Goal: Information Seeking & Learning: Learn about a topic

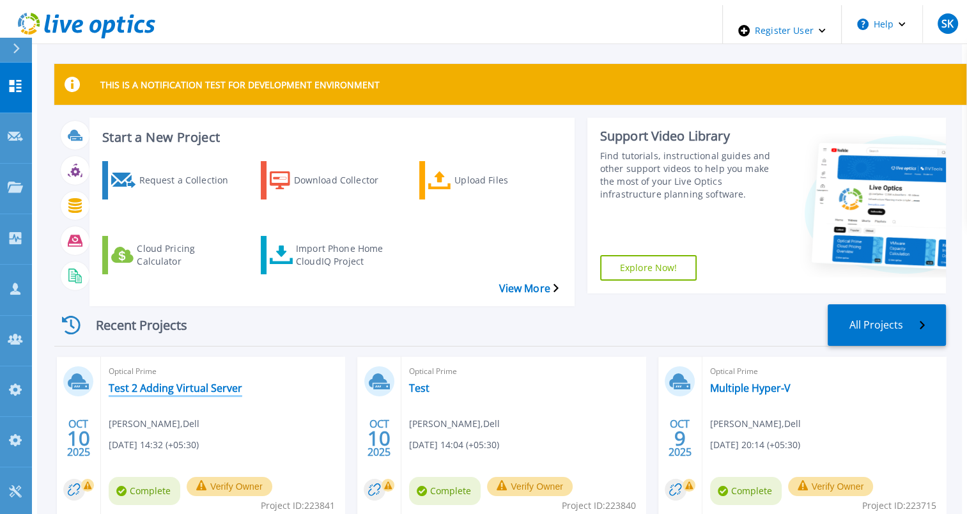
click at [205, 382] on link "Test 2 Adding Virtual Server" at bounding box center [176, 388] width 134 height 13
click at [412, 382] on link "Test" at bounding box center [419, 388] width 20 height 13
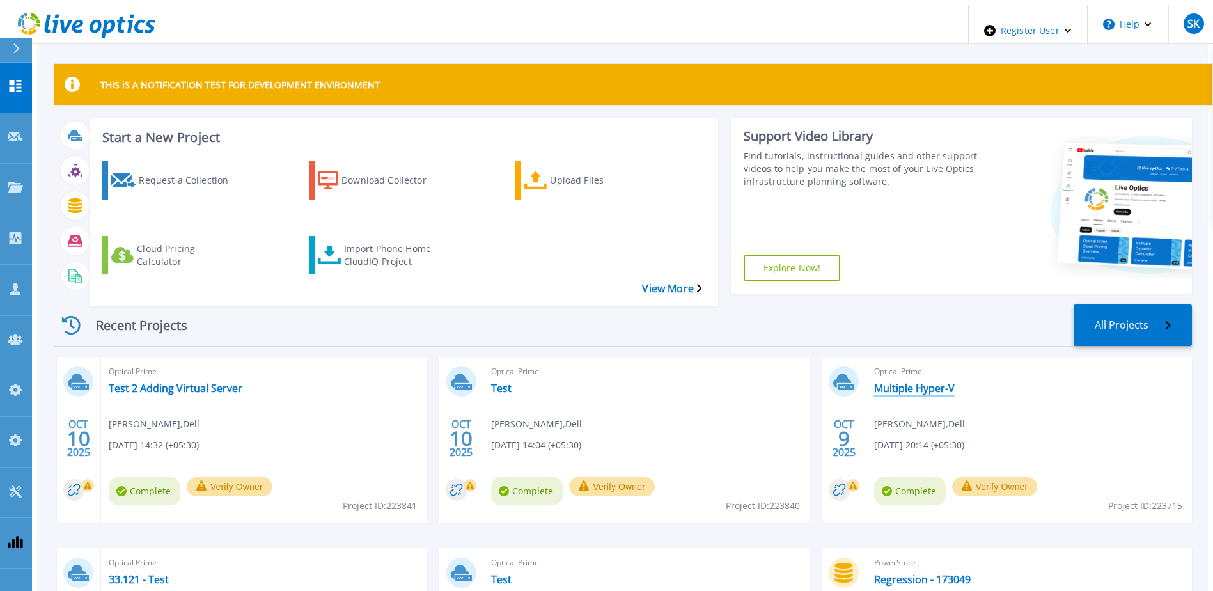
drag, startPoint x: 903, startPoint y: 361, endPoint x: 840, endPoint y: 283, distance: 100.5
click at [903, 382] on link "Multiple Hyper-V" at bounding box center [914, 388] width 81 height 13
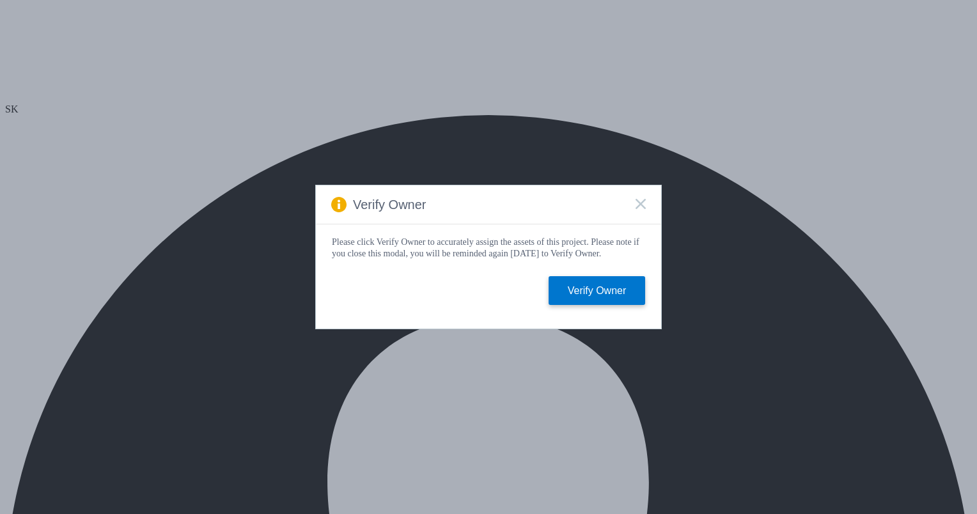
select select "USD"
click at [641, 199] on icon at bounding box center [640, 204] width 10 height 10
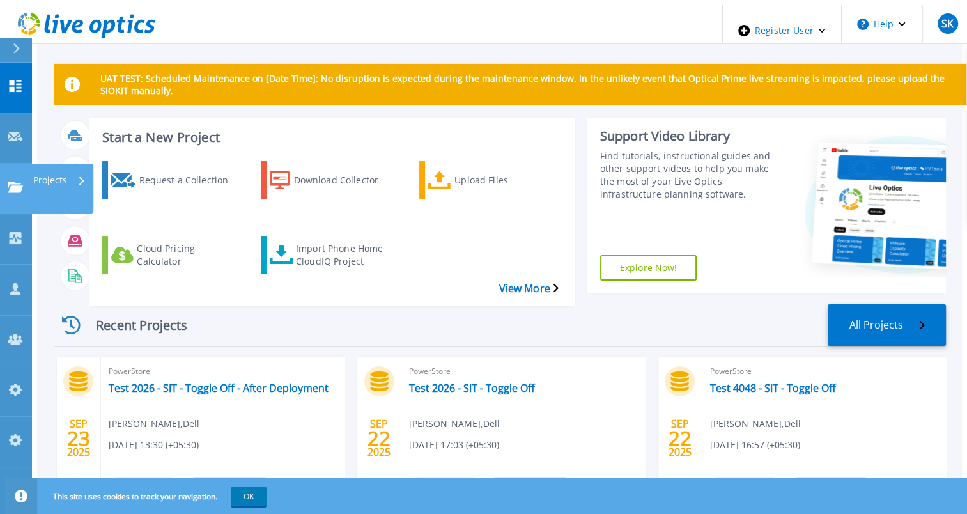
click at [1, 164] on link "Projects Projects" at bounding box center [16, 189] width 32 height 51
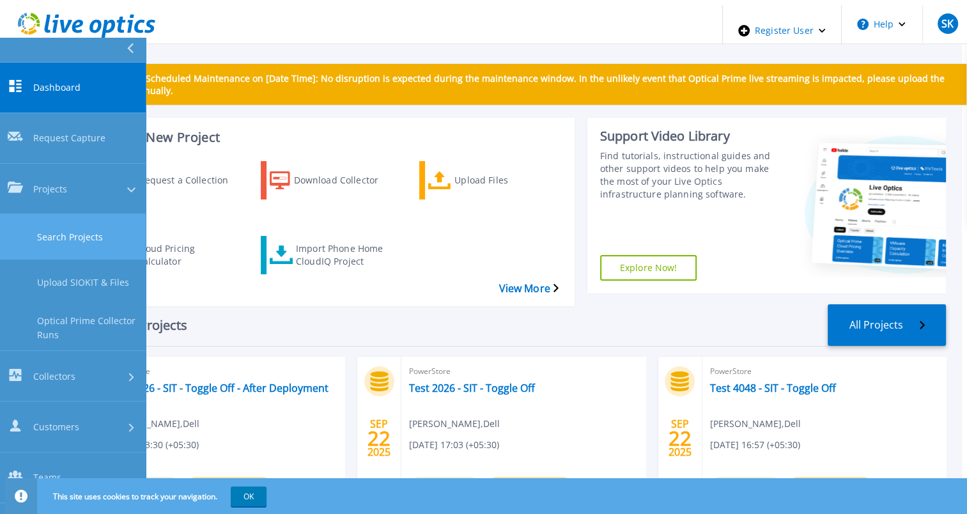
click at [71, 214] on link "Search Projects" at bounding box center [73, 236] width 146 height 45
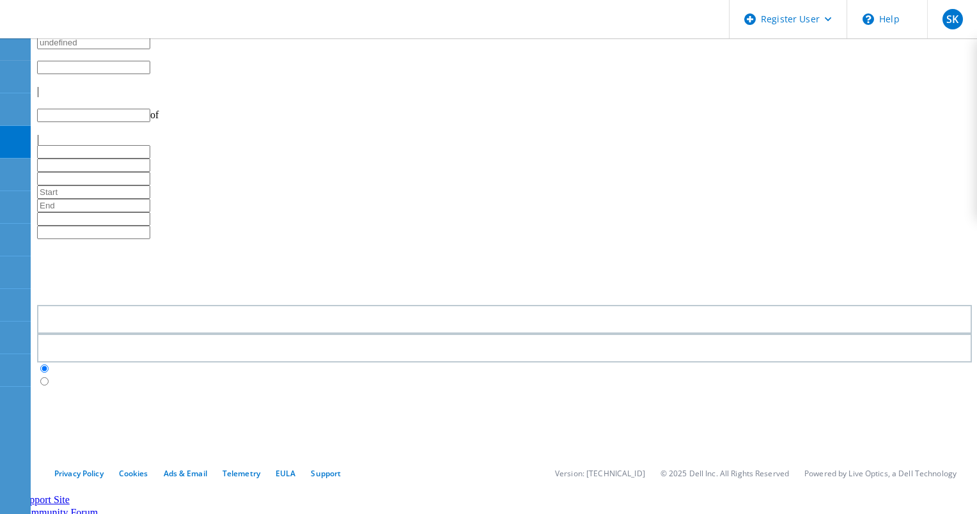
type input "1"
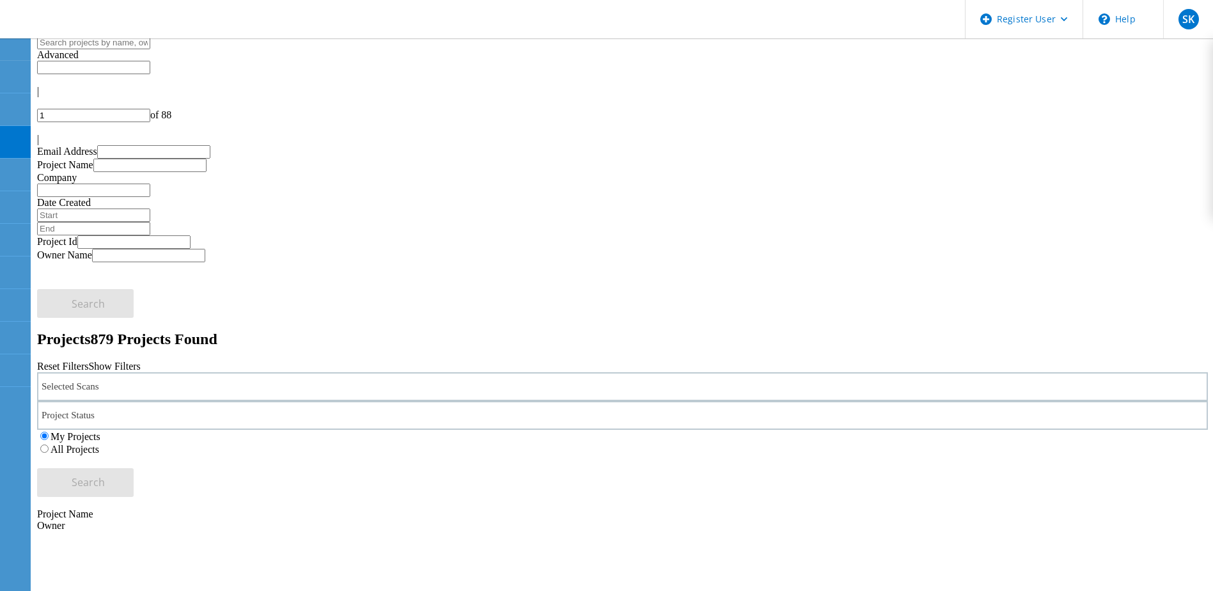
drag, startPoint x: 291, startPoint y: 155, endPoint x: 289, endPoint y: 165, distance: 9.8
click at [291, 372] on div "Selected Scans" at bounding box center [622, 386] width 1170 height 29
click at [288, 372] on div "Selected Scans" at bounding box center [622, 386] width 1170 height 29
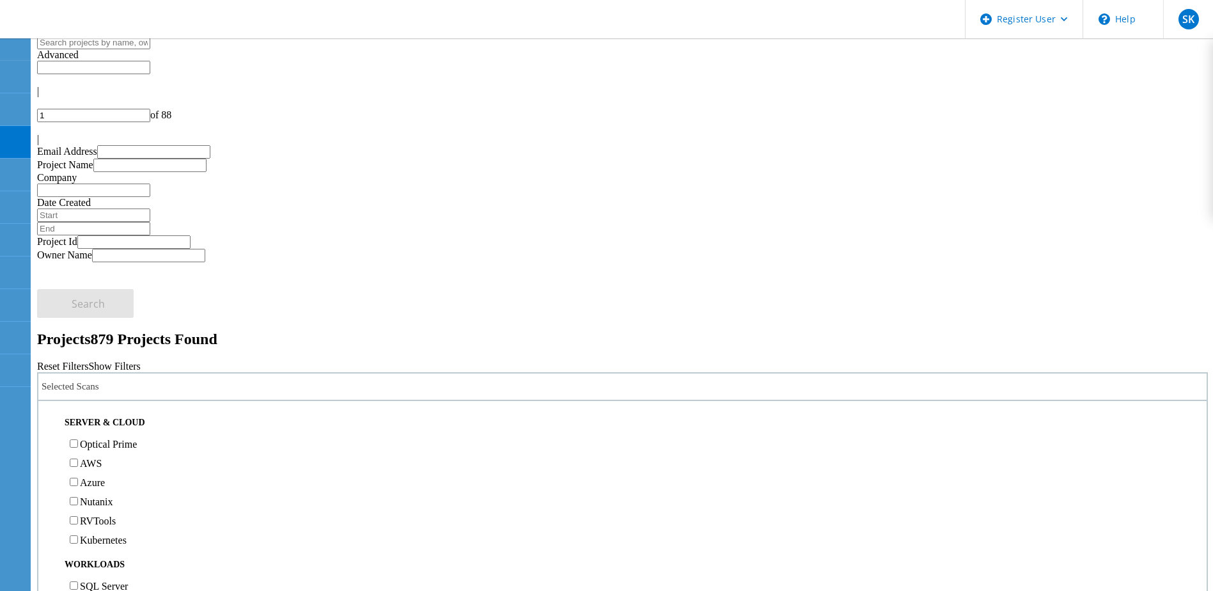
click at [137, 439] on label "Optical Prime" at bounding box center [108, 444] width 57 height 11
click at [78, 439] on input "Optical Prime" at bounding box center [74, 443] width 8 height 8
click at [818, 442] on div "All Projects" at bounding box center [622, 448] width 1170 height 13
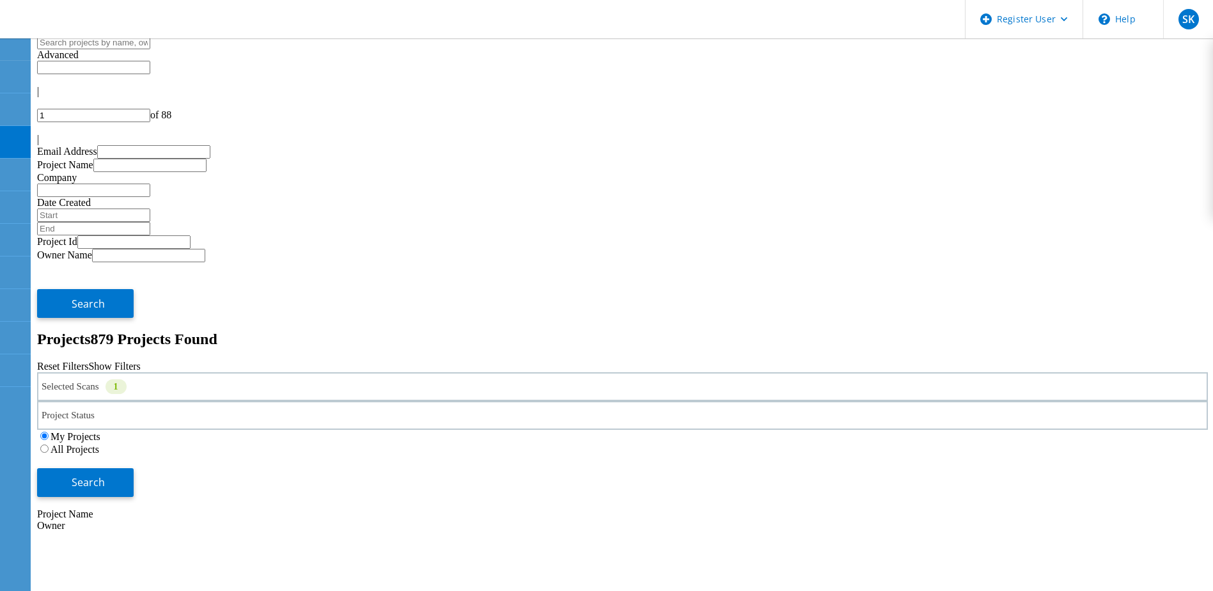
click at [99, 444] on label "All Projects" at bounding box center [75, 449] width 49 height 11
click at [49, 444] on input "All Projects" at bounding box center [44, 448] width 8 height 8
click at [134, 468] on button "Search" at bounding box center [85, 482] width 97 height 29
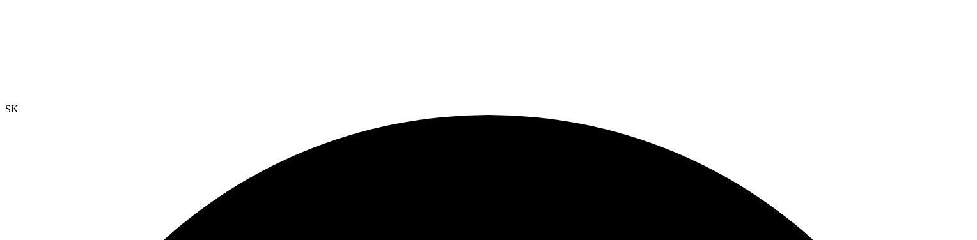
select select "USD"
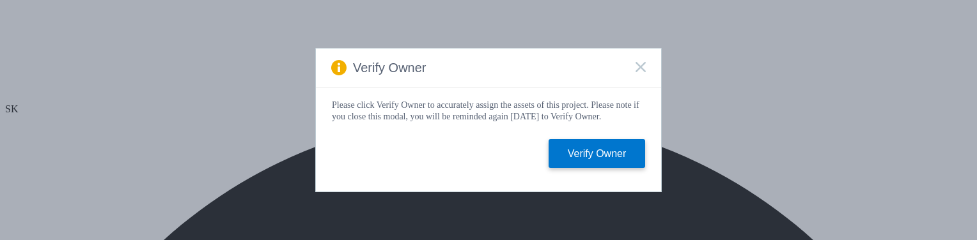
select select "USD"
click at [642, 65] on rect at bounding box center [640, 66] width 11 height 11
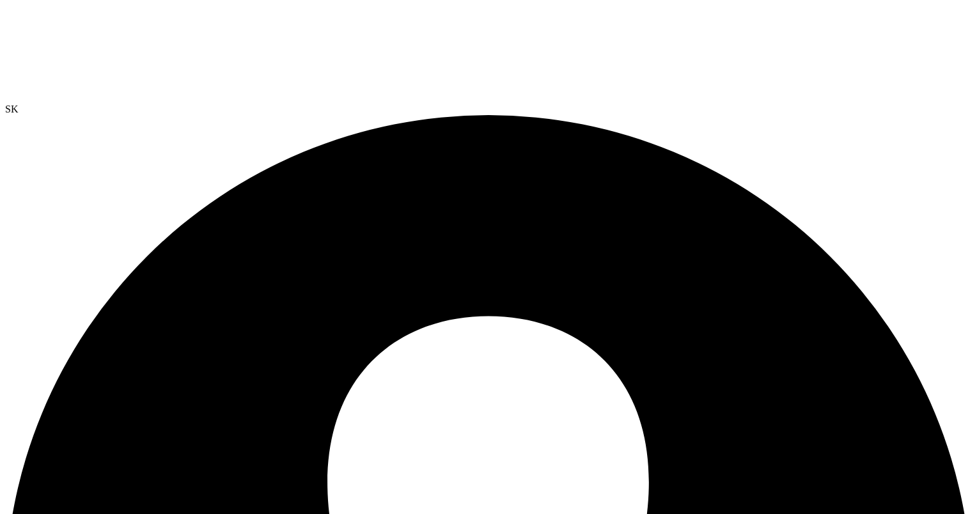
radio input "true"
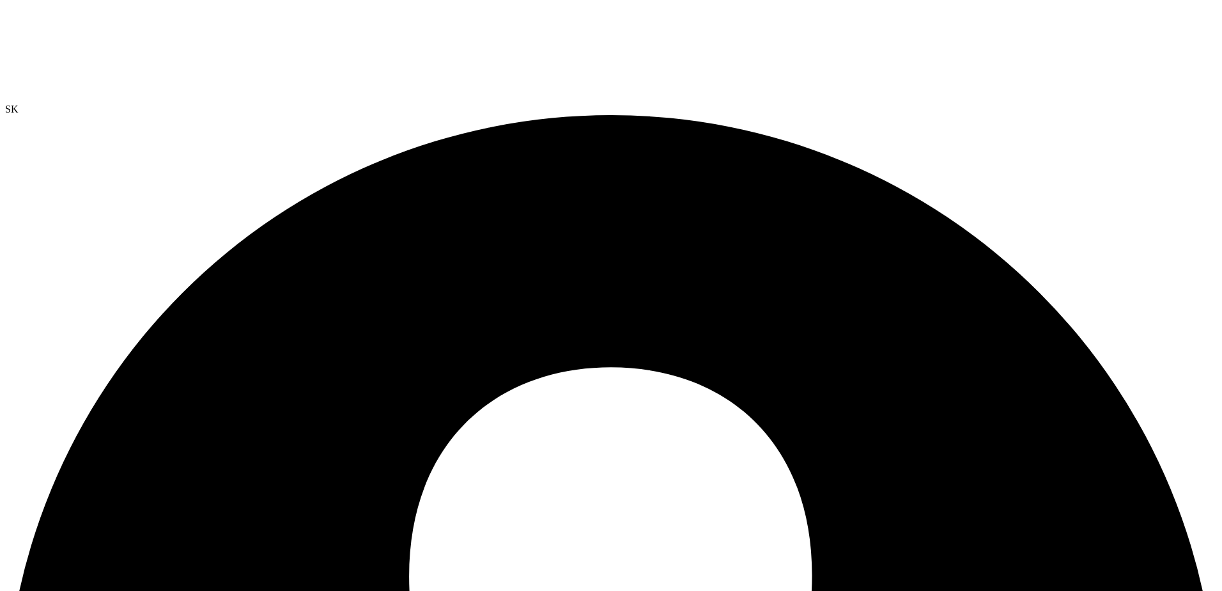
radio input "true"
radio input "false"
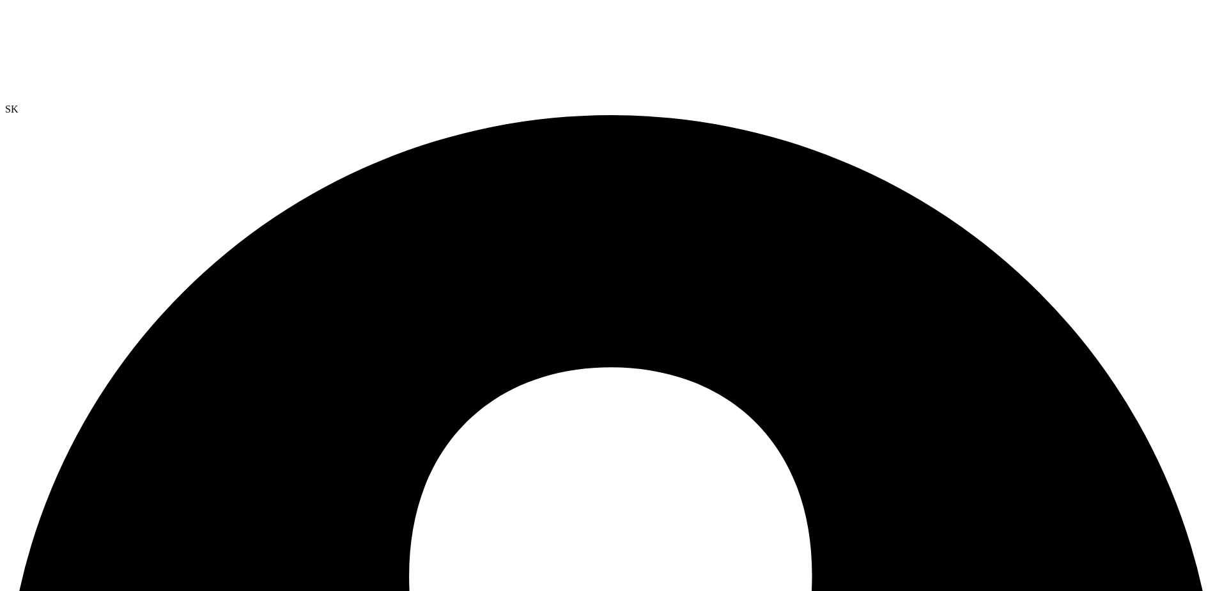
radio input "true"
radio input "false"
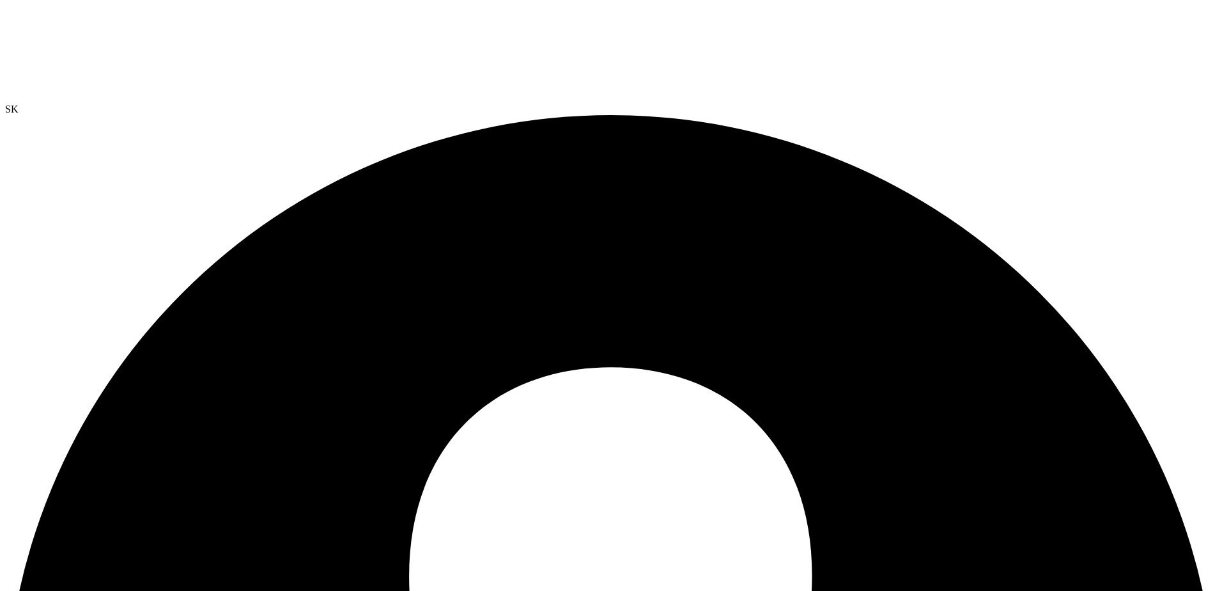
radio input "true"
radio input "false"
radio input "true"
radio input "false"
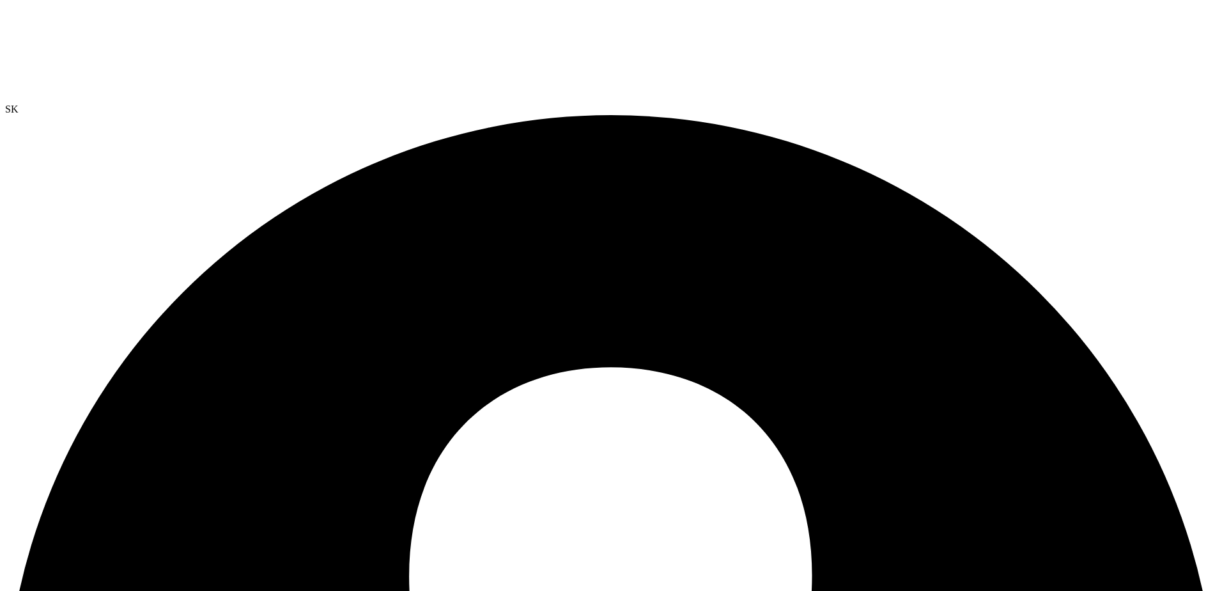
radio input "true"
radio input "false"
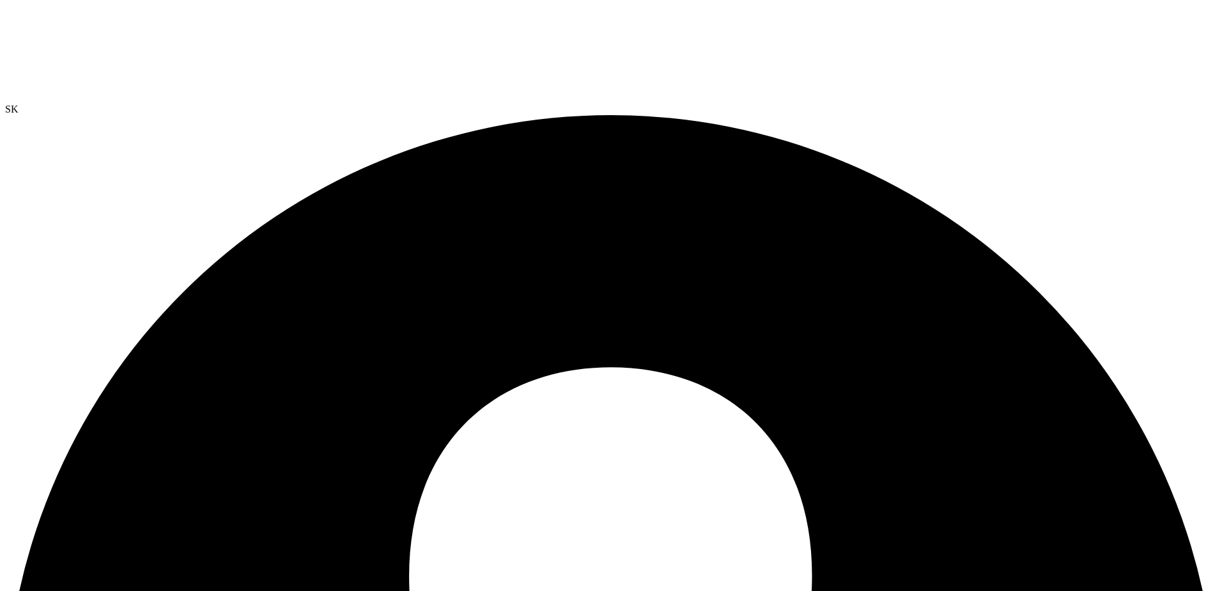
radio input "true"
radio input "false"
drag, startPoint x: 281, startPoint y: 354, endPoint x: 304, endPoint y: 364, distance: 26.0
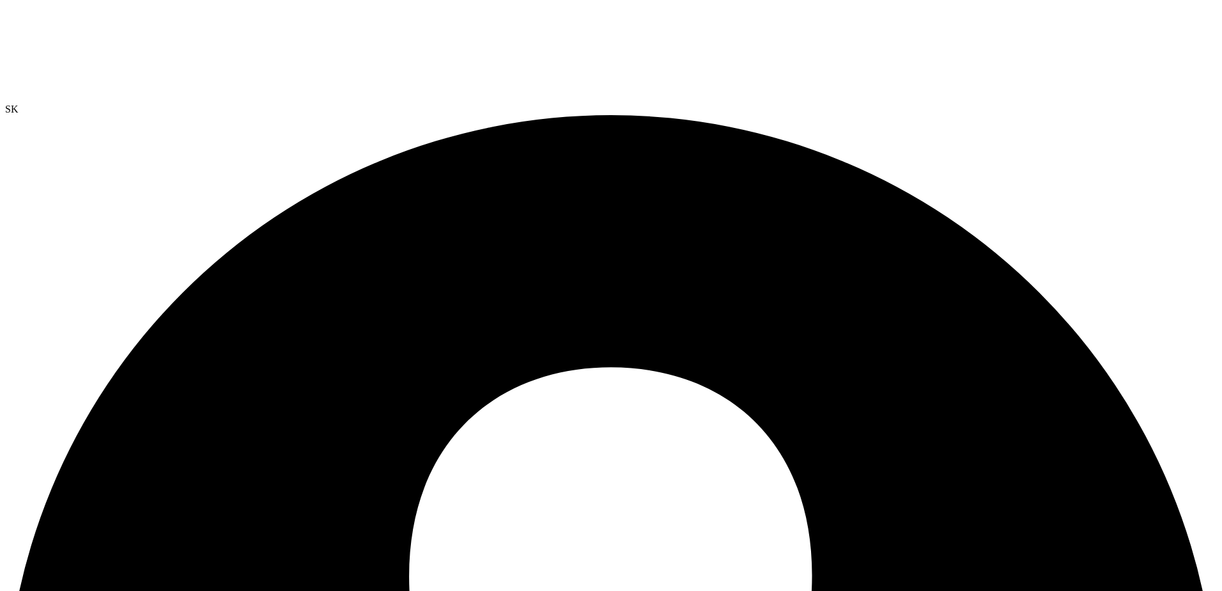
radio input "true"
radio input "false"
radio input "true"
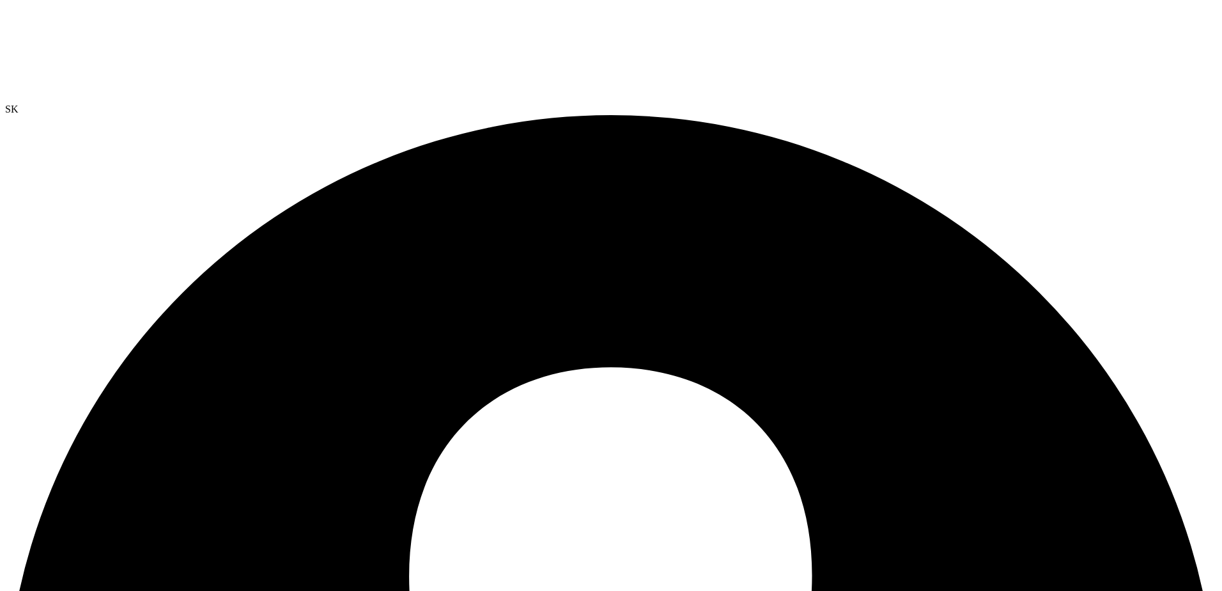
radio input "false"
radio input "true"
radio input "false"
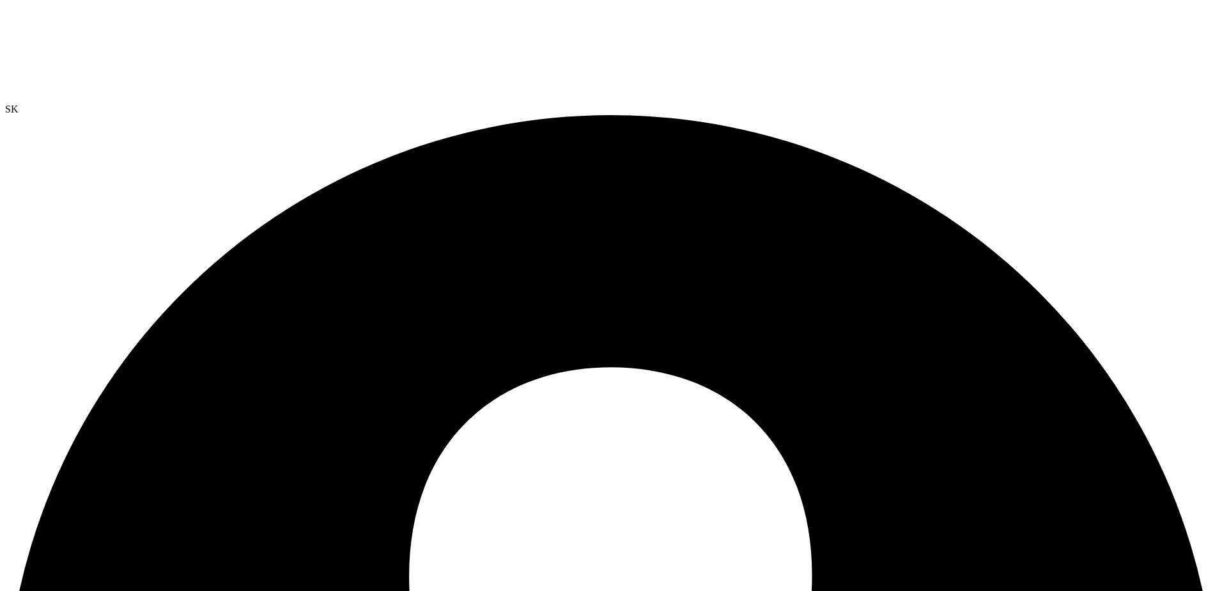
radio input "true"
radio input "false"
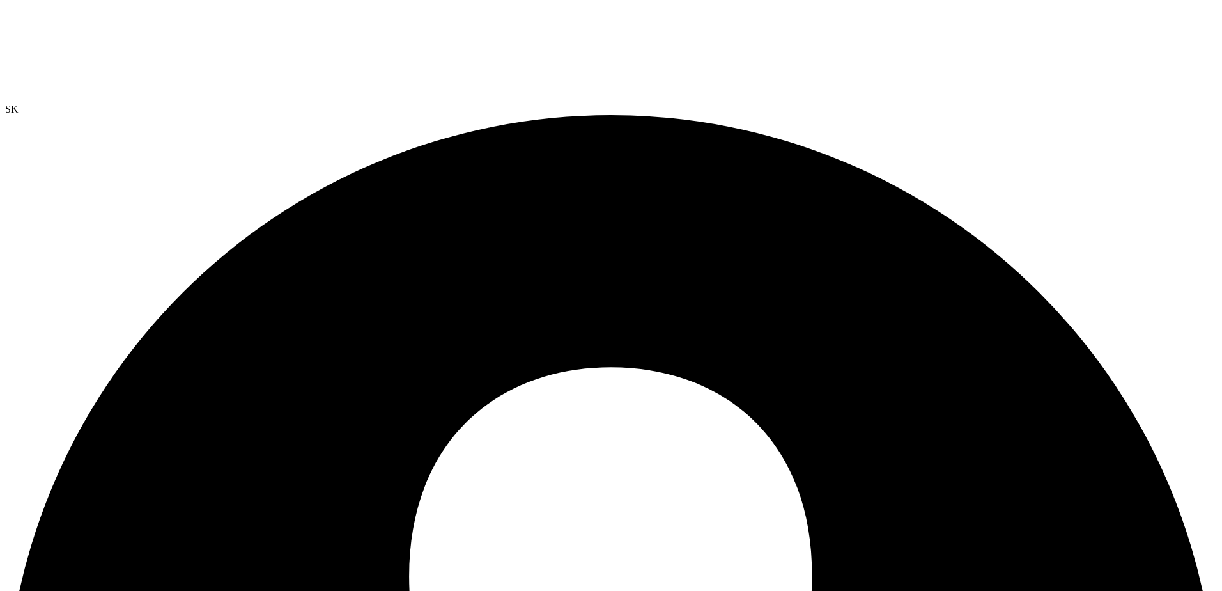
radio input "true"
radio input "false"
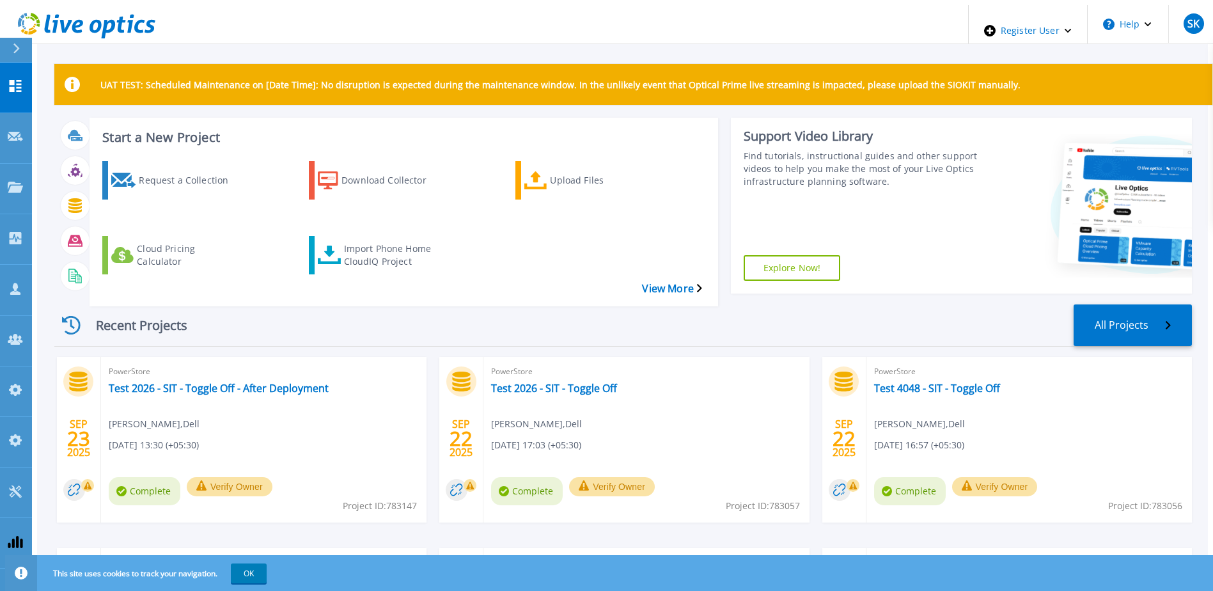
scroll to position [171, 0]
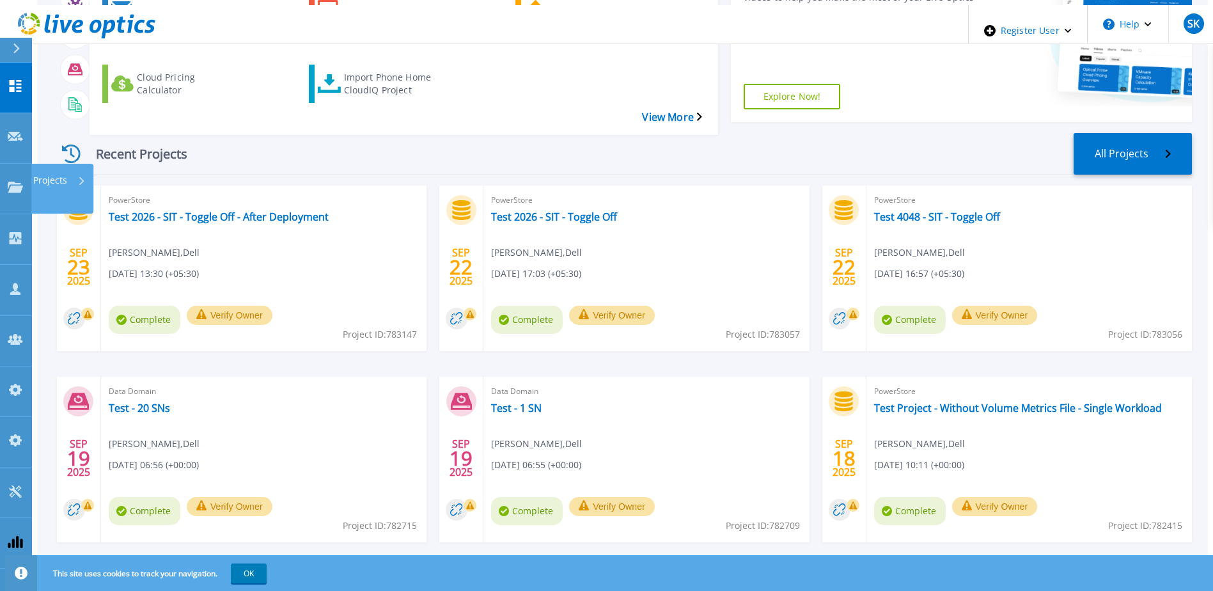
drag, startPoint x: 12, startPoint y: 146, endPoint x: 31, endPoint y: 159, distance: 22.7
click at [12, 182] on icon at bounding box center [15, 187] width 15 height 11
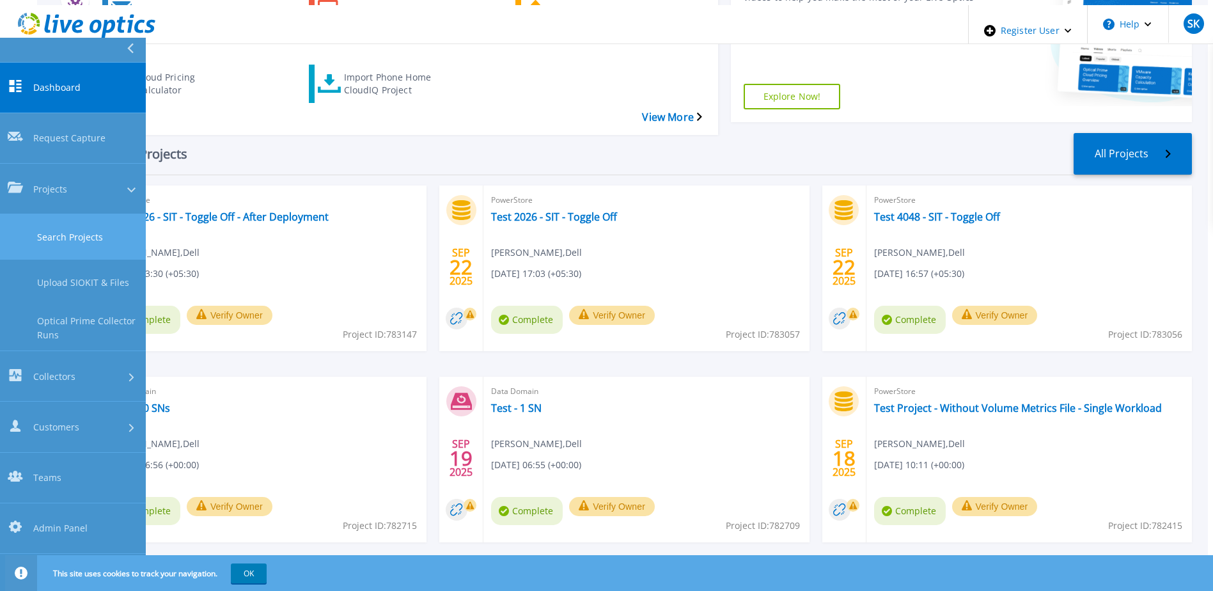
click at [67, 214] on link "Search Projects" at bounding box center [73, 236] width 146 height 45
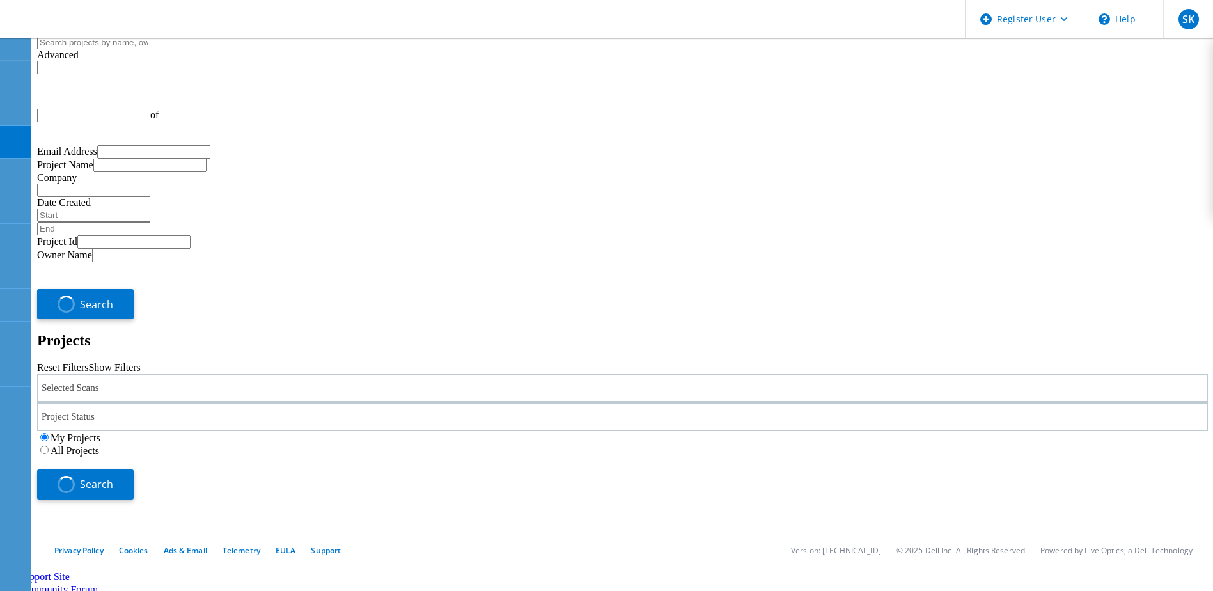
type input "1"
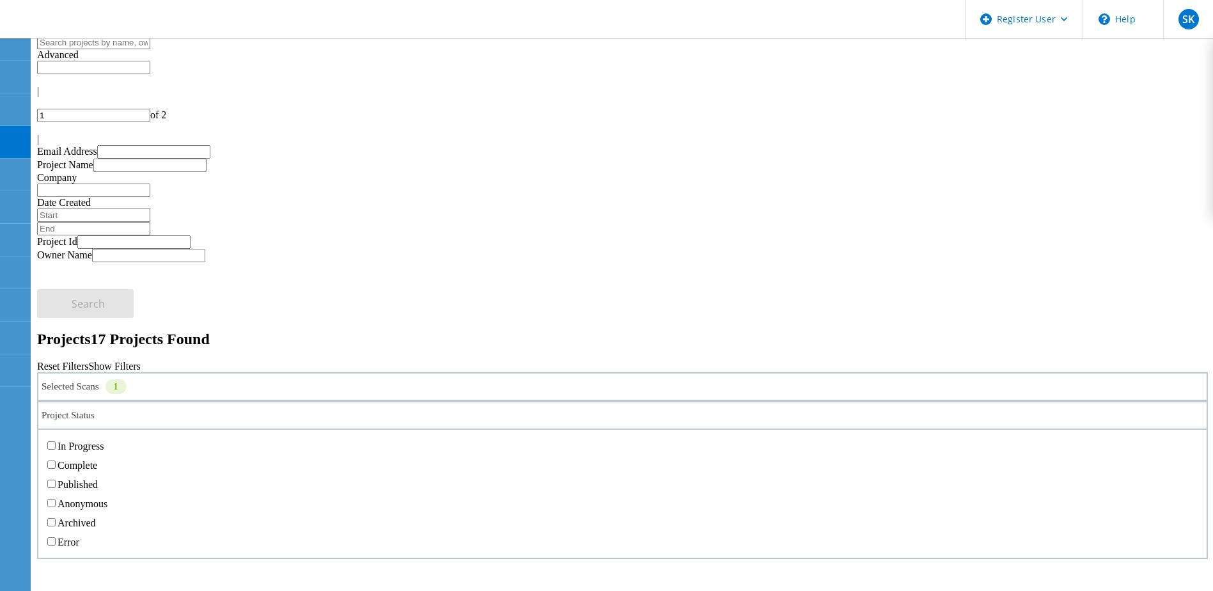
click at [540, 401] on div "Project Status" at bounding box center [622, 415] width 1170 height 29
click at [99, 444] on label "All Projects" at bounding box center [75, 449] width 49 height 11
click at [49, 444] on input "All Projects" at bounding box center [44, 448] width 8 height 8
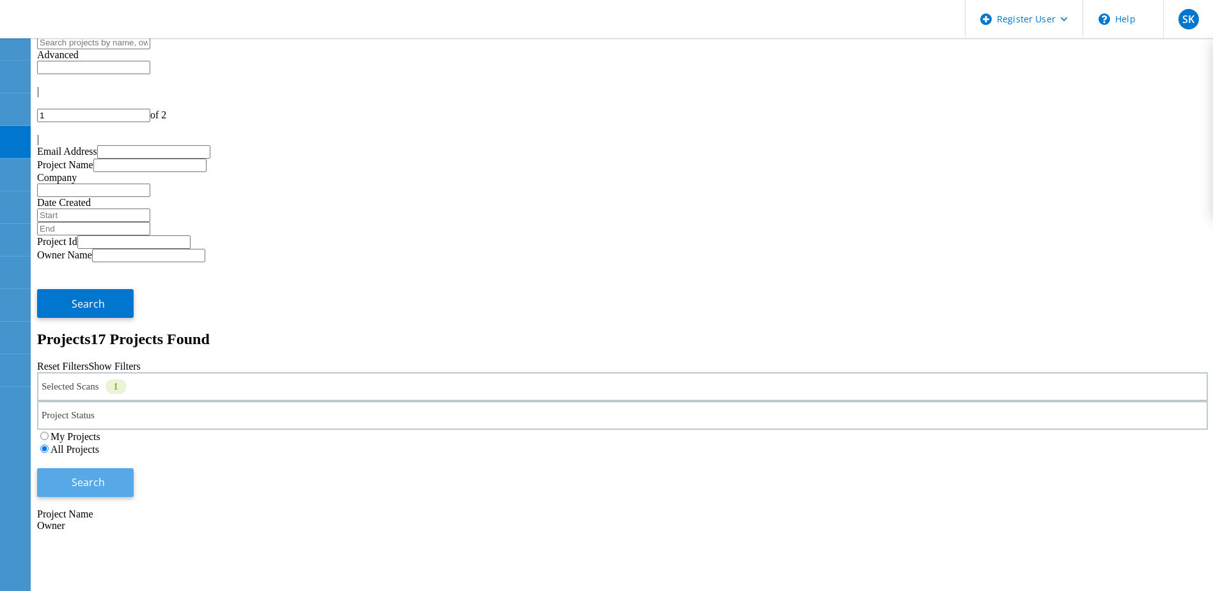
click at [134, 468] on button "Search" at bounding box center [85, 482] width 97 height 29
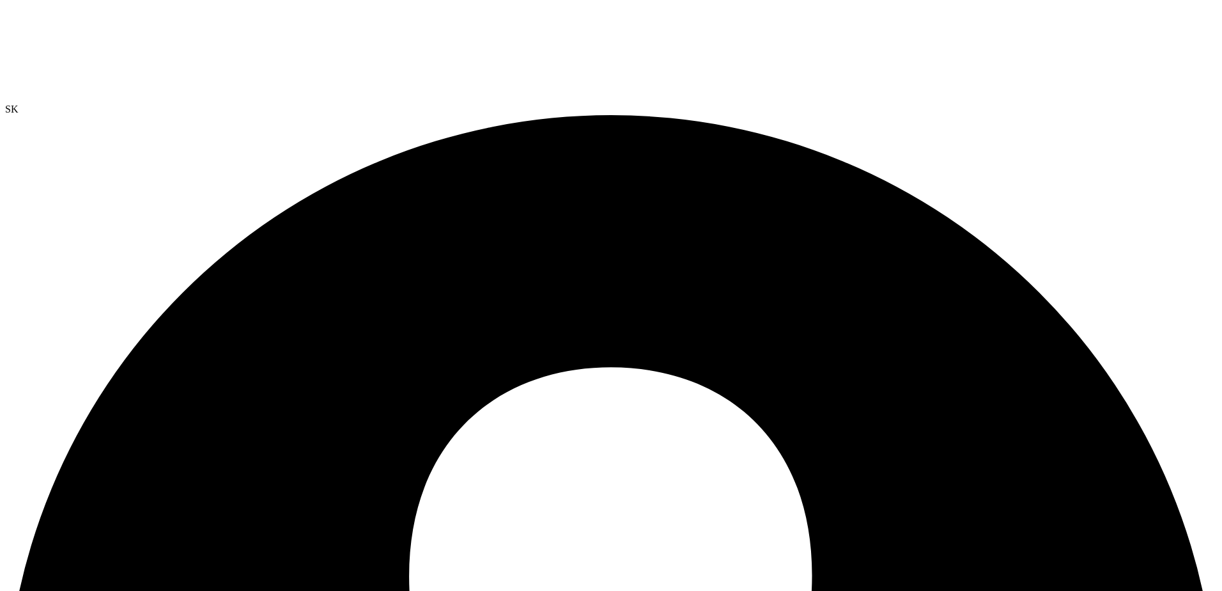
select select "USD"
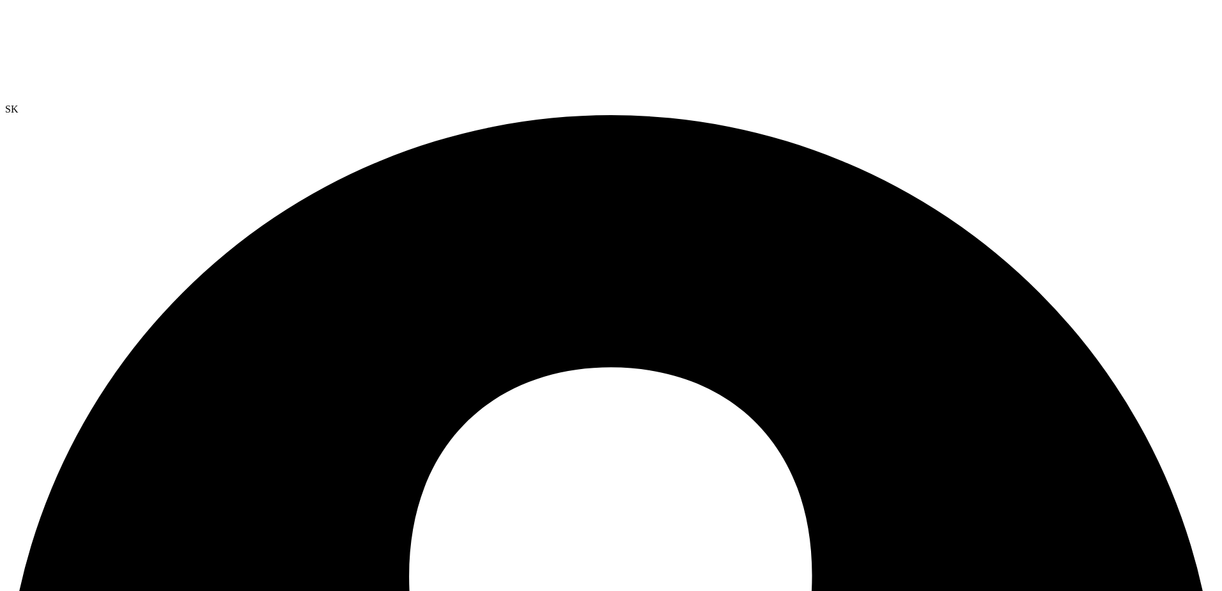
radio input "true"
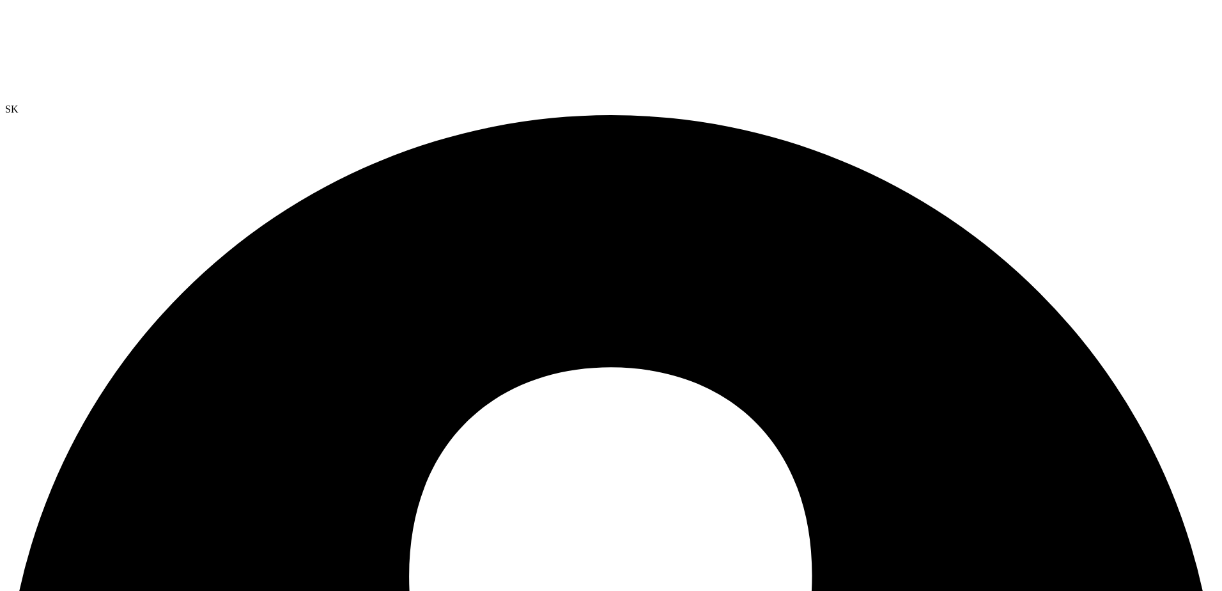
radio input "true"
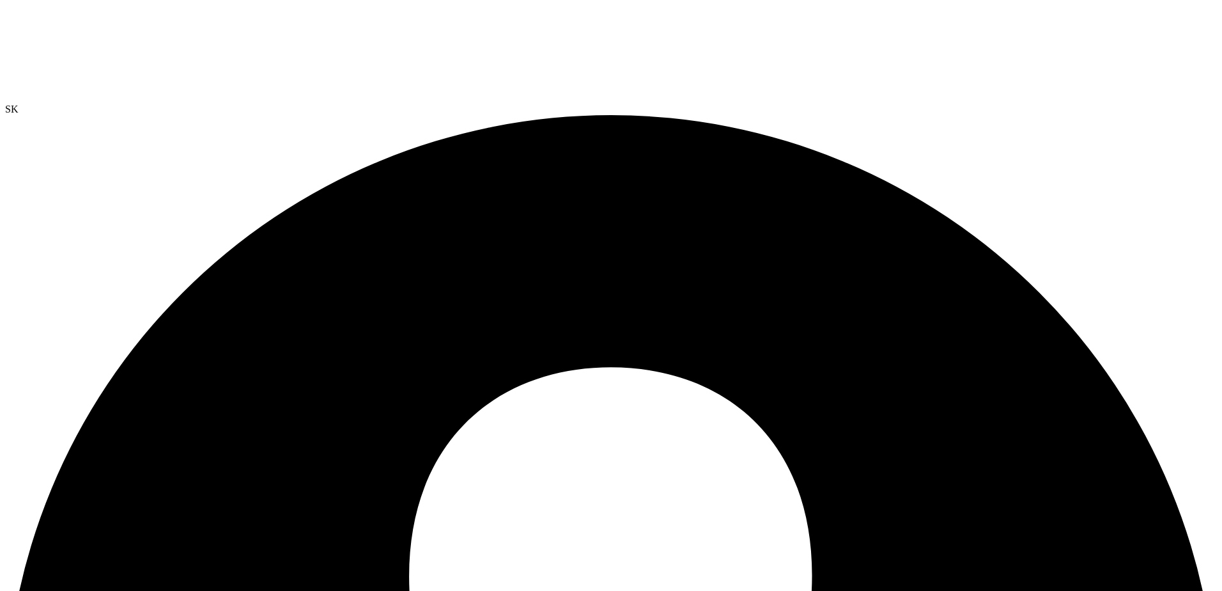
radio input "true"
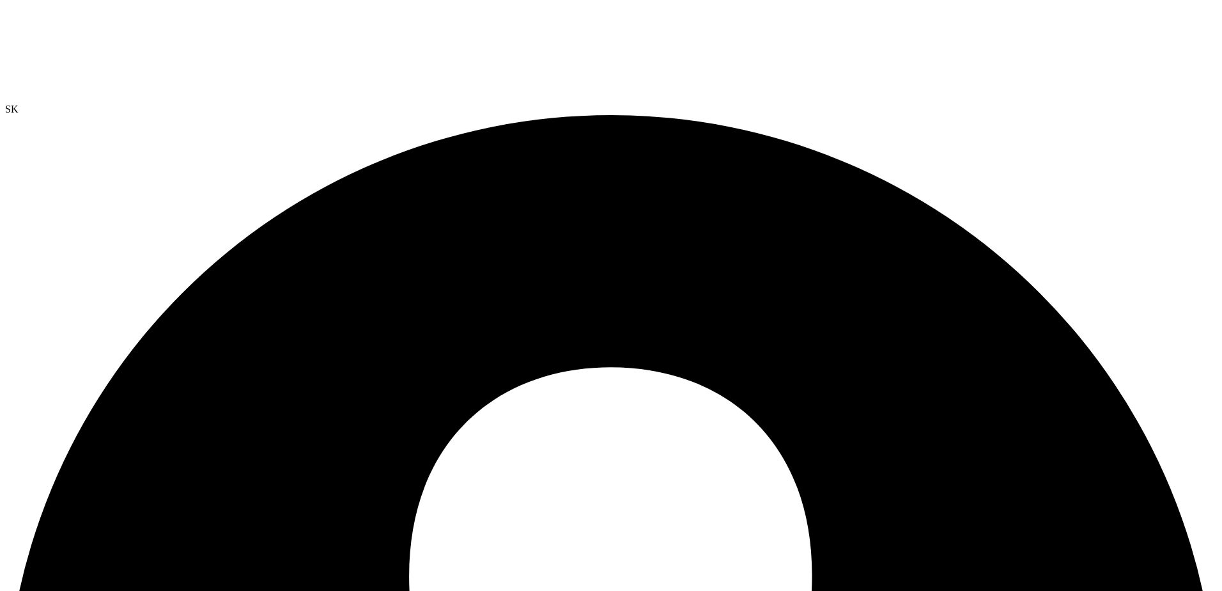
radio input "true"
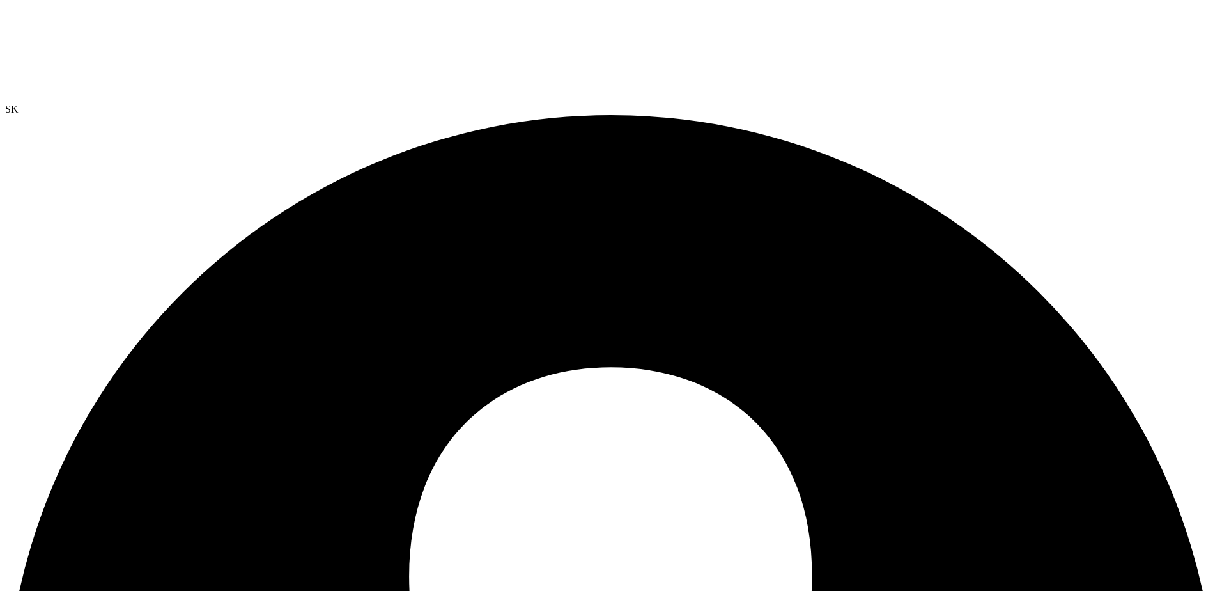
radio input "true"
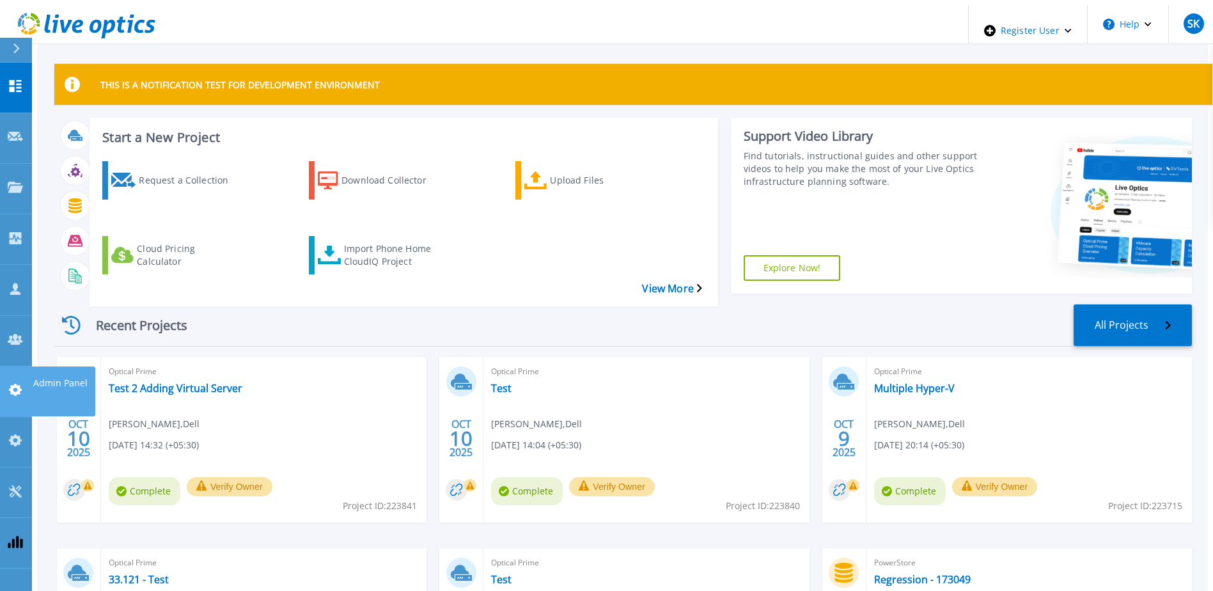
click at [17, 384] on icon at bounding box center [15, 390] width 15 height 12
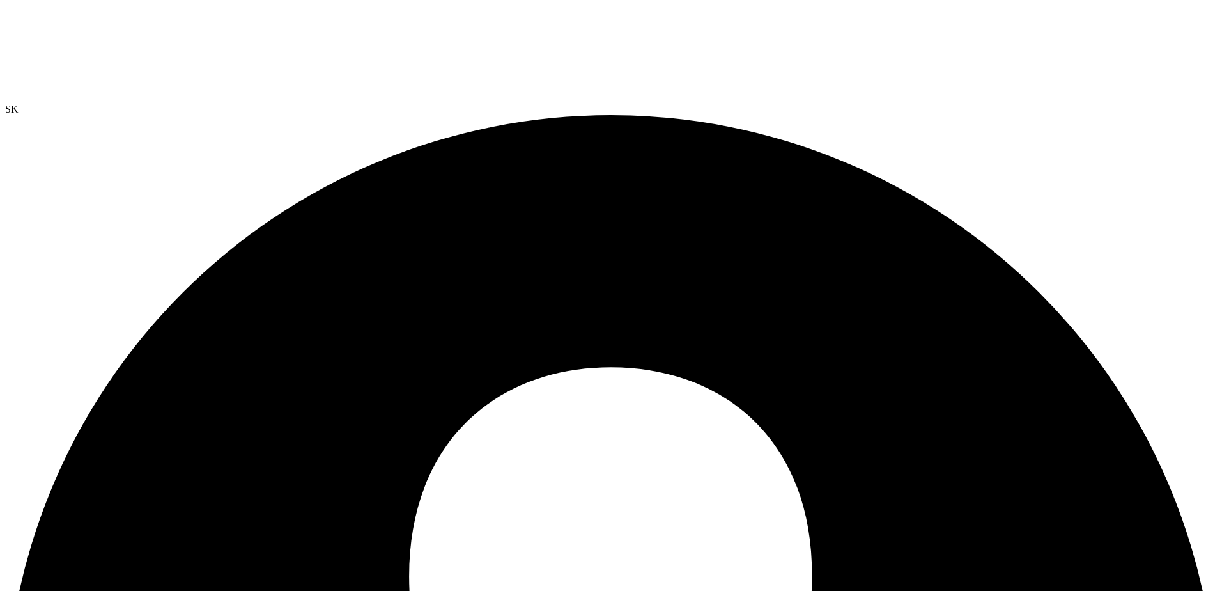
radio input "true"
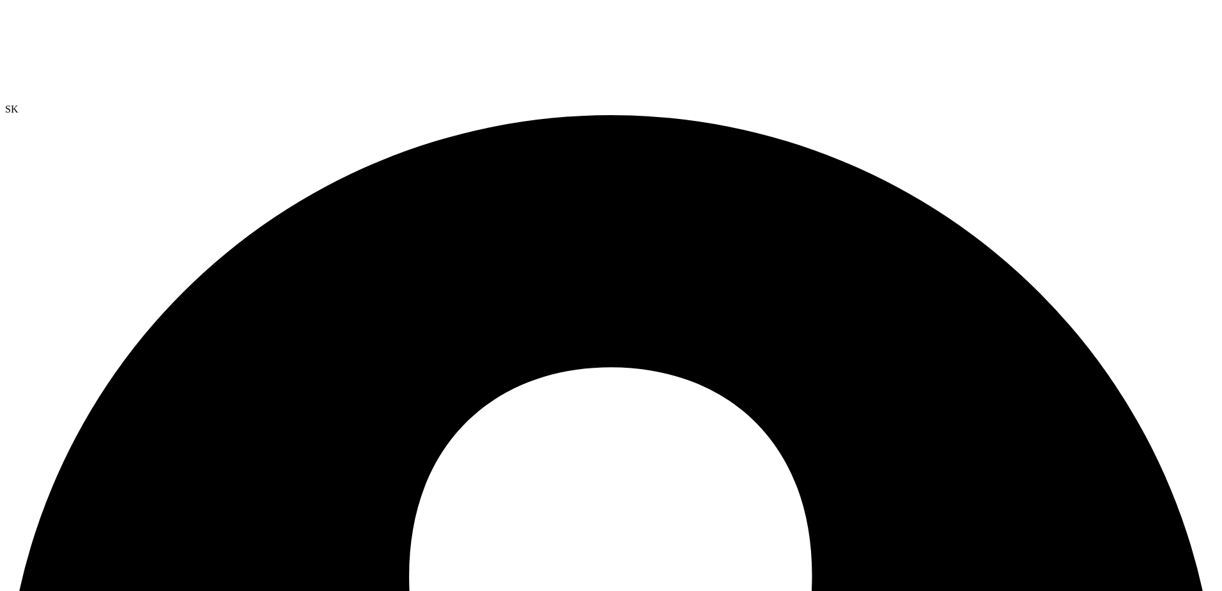
radio input "true"
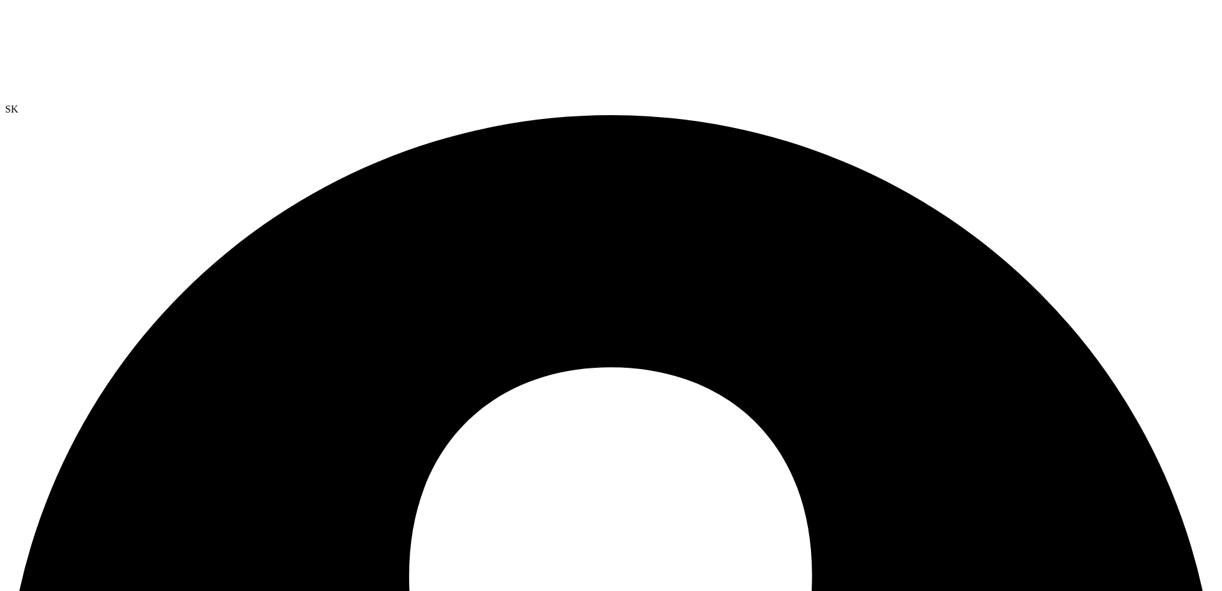
radio input "true"
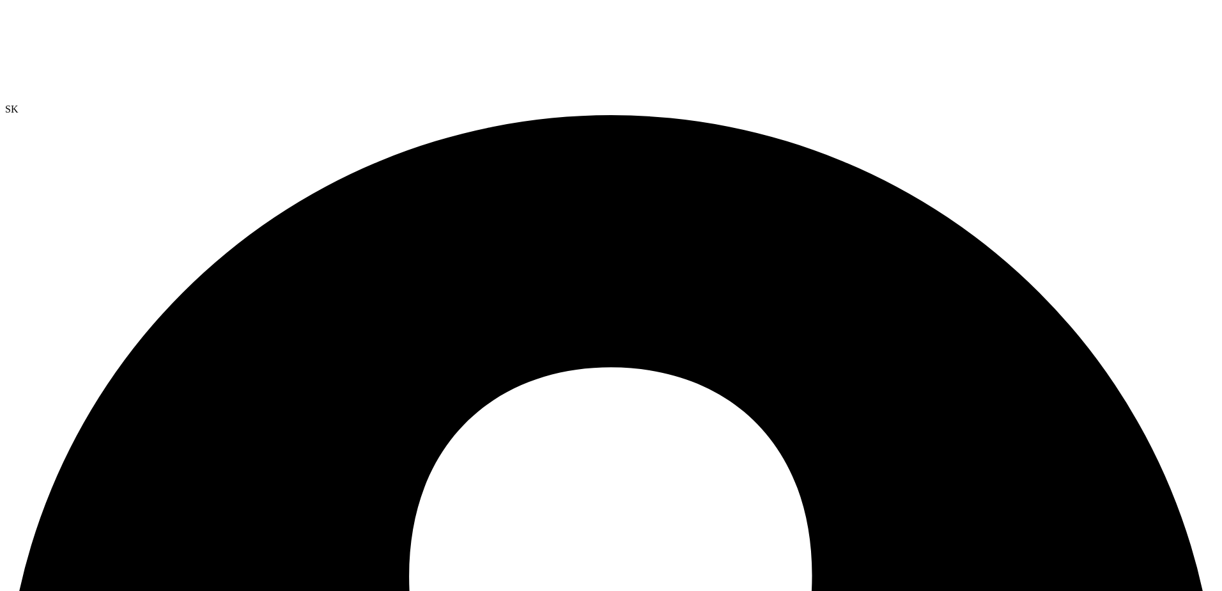
radio input "true"
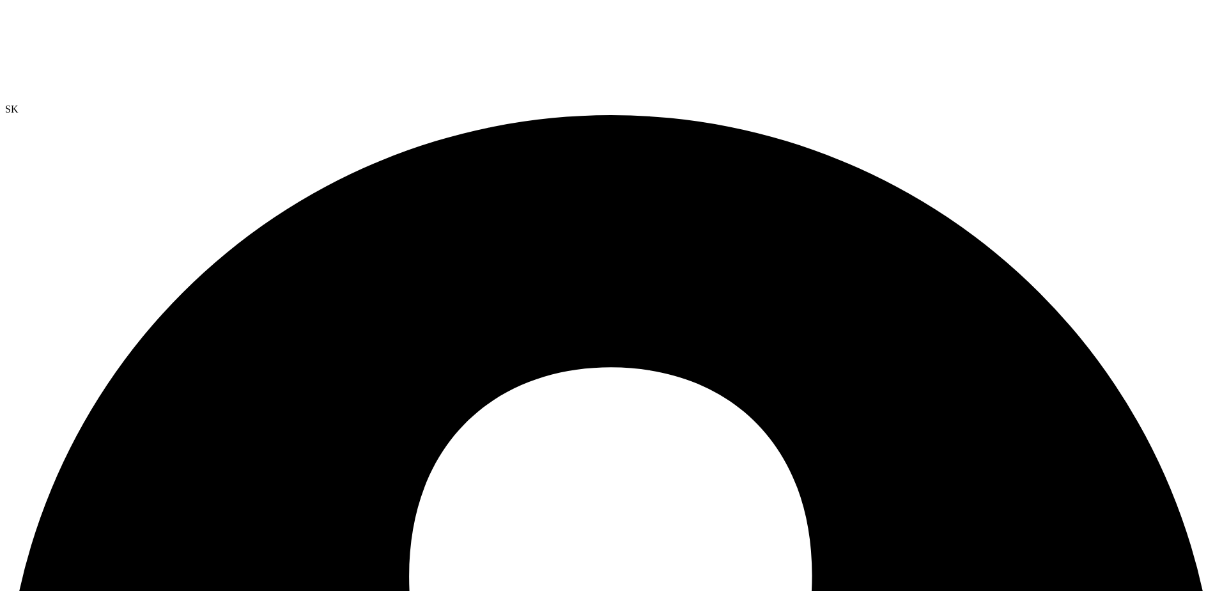
radio input "true"
radio input "false"
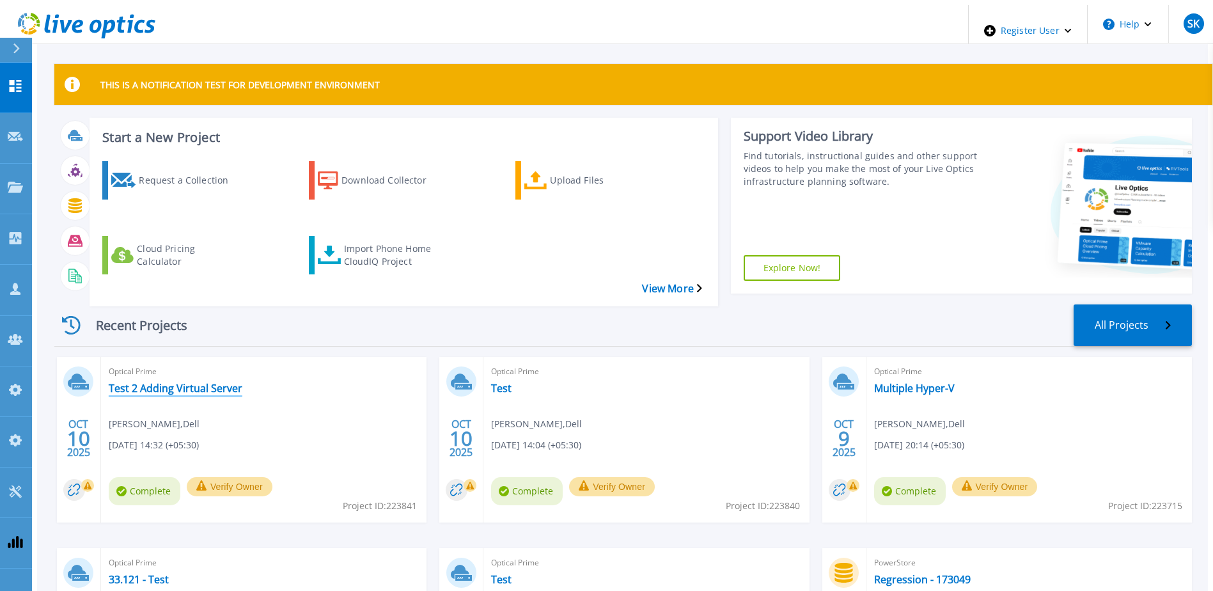
click at [189, 382] on link "Test 2 Adding Virtual Server" at bounding box center [176, 388] width 134 height 13
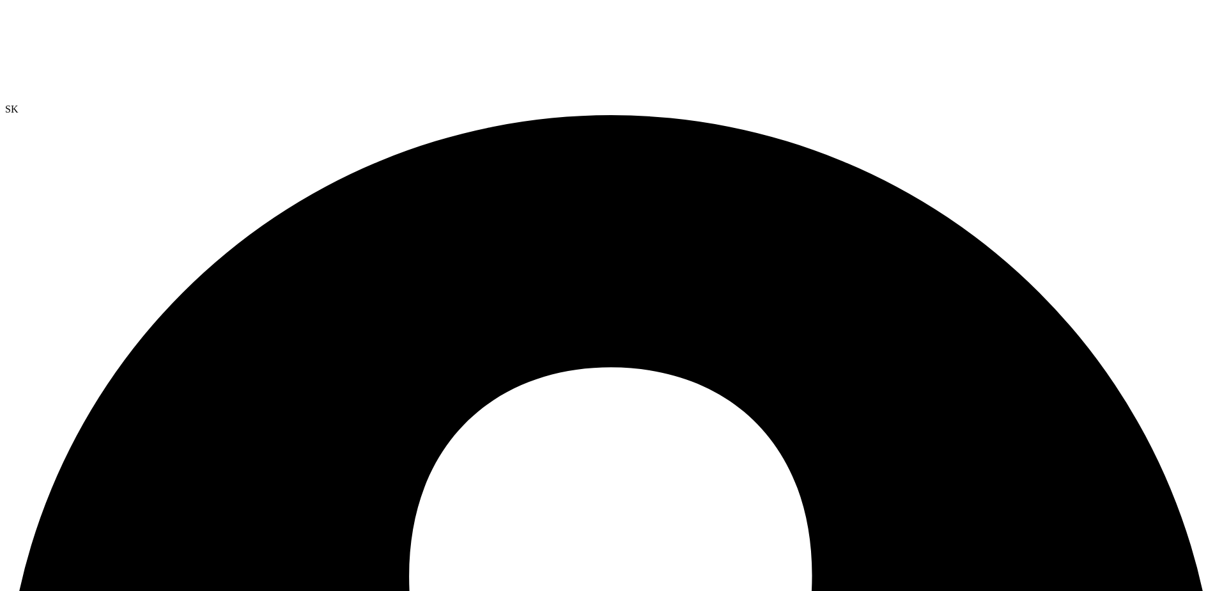
radio input "true"
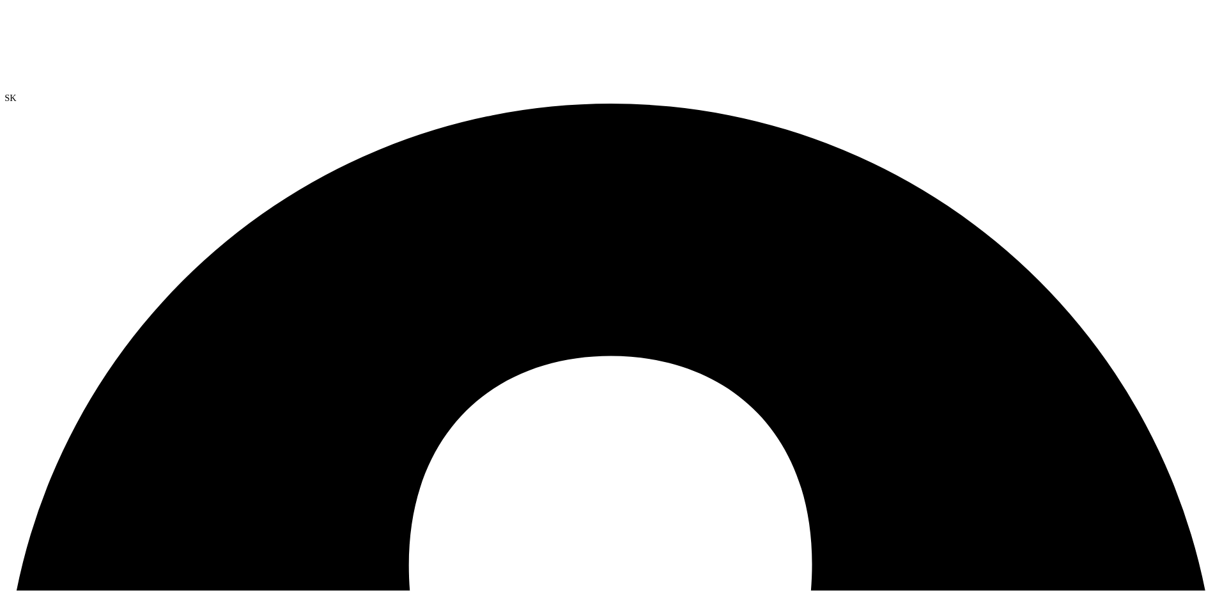
scroll to position [238, 0]
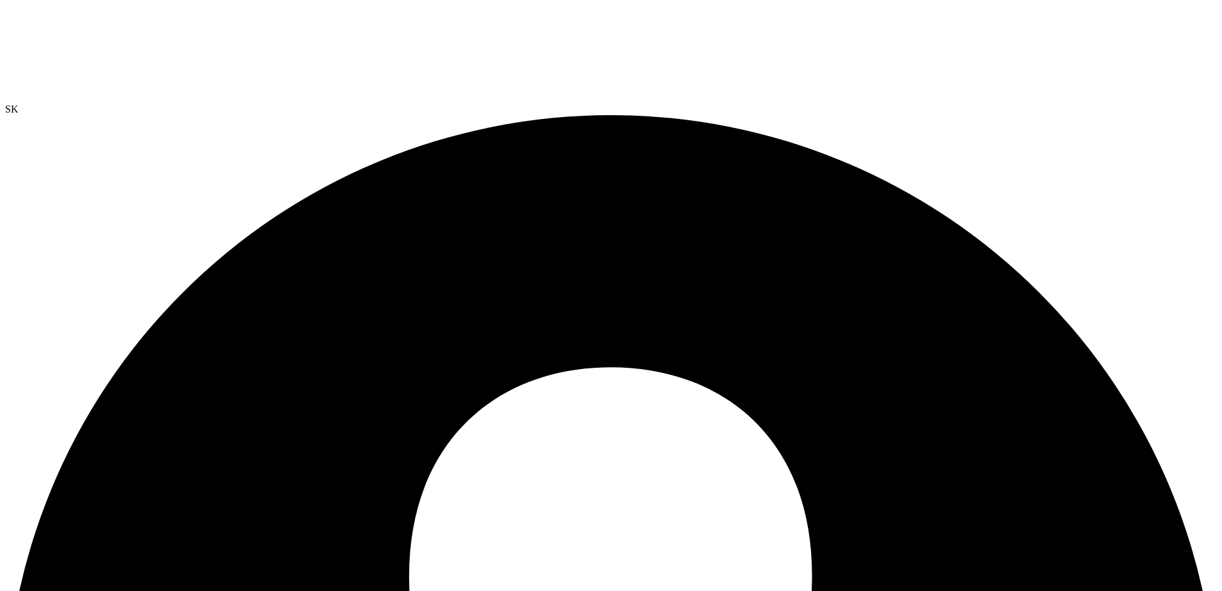
radio input "true"
radio input "false"
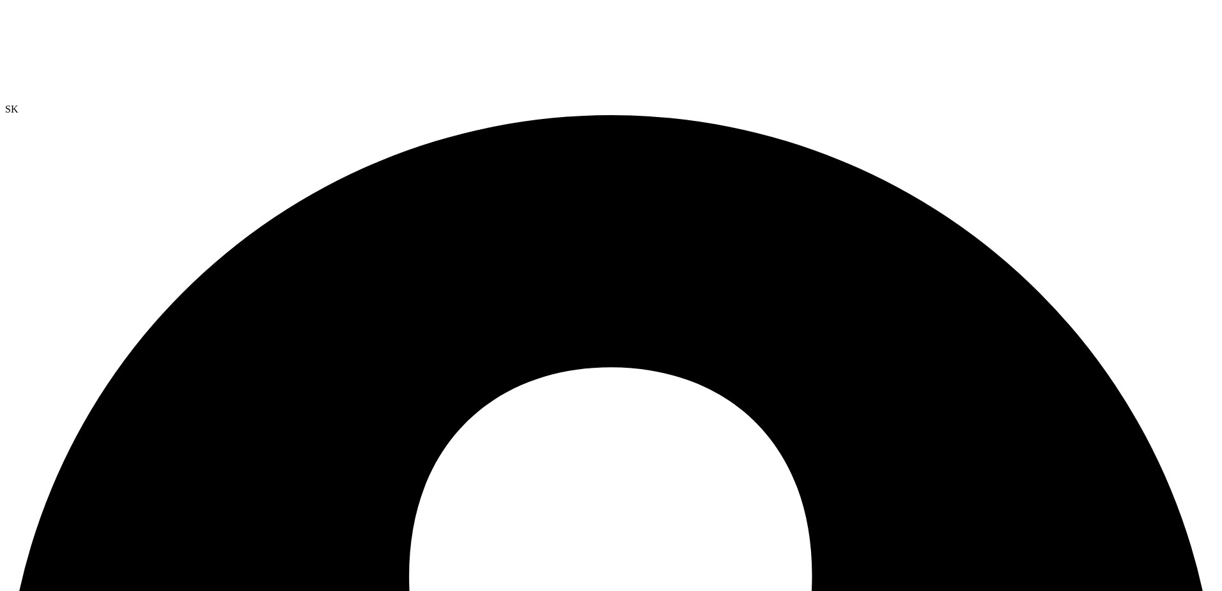
radio input "true"
radio input "false"
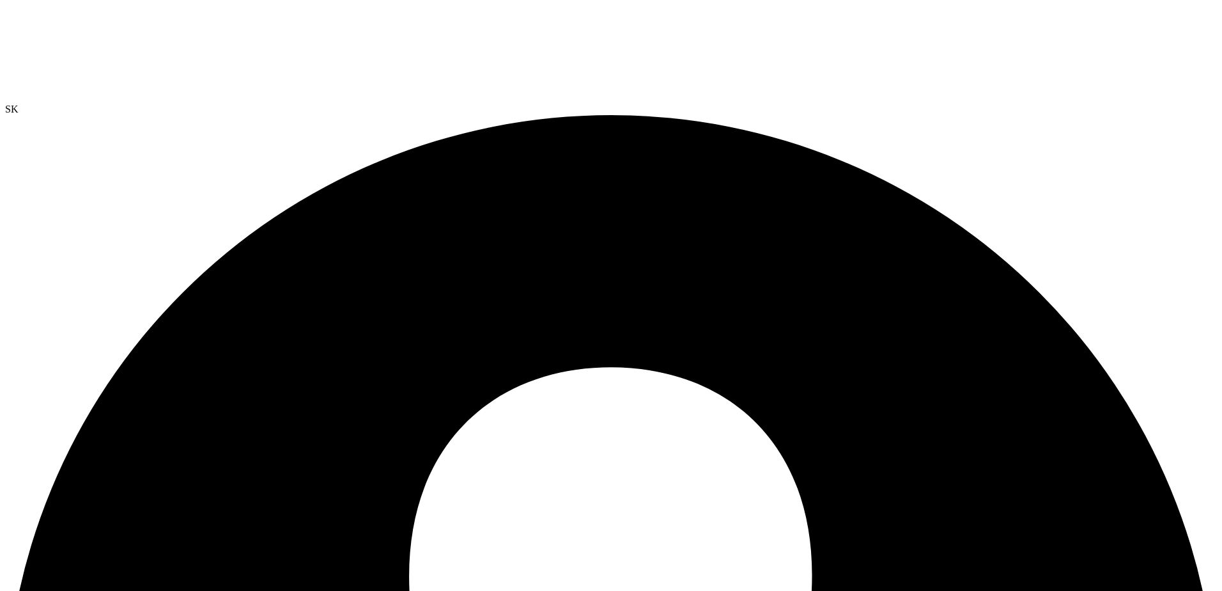
radio input "true"
radio input "false"
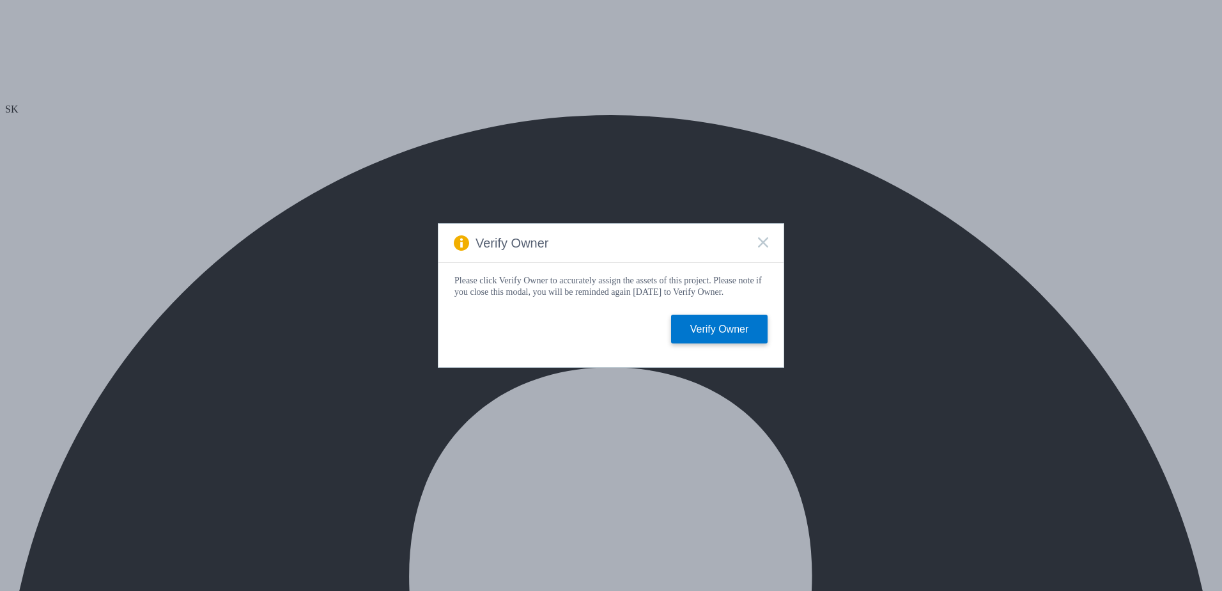
click at [765, 237] on rect at bounding box center [763, 242] width 11 height 11
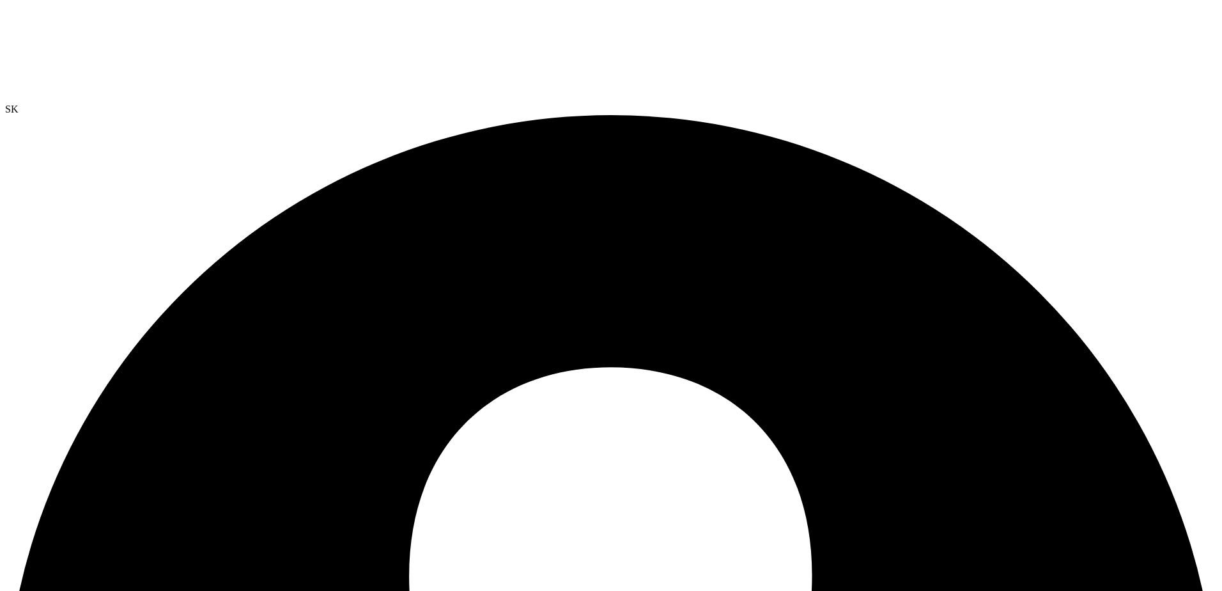
radio input "true"
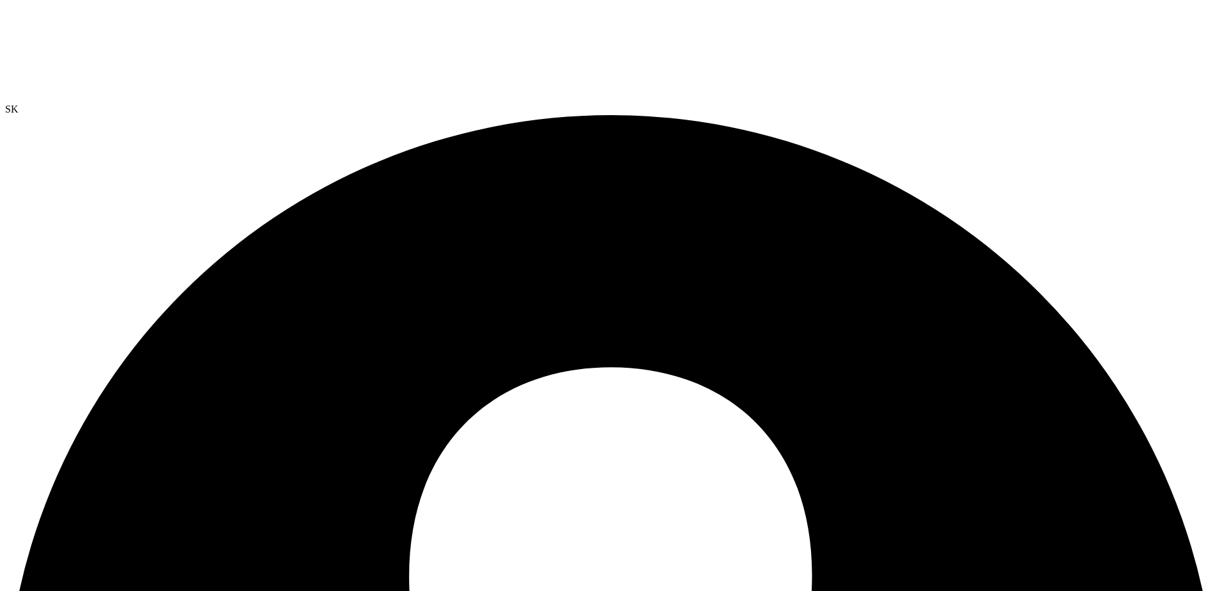
radio input "false"
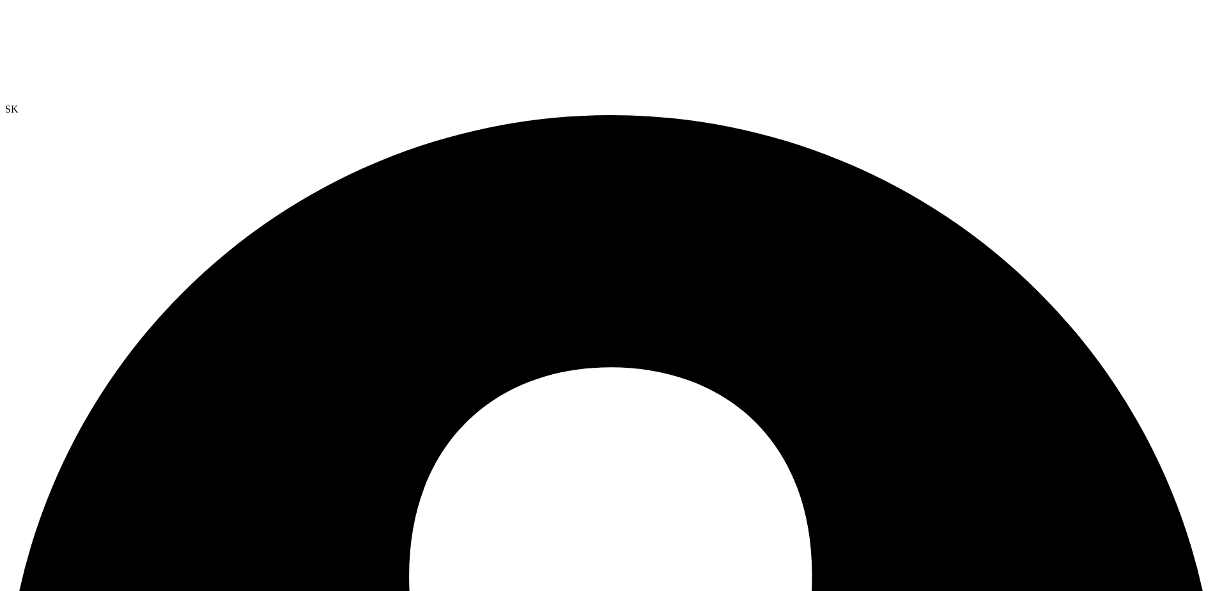
radio input "true"
radio input "false"
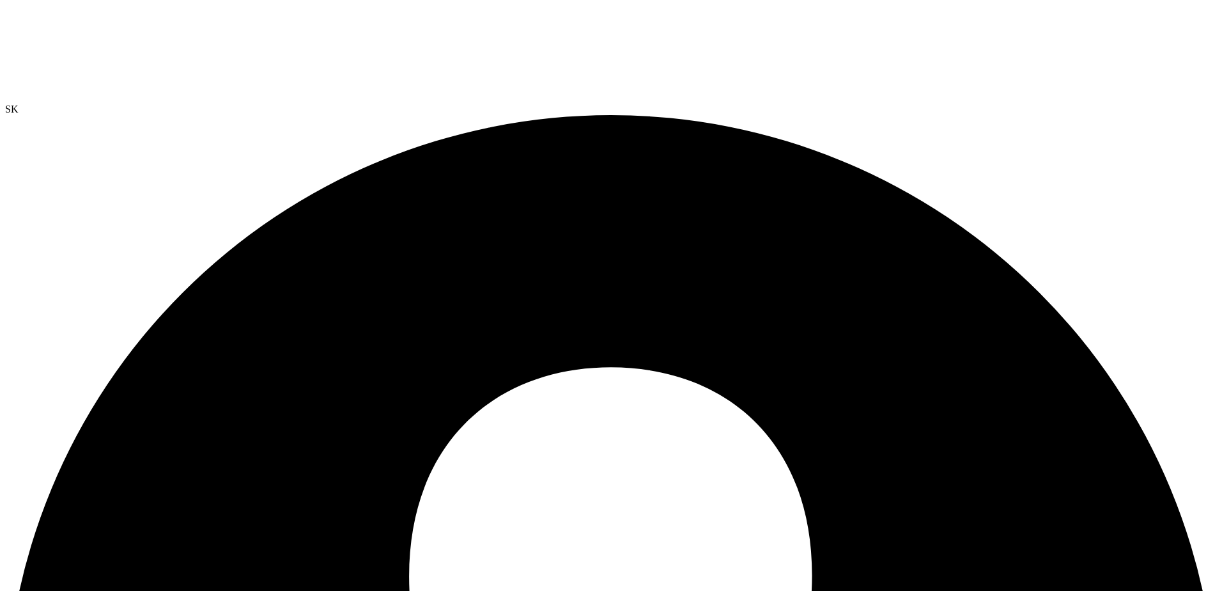
radio input "true"
radio input "false"
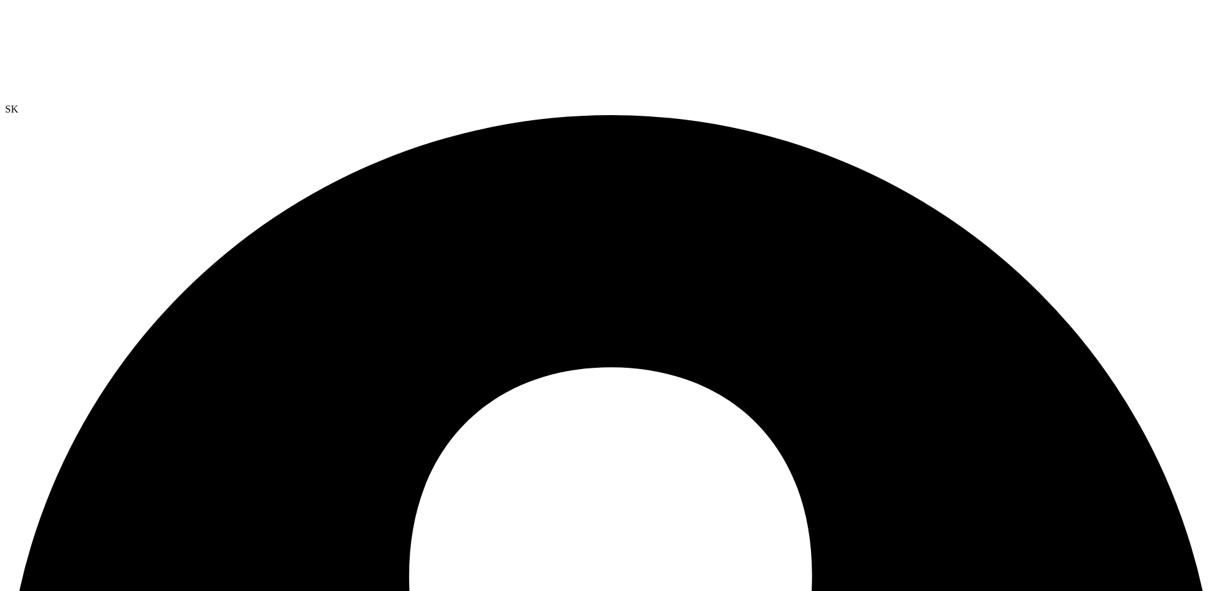
radio input "true"
radio input "false"
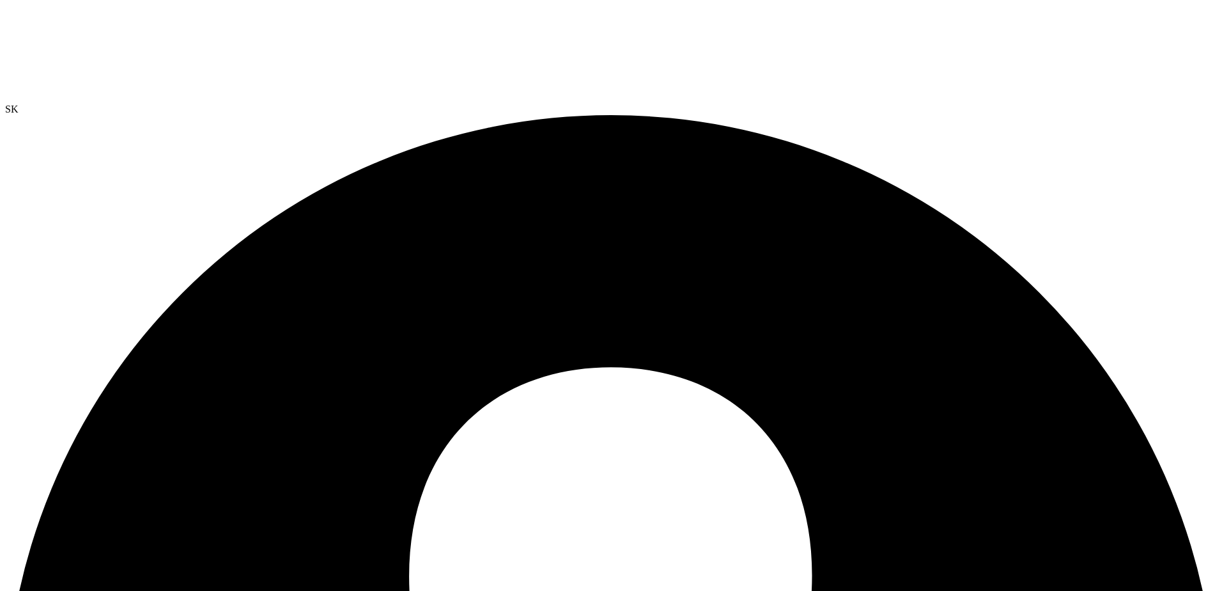
radio input "true"
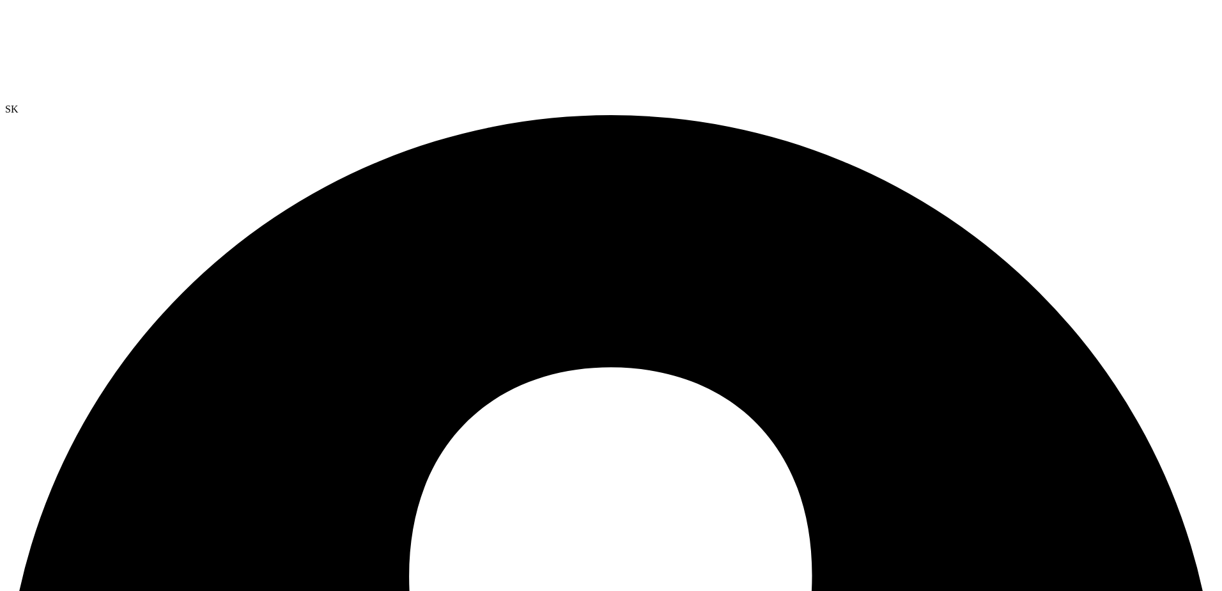
radio input "false"
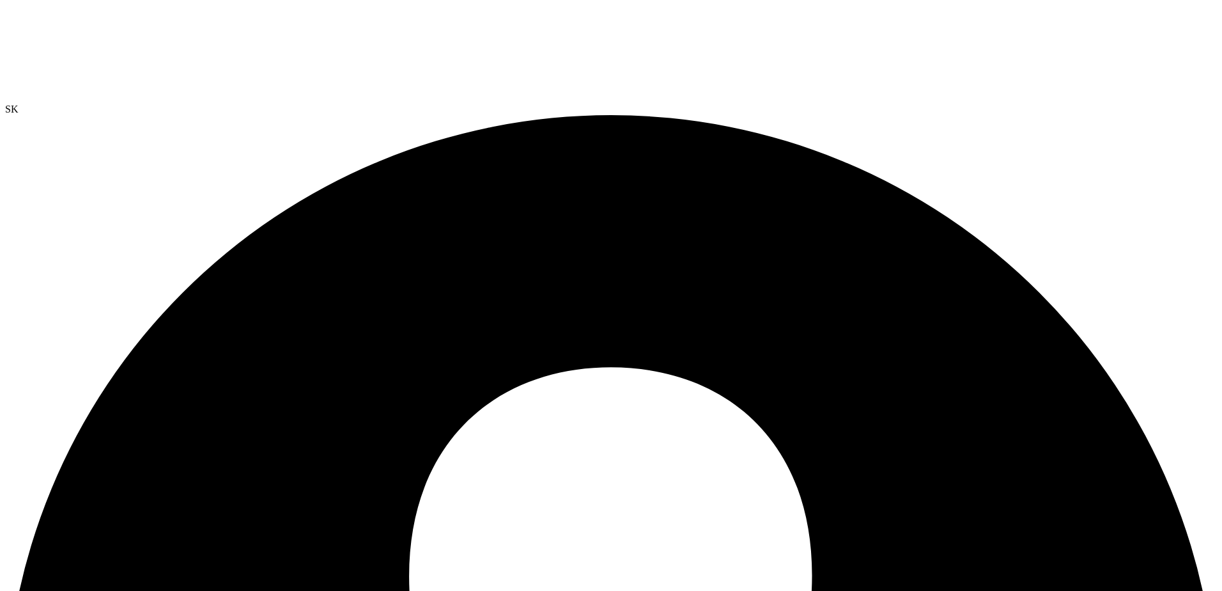
drag, startPoint x: 297, startPoint y: 315, endPoint x: 302, endPoint y: 322, distance: 7.8
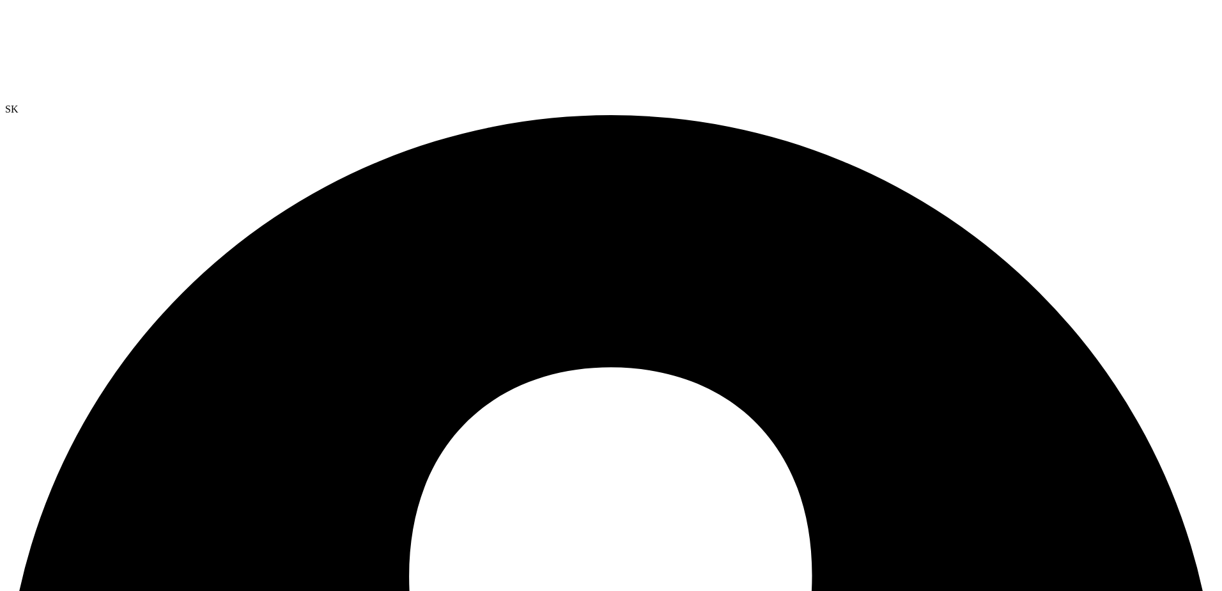
radio input "true"
radio input "false"
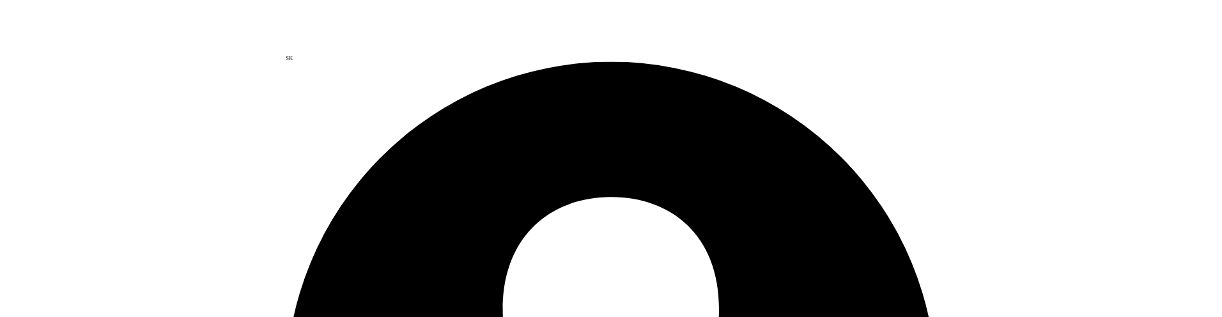
scroll to position [169, 0]
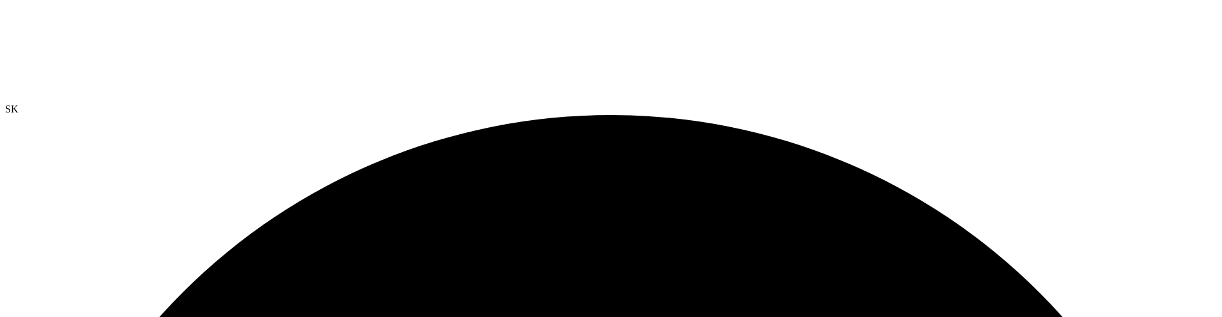
select select "USD"
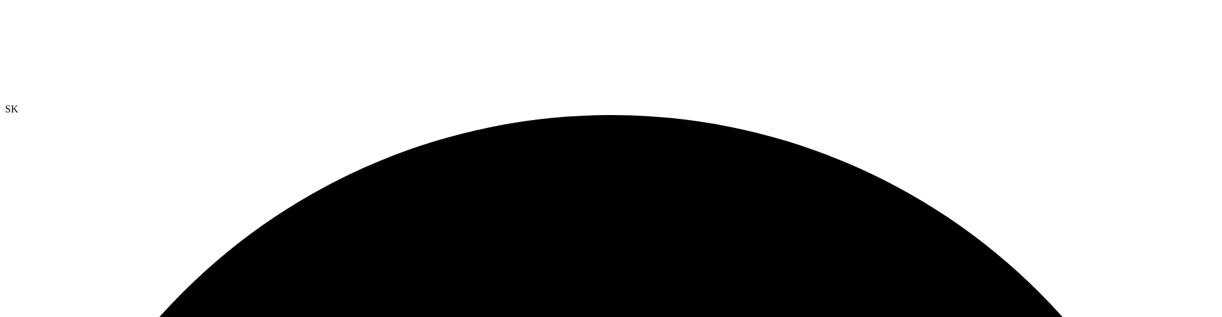
drag, startPoint x: 513, startPoint y: 110, endPoint x: 521, endPoint y: 108, distance: 8.5
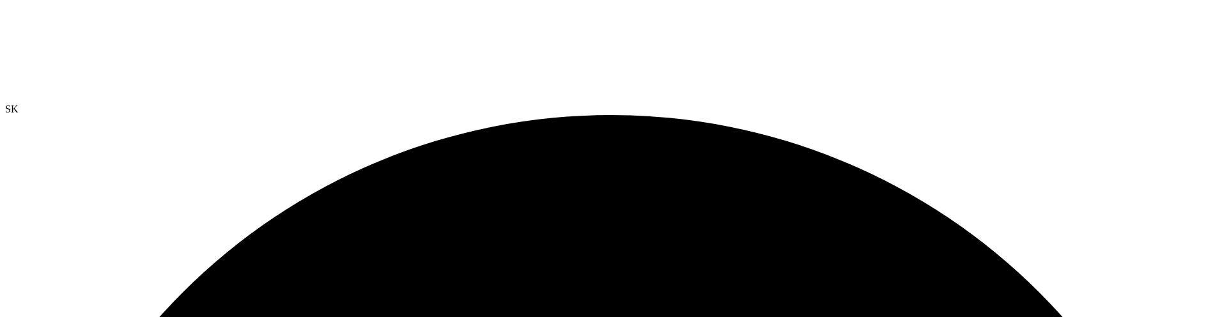
drag, startPoint x: 843, startPoint y: 116, endPoint x: 532, endPoint y: 110, distance: 311.4
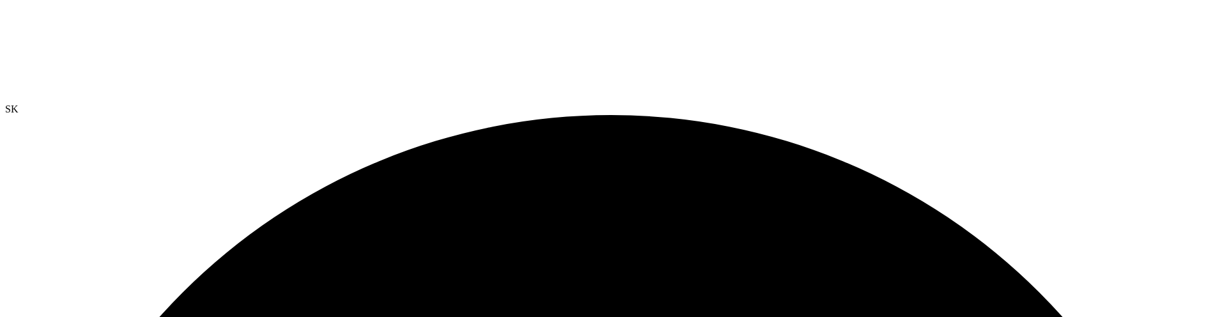
drag, startPoint x: 387, startPoint y: 129, endPoint x: 288, endPoint y: 129, distance: 99.1
drag, startPoint x: 288, startPoint y: 129, endPoint x: 647, endPoint y: 113, distance: 359.0
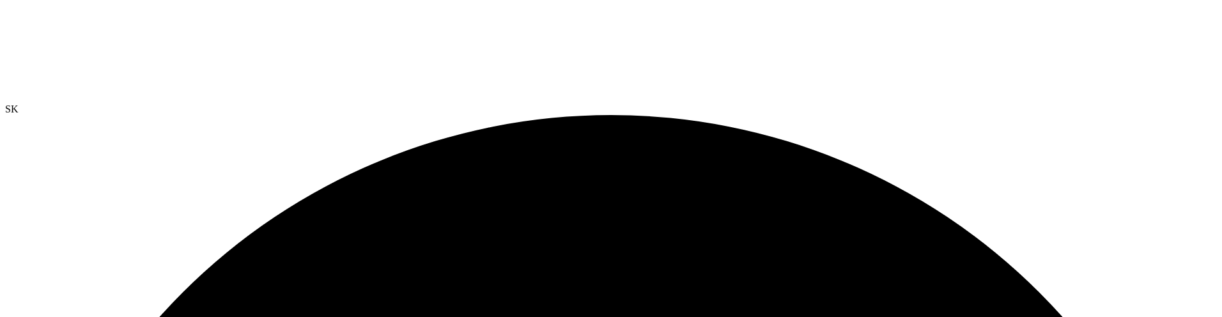
drag, startPoint x: 701, startPoint y: 111, endPoint x: 463, endPoint y: 95, distance: 238.9
drag, startPoint x: 602, startPoint y: 122, endPoint x: 593, endPoint y: 120, distance: 9.3
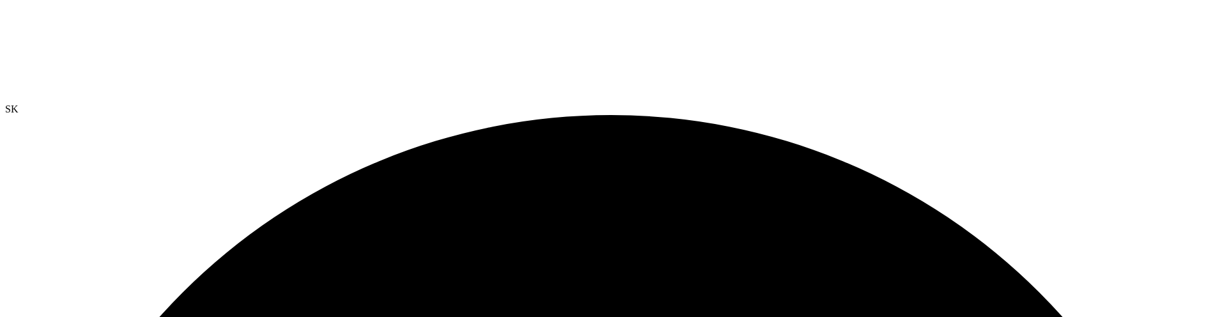
drag, startPoint x: 789, startPoint y: 104, endPoint x: 547, endPoint y: 121, distance: 242.9
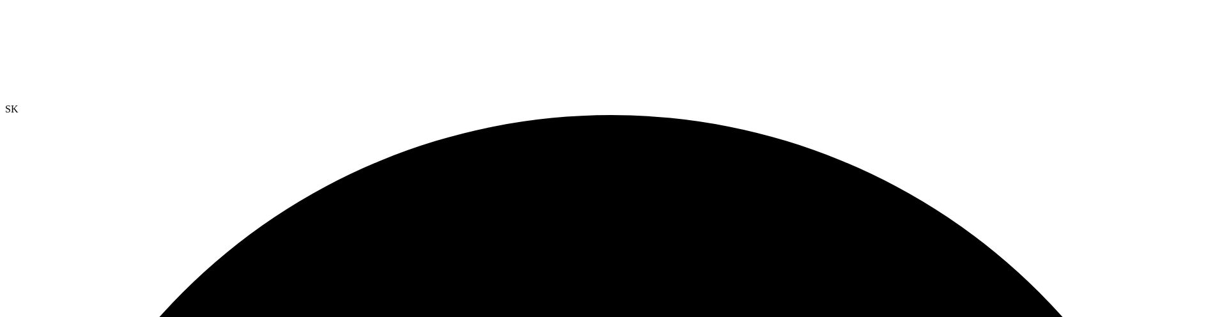
radio input "true"
radio input "false"
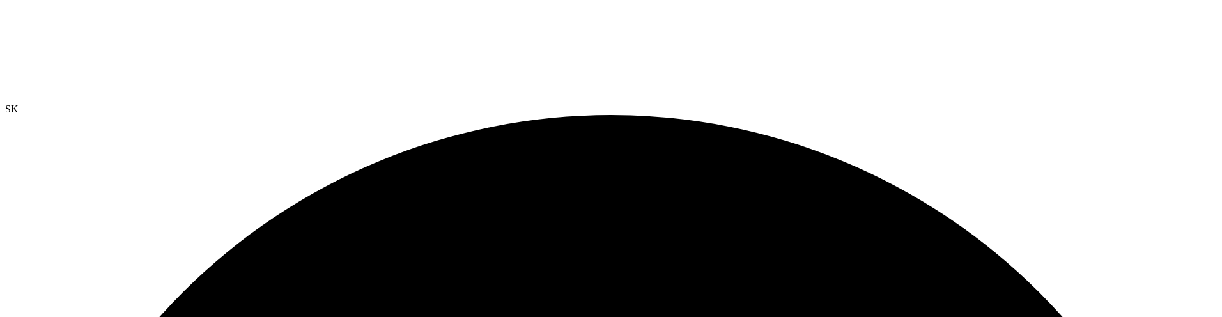
radio input "true"
radio input "false"
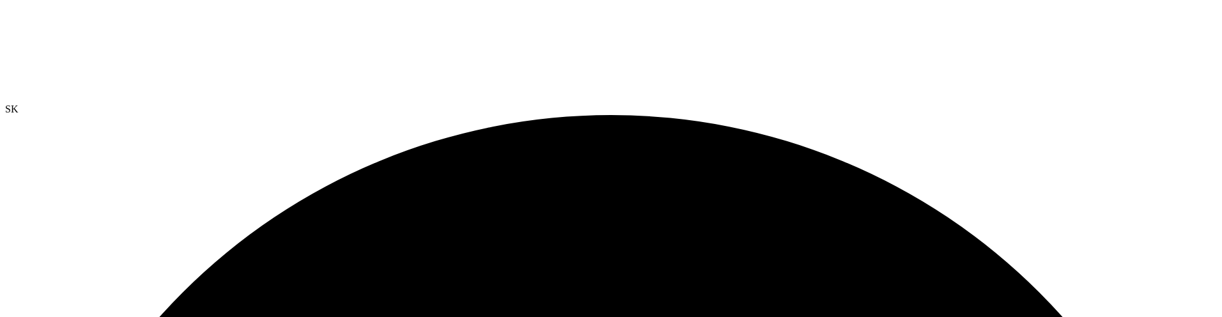
radio input "true"
radio input "false"
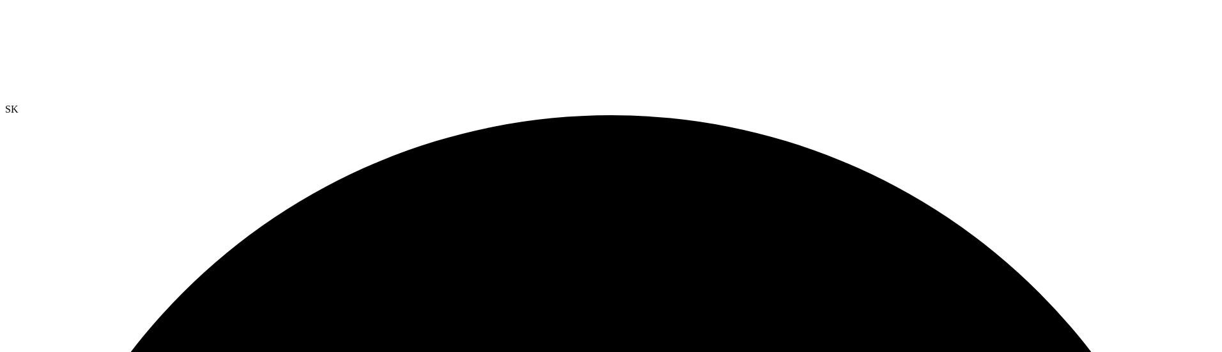
radio input "true"
radio input "false"
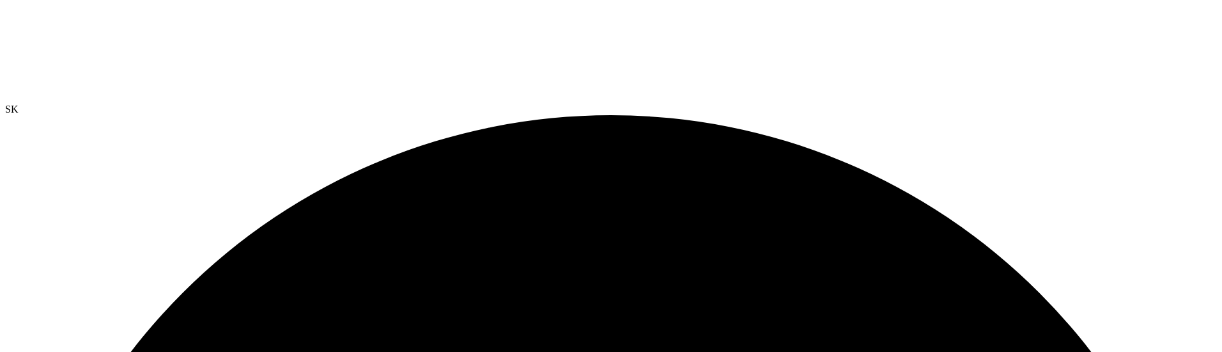
radio input "true"
radio input "false"
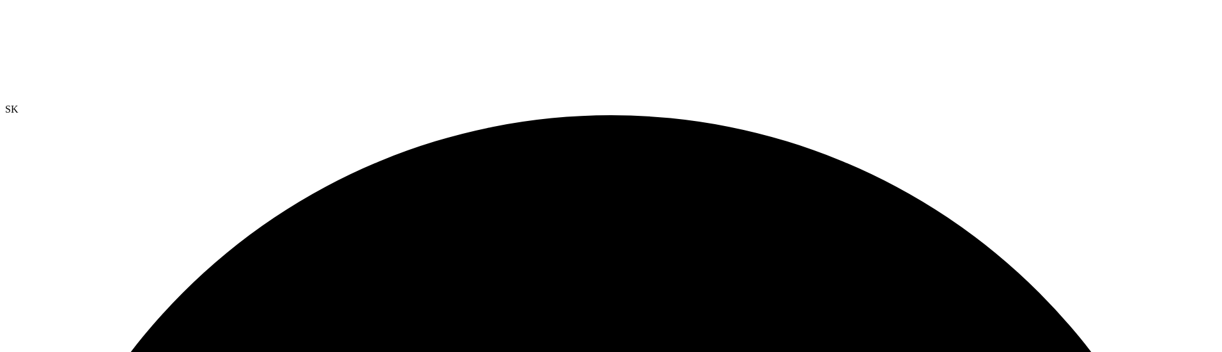
radio input "true"
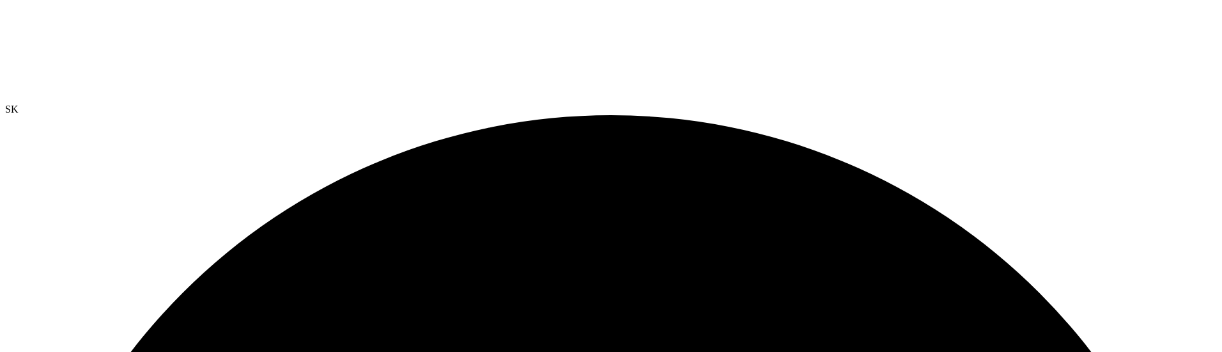
radio input "false"
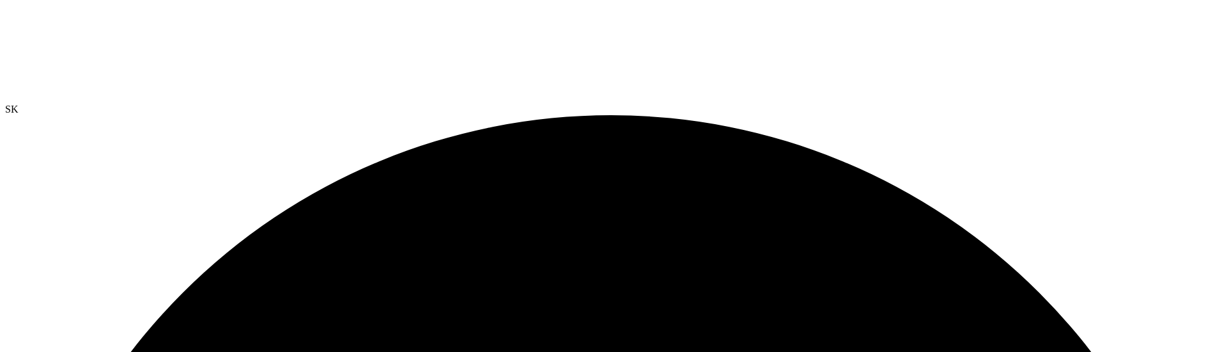
radio input "true"
radio input "false"
radio input "true"
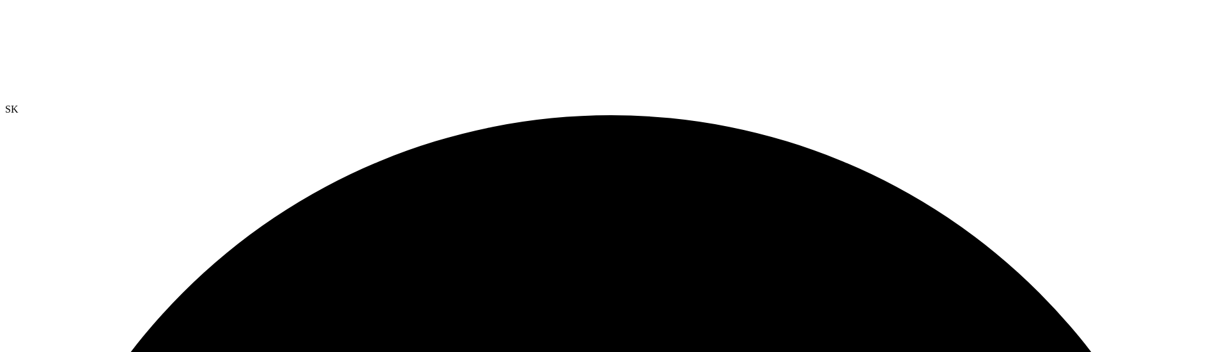
radio input "false"
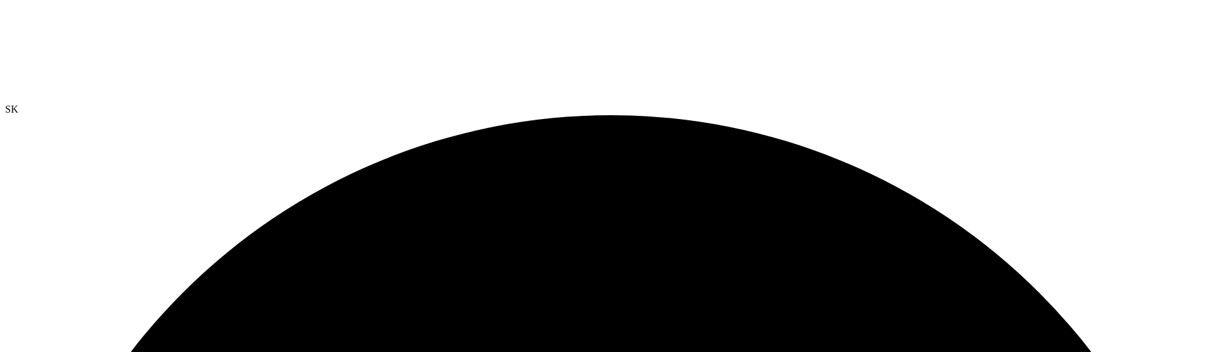
drag, startPoint x: 803, startPoint y: 105, endPoint x: 762, endPoint y: 106, distance: 40.9
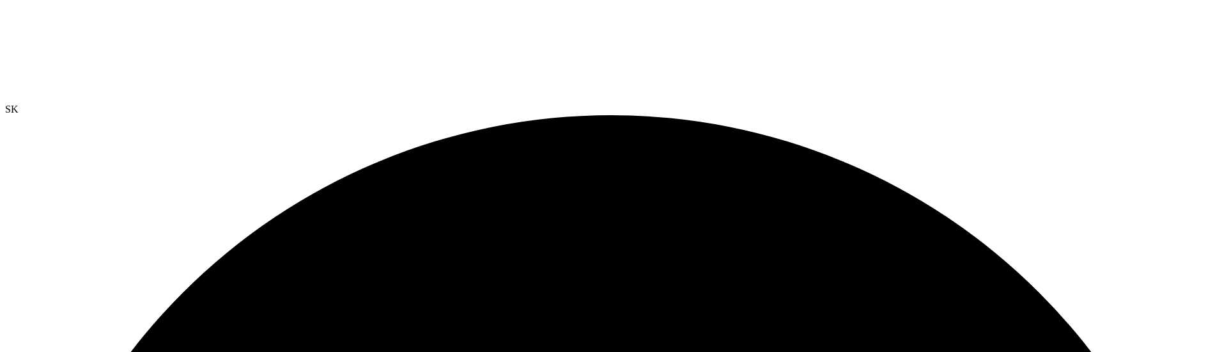
drag, startPoint x: 796, startPoint y: 108, endPoint x: 722, endPoint y: 109, distance: 74.2
drag, startPoint x: 766, startPoint y: 111, endPoint x: 593, endPoint y: 115, distance: 173.9
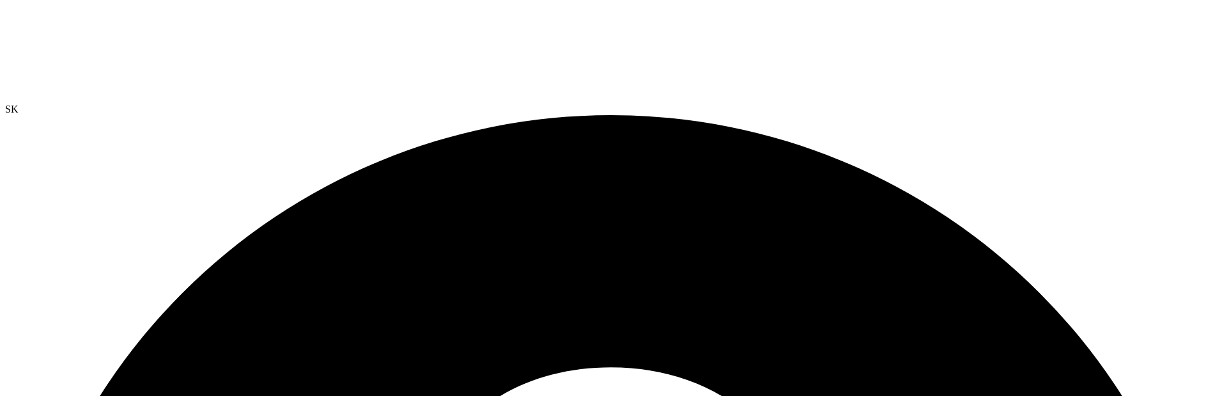
radio input "true"
radio input "false"
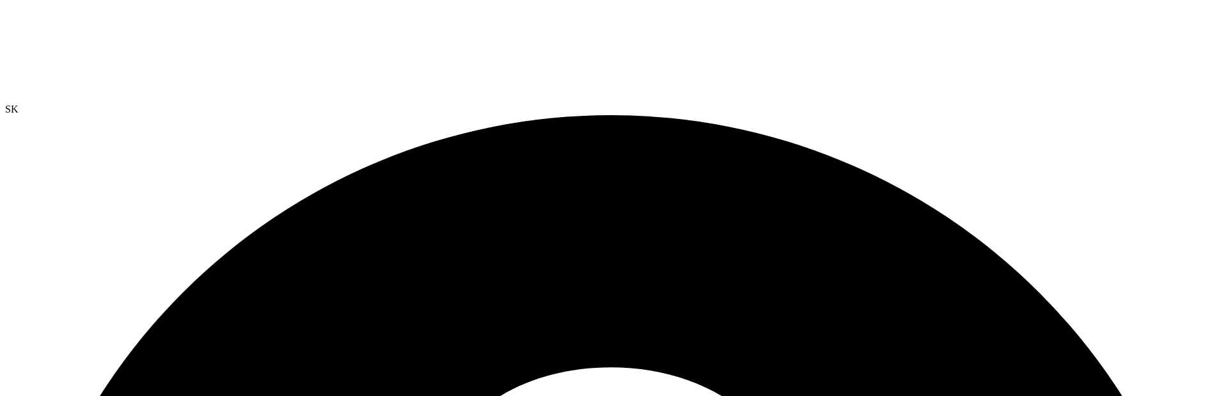
drag, startPoint x: 711, startPoint y: 115, endPoint x: 394, endPoint y: 125, distance: 317.2
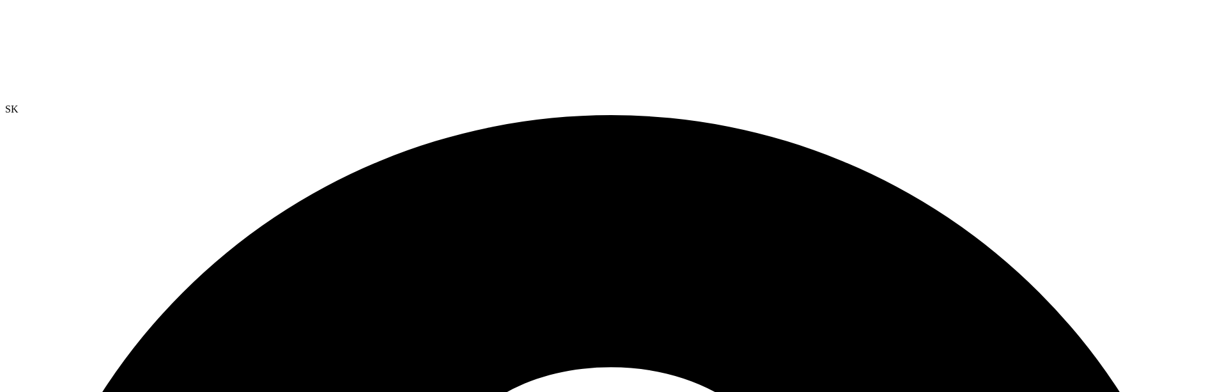
radio input "true"
radio input "false"
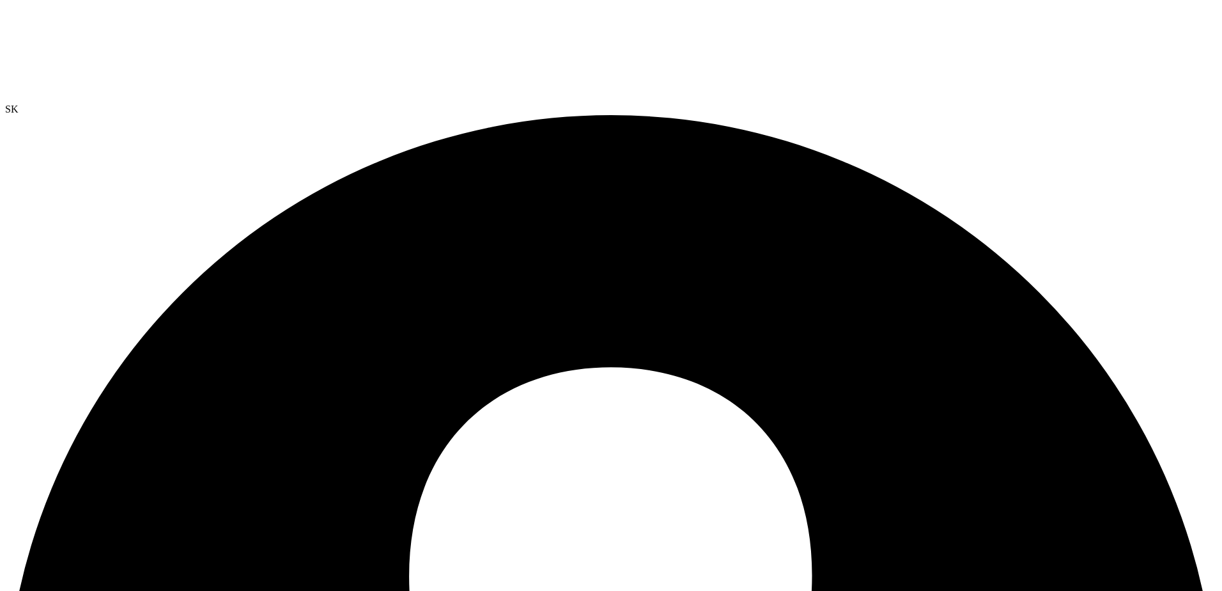
click at [0, 0] on link "Reports" at bounding box center [0, 0] width 0 height 0
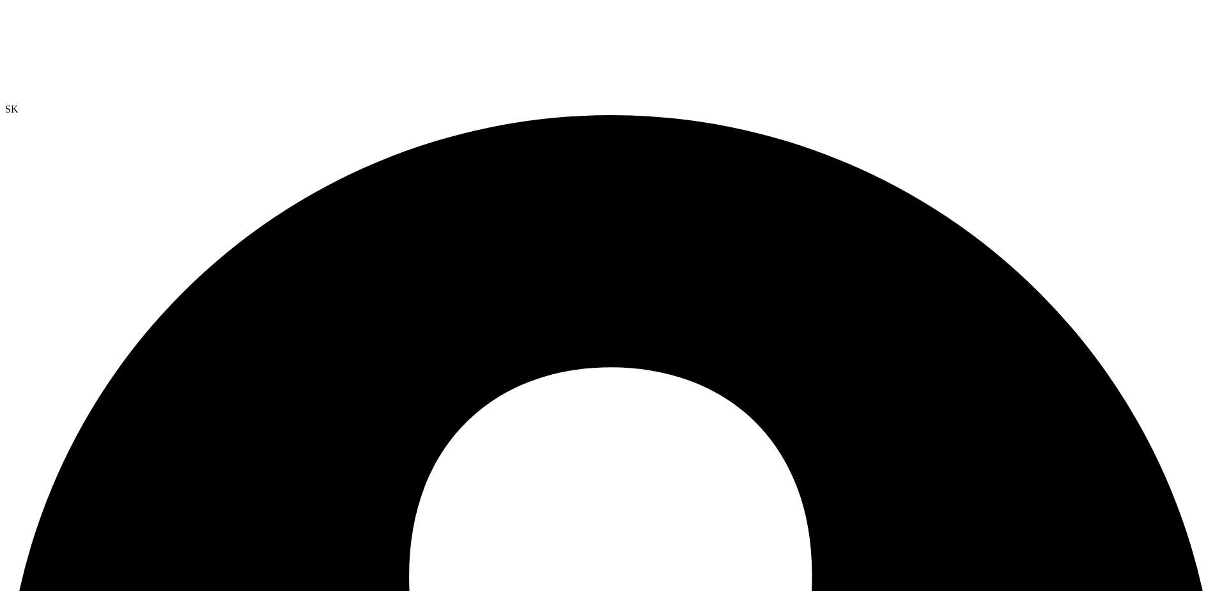
radio input "true"
radio input "false"
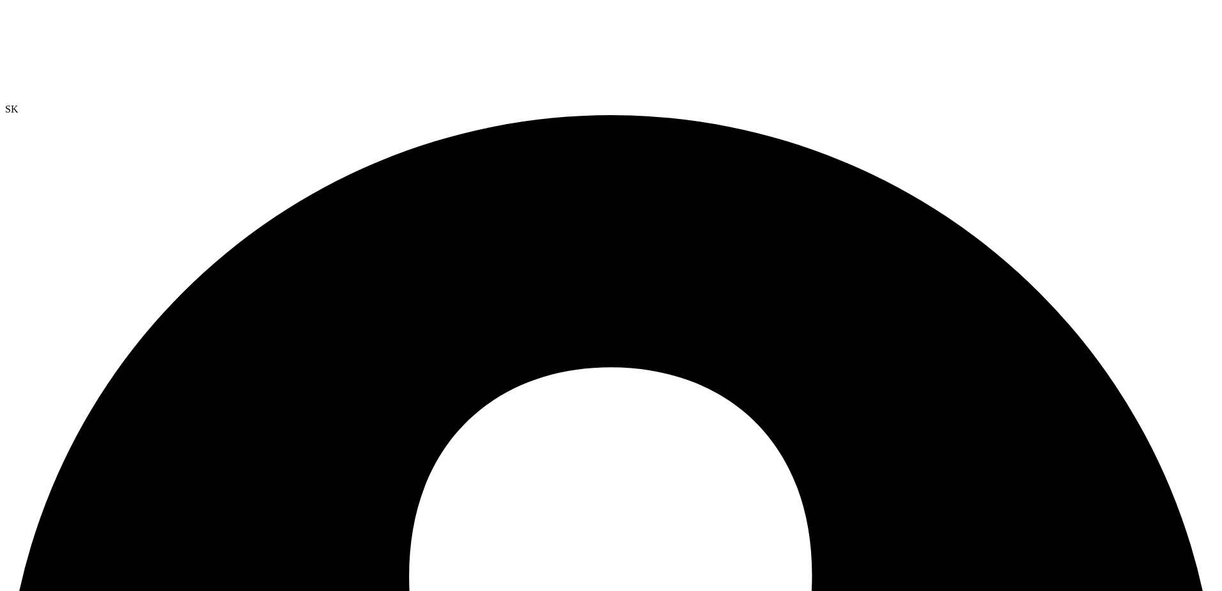
radio input "true"
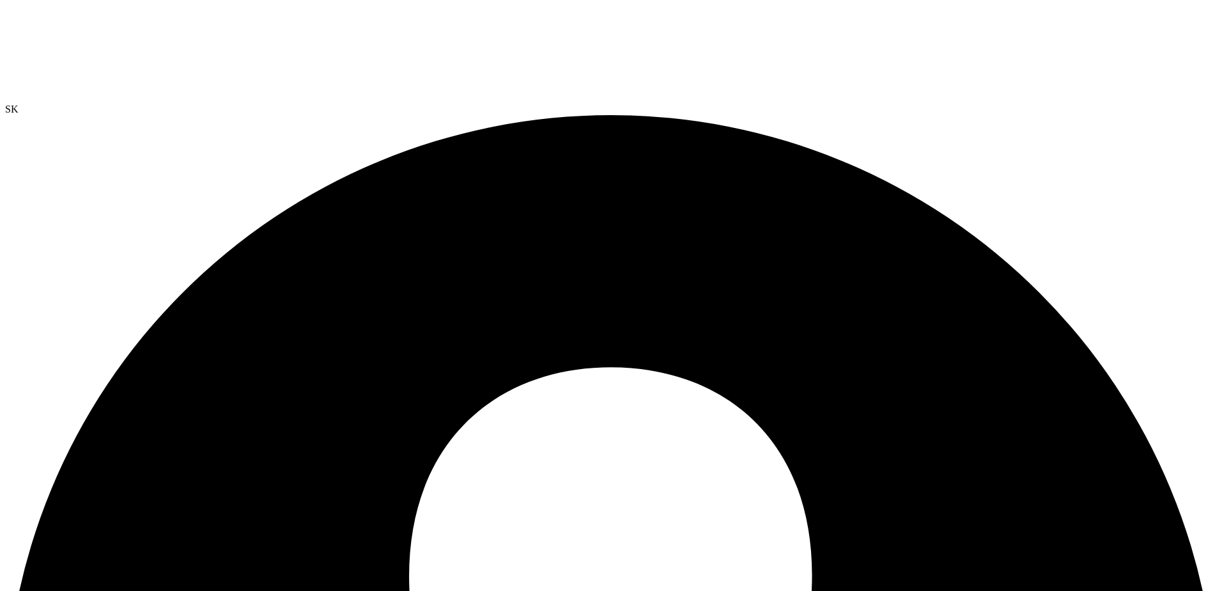
radio input "false"
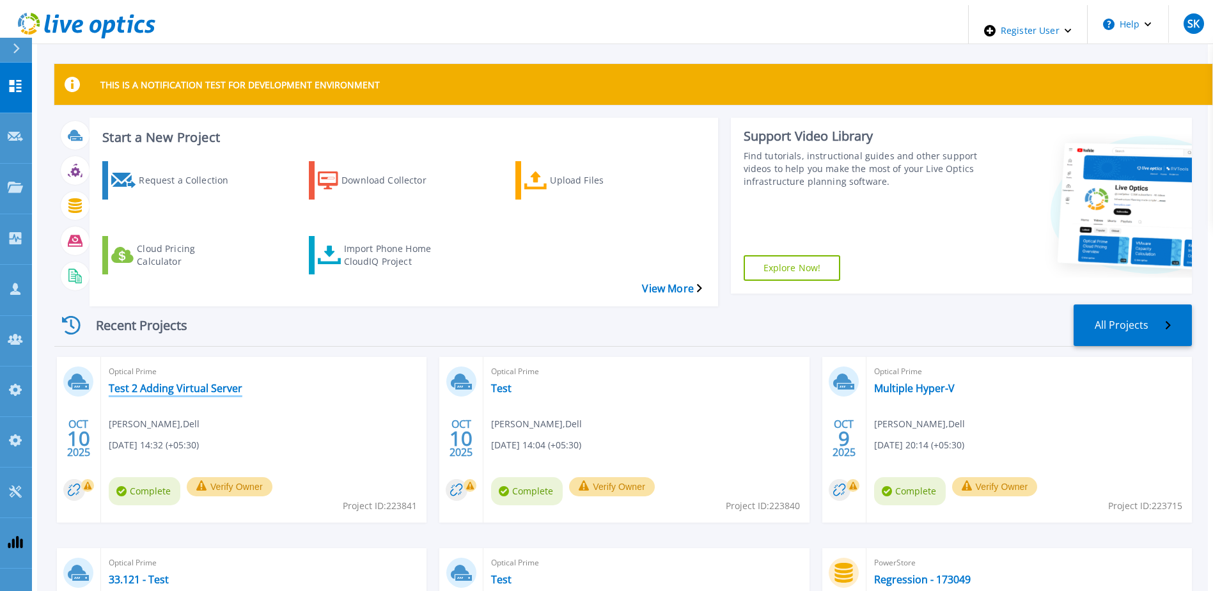
click at [189, 382] on link "Test 2 Adding Virtual Server" at bounding box center [176, 388] width 134 height 13
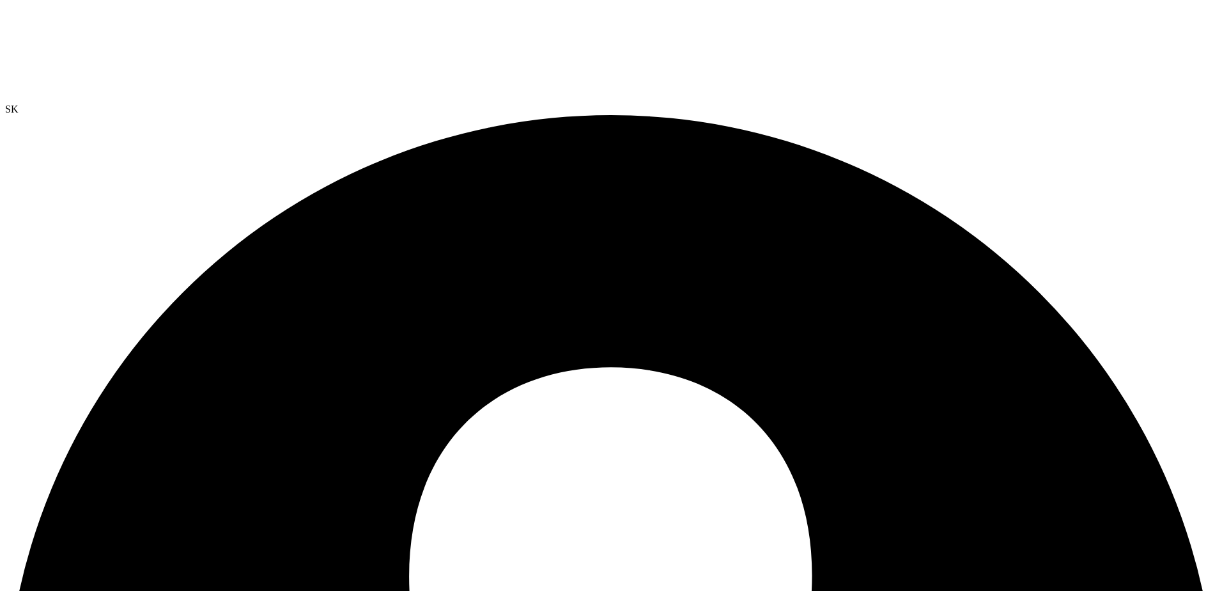
select select "USD"
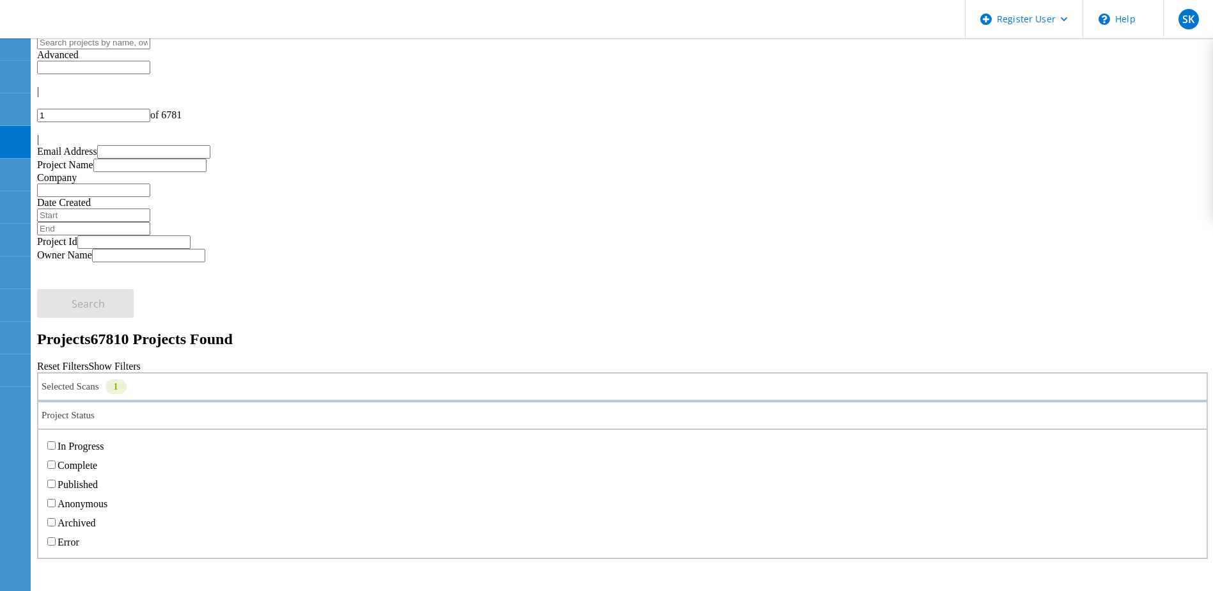
click at [609, 401] on div "Project Status" at bounding box center [622, 415] width 1170 height 29
click at [104, 440] on label "In Progress" at bounding box center [81, 445] width 46 height 11
click at [56, 441] on input "In Progress" at bounding box center [51, 445] width 8 height 8
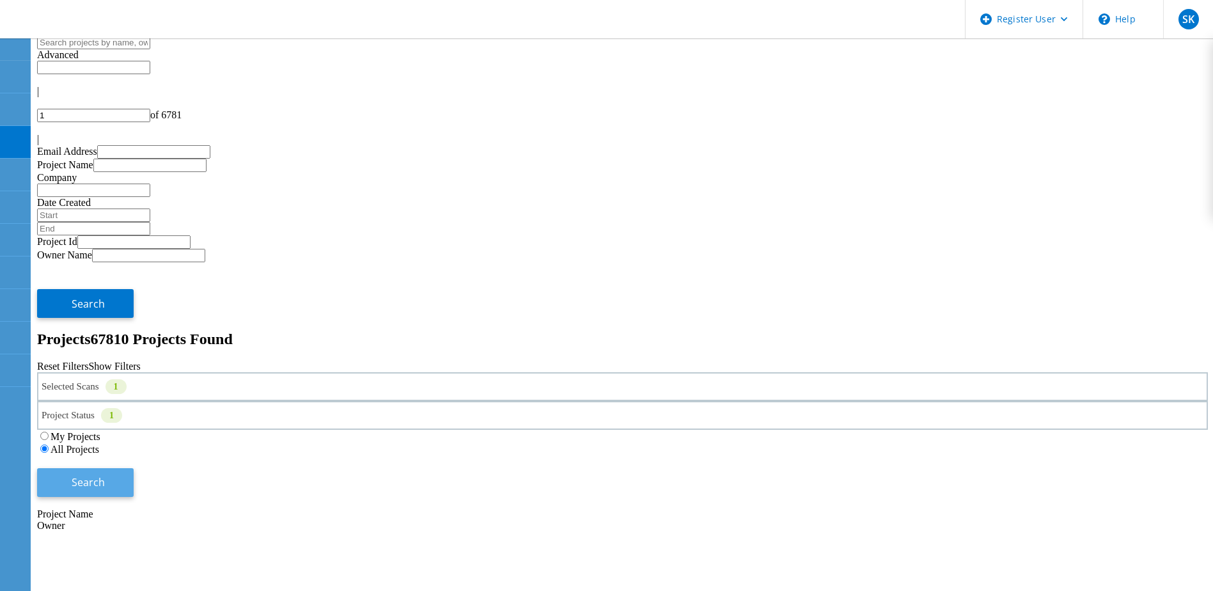
click at [134, 468] on button "Search" at bounding box center [85, 482] width 97 height 29
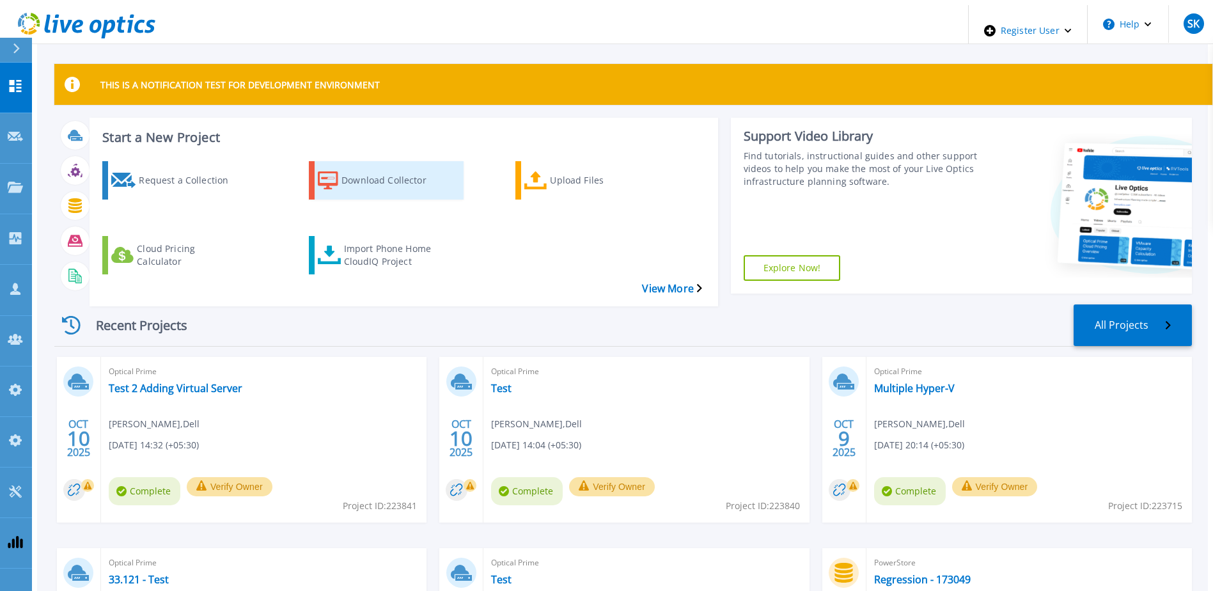
click at [368, 173] on div "Download Collector" at bounding box center [392, 180] width 102 height 32
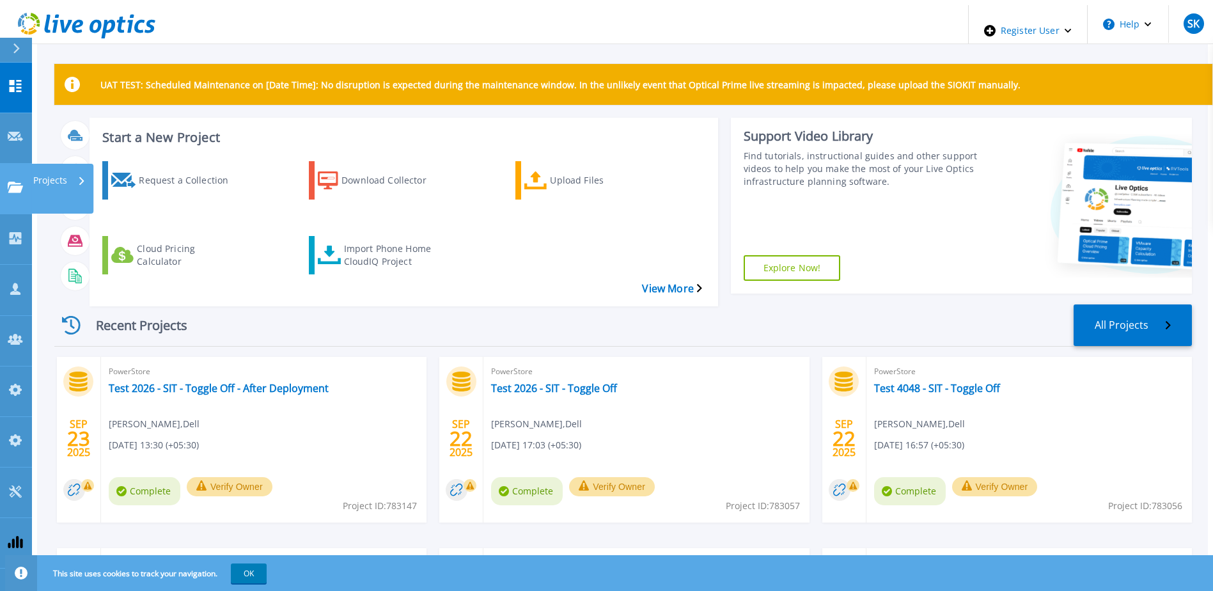
click at [18, 182] on icon at bounding box center [15, 187] width 15 height 11
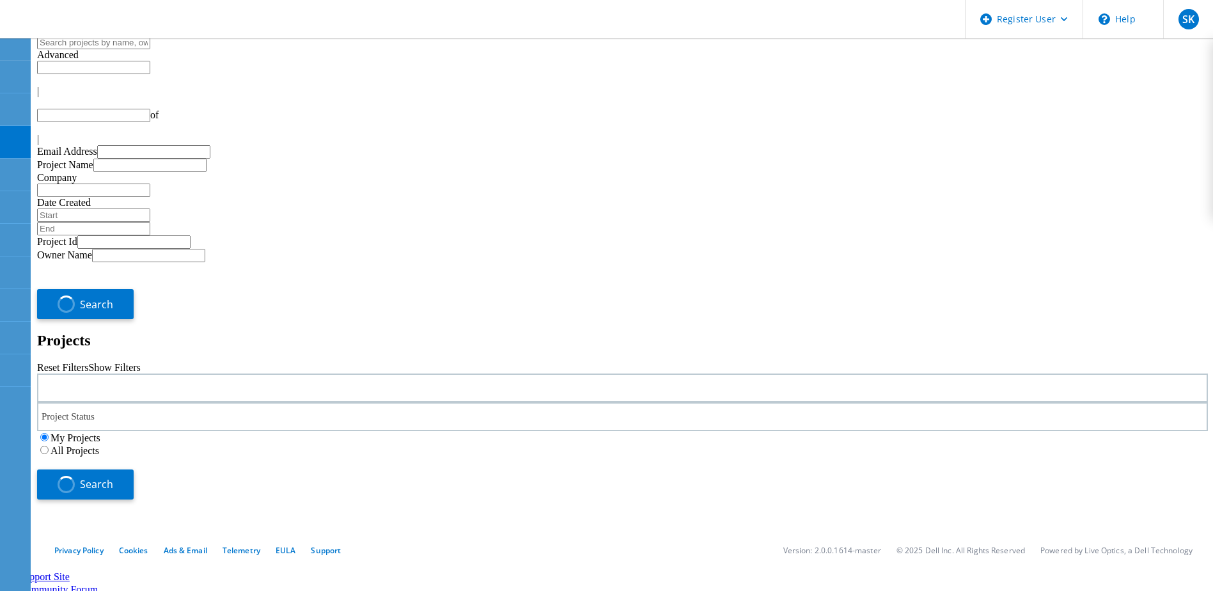
type input "1"
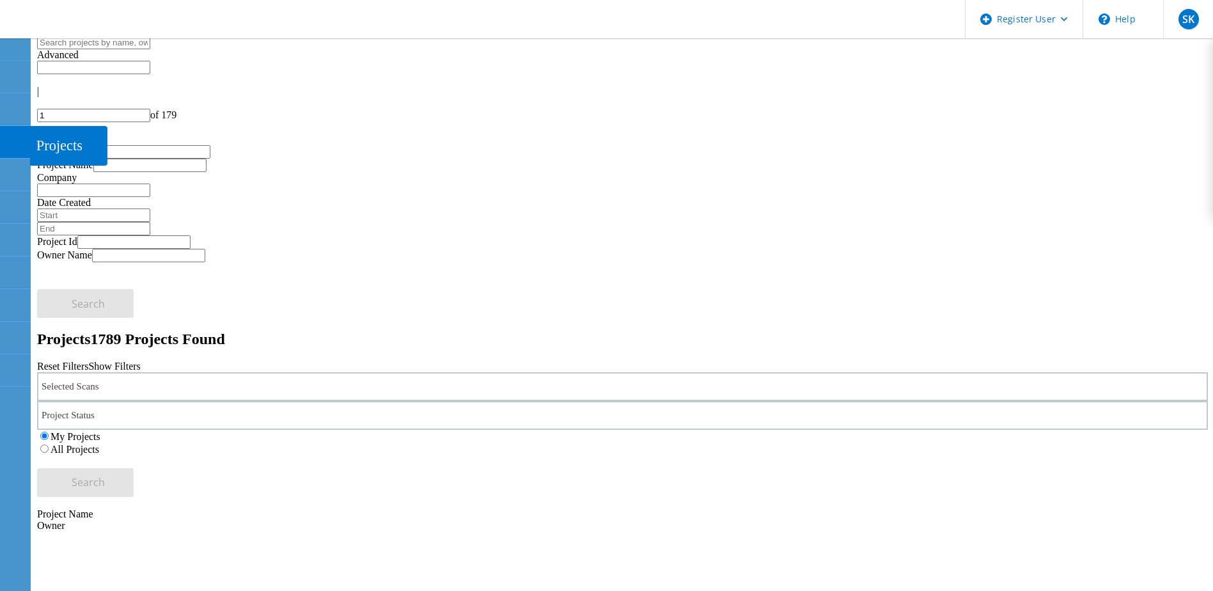
click at [20, 136] on icon at bounding box center [14, 142] width 15 height 12
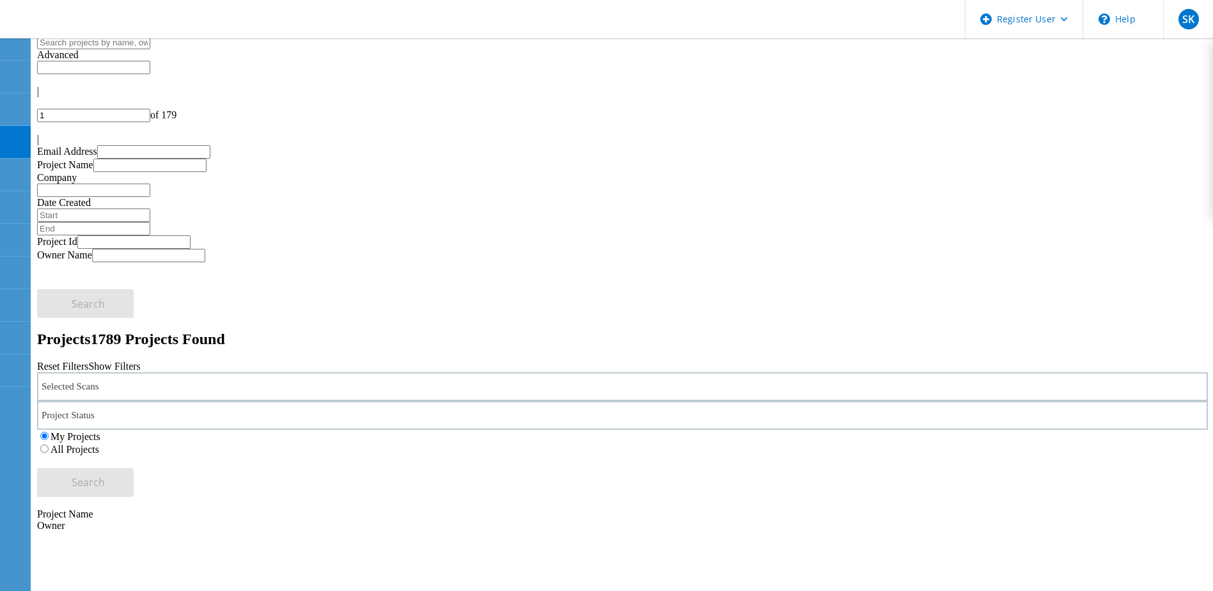
click at [7, 267] on use at bounding box center [7, 267] width 0 height 0
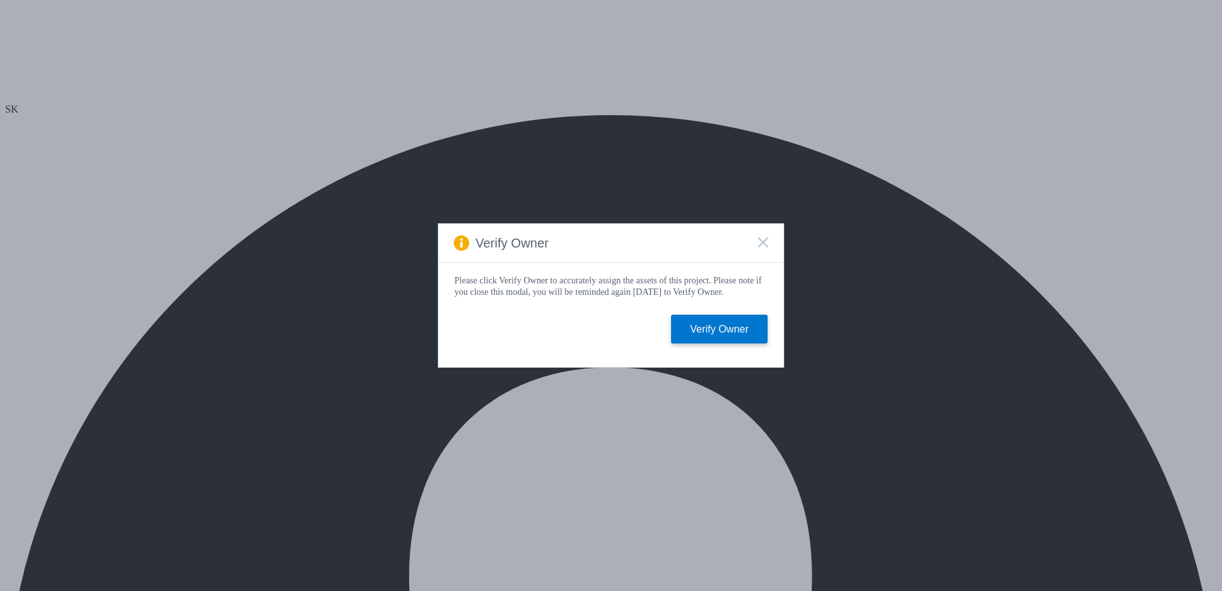
click at [763, 237] on icon at bounding box center [763, 242] width 10 height 10
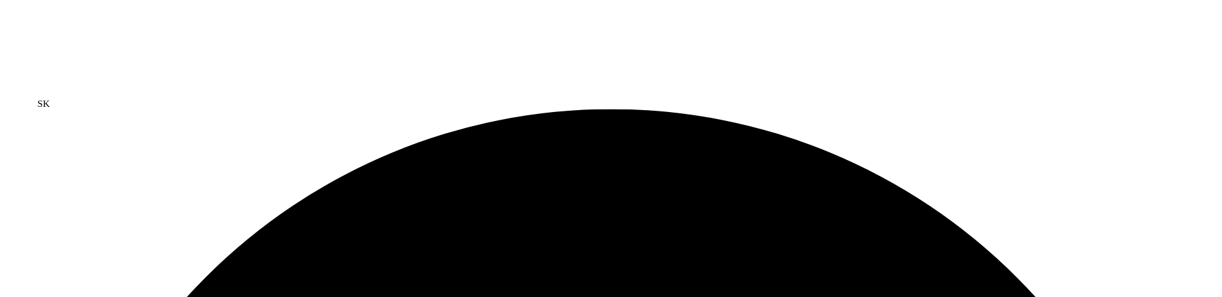
scroll to position [125, 0]
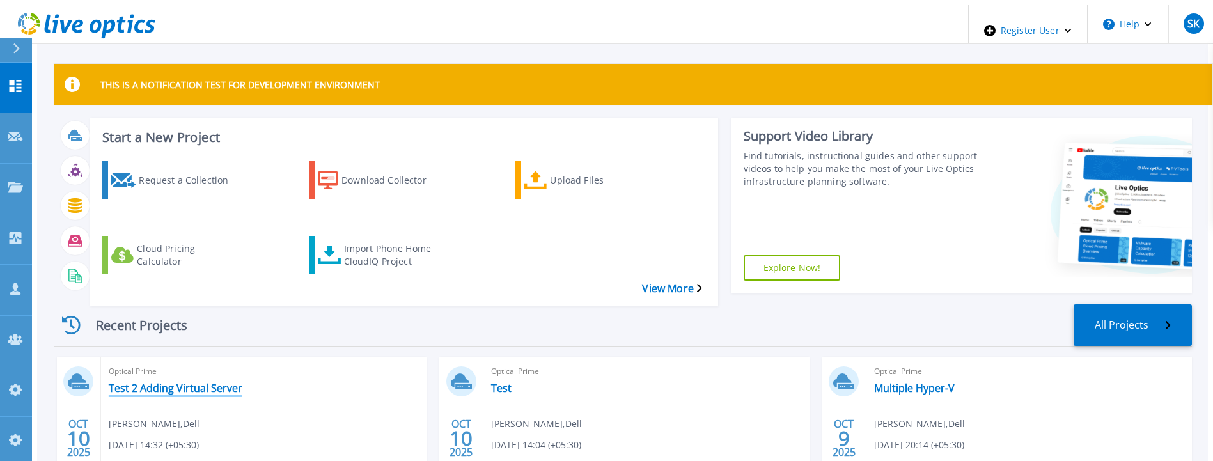
click at [175, 382] on link "Test 2 Adding Virtual Server" at bounding box center [176, 388] width 134 height 13
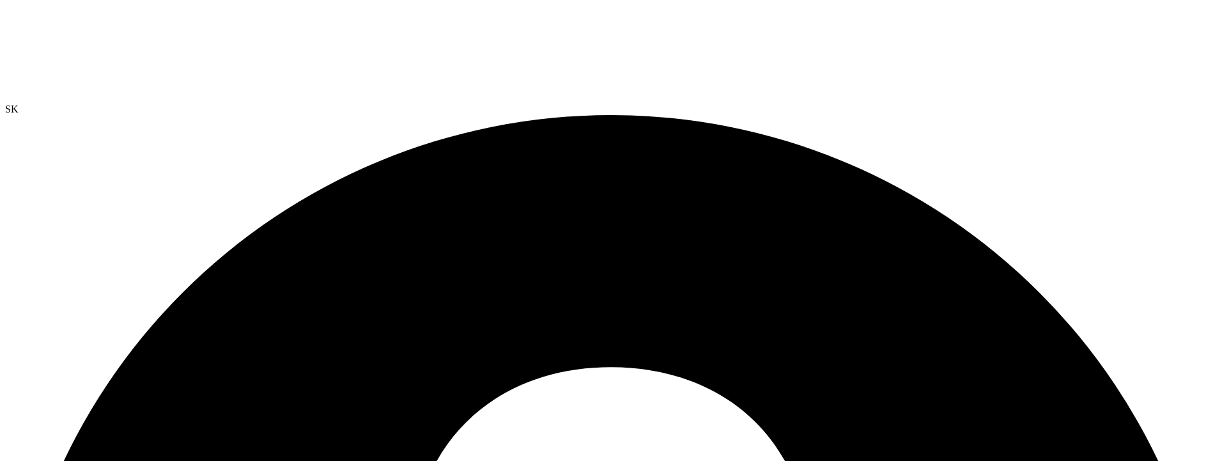
radio input "true"
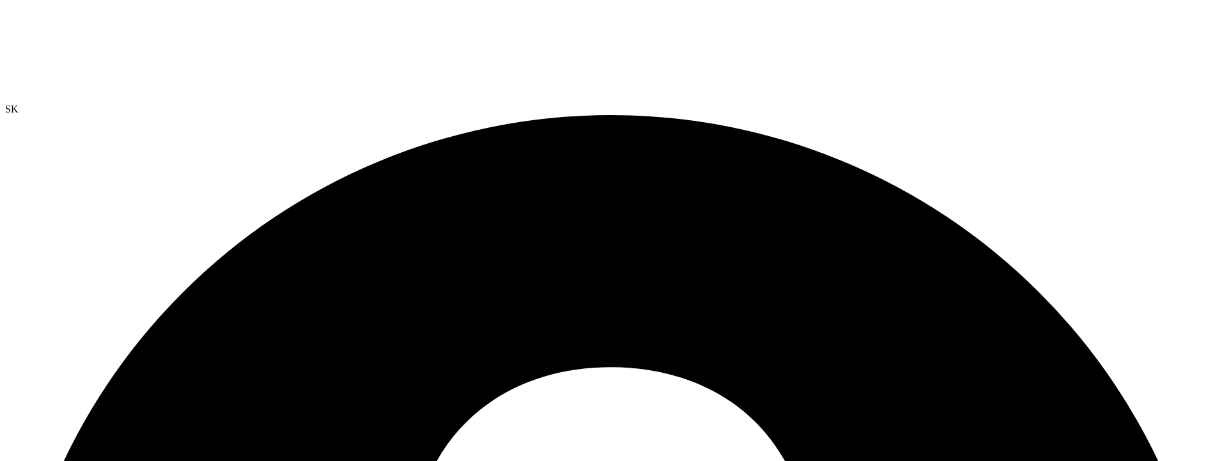
radio input "false"
radio input "true"
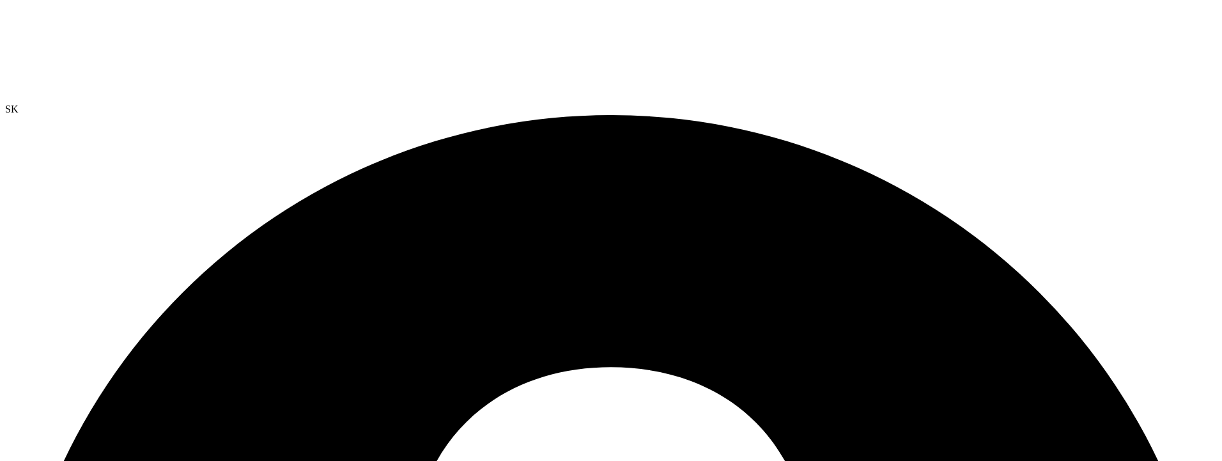
radio input "false"
drag, startPoint x: 704, startPoint y: 156, endPoint x: 625, endPoint y: 161, distance: 80.1
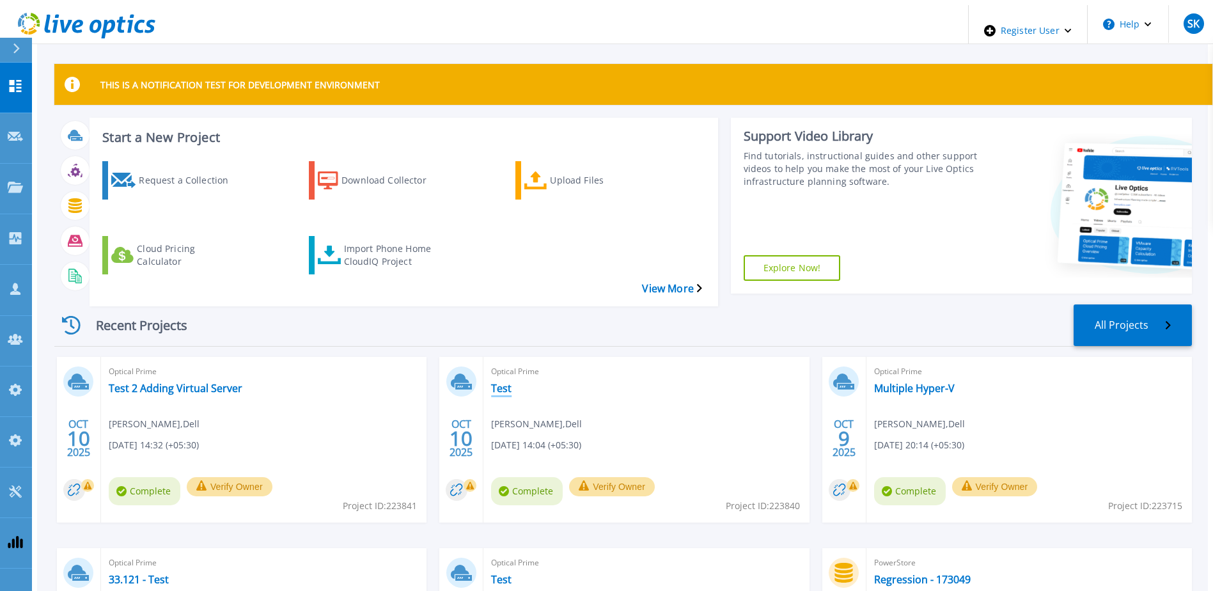
click at [497, 382] on link "Test" at bounding box center [501, 388] width 20 height 13
click at [16, 384] on icon at bounding box center [15, 390] width 15 height 12
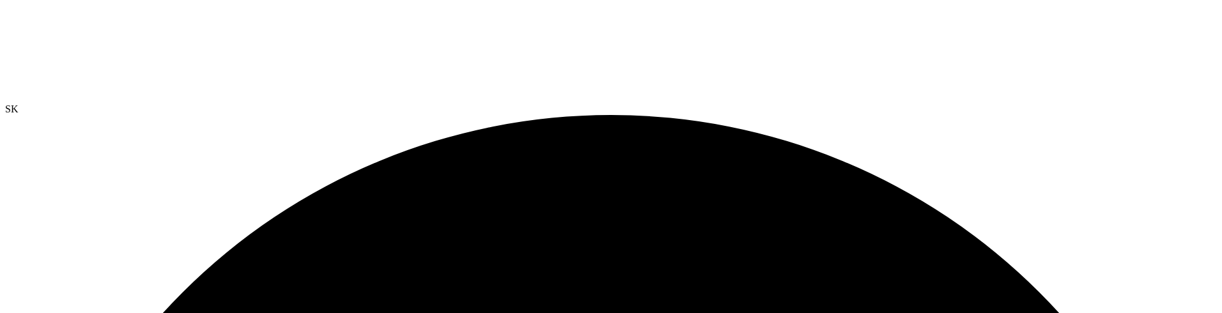
select select "USD"
drag, startPoint x: 435, startPoint y: 75, endPoint x: 413, endPoint y: 51, distance: 32.6
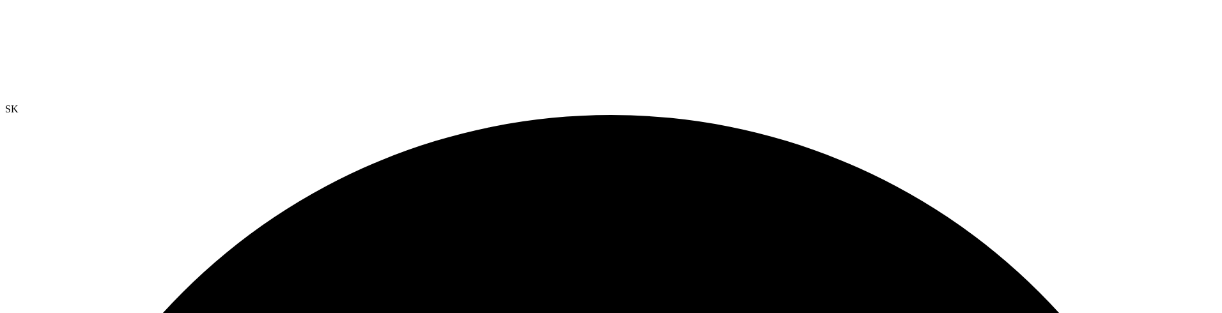
select select "USD"
radio input "true"
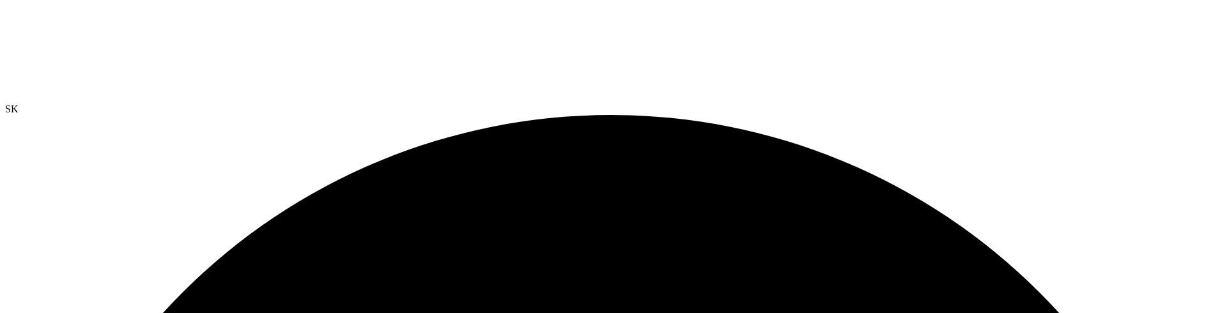
radio input "true"
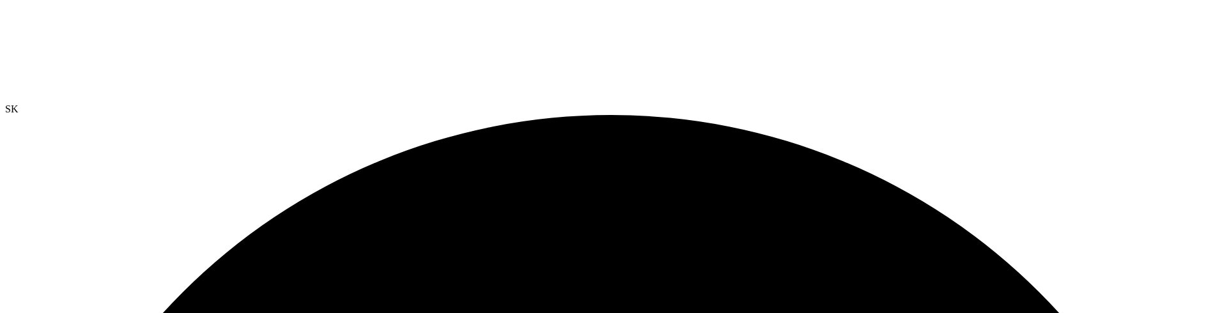
radio input "false"
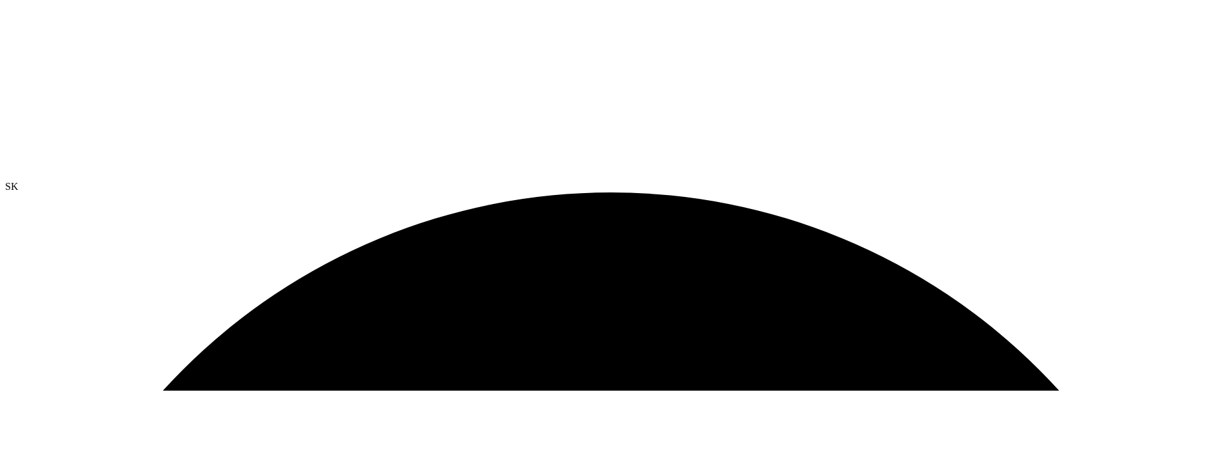
scroll to position [45, 0]
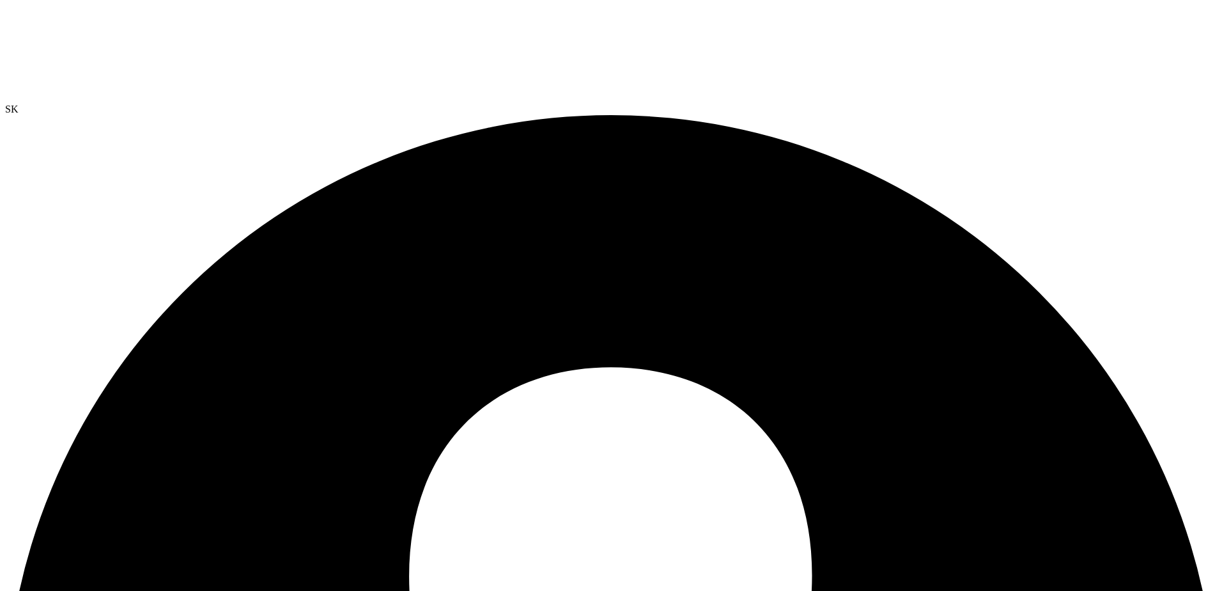
select select "USD"
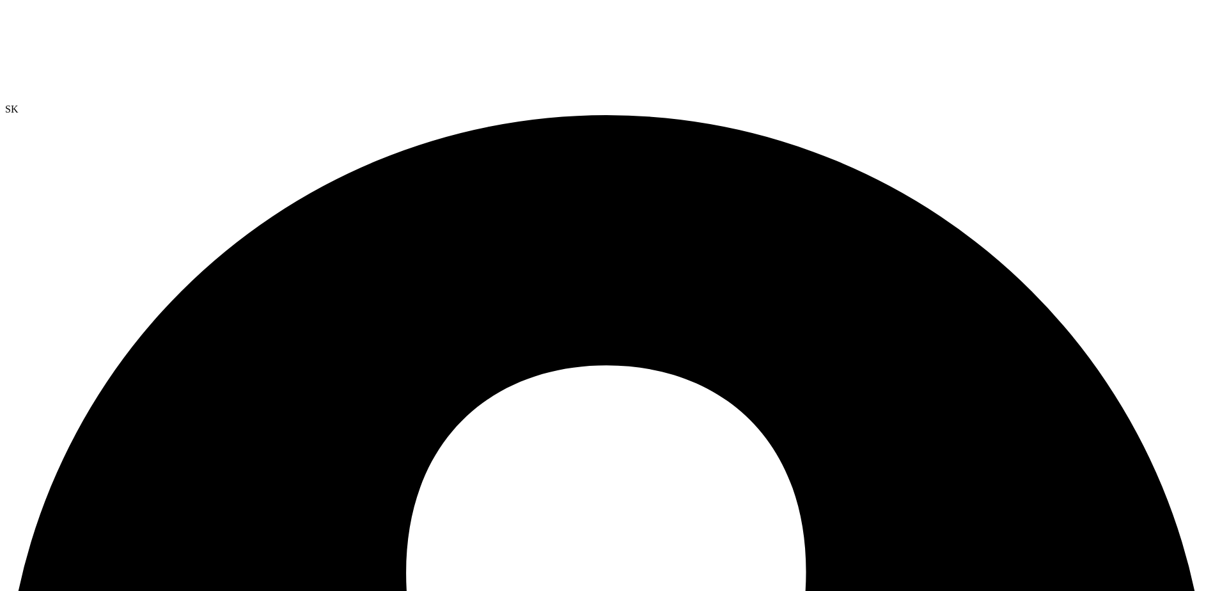
drag, startPoint x: 1053, startPoint y: 127, endPoint x: 1016, endPoint y: 141, distance: 39.7
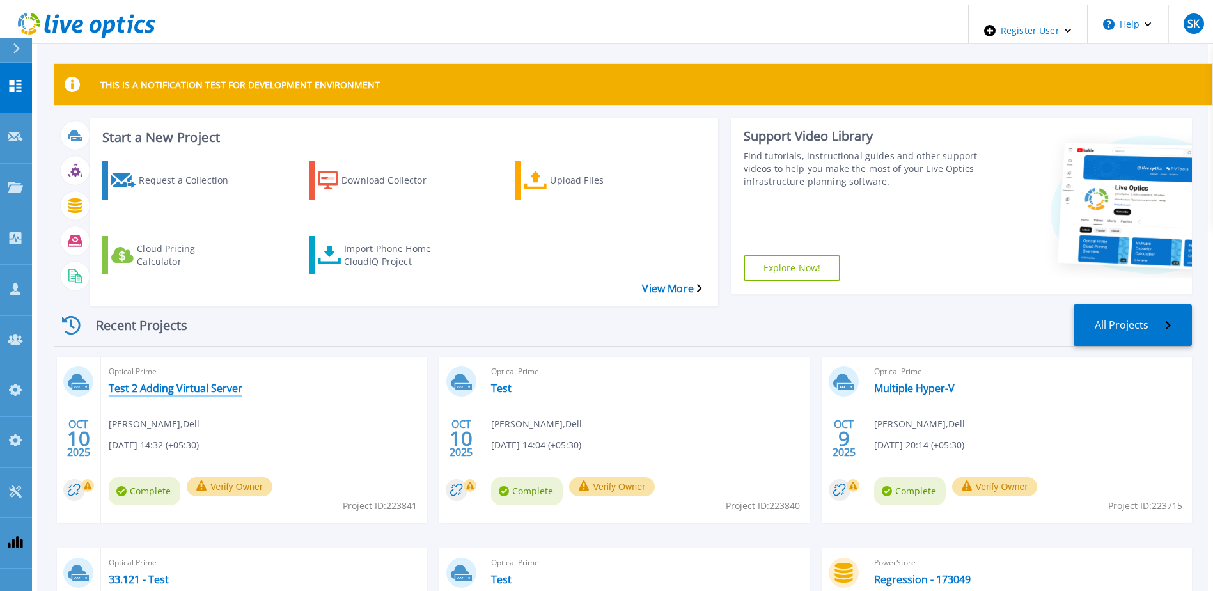
click at [208, 382] on link "Test 2 Adding Virtual Server" at bounding box center [176, 388] width 134 height 13
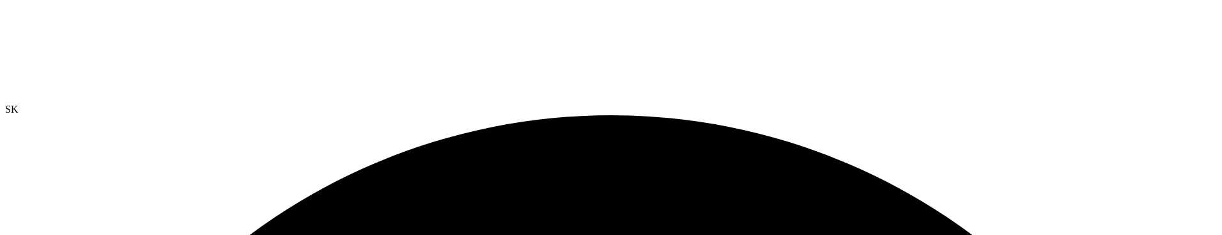
select select "USD"
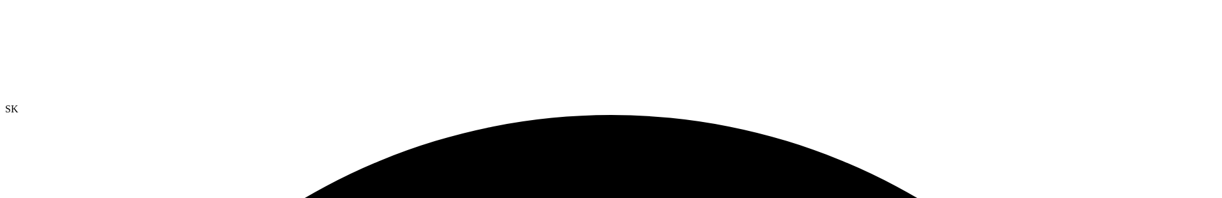
drag, startPoint x: 421, startPoint y: 91, endPoint x: 502, endPoint y: 120, distance: 86.3
drag, startPoint x: 502, startPoint y: 120, endPoint x: 407, endPoint y: 91, distance: 98.9
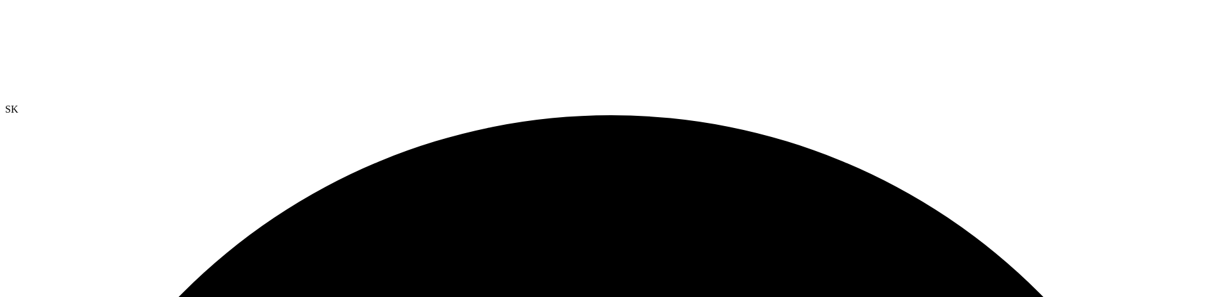
select select "USD"
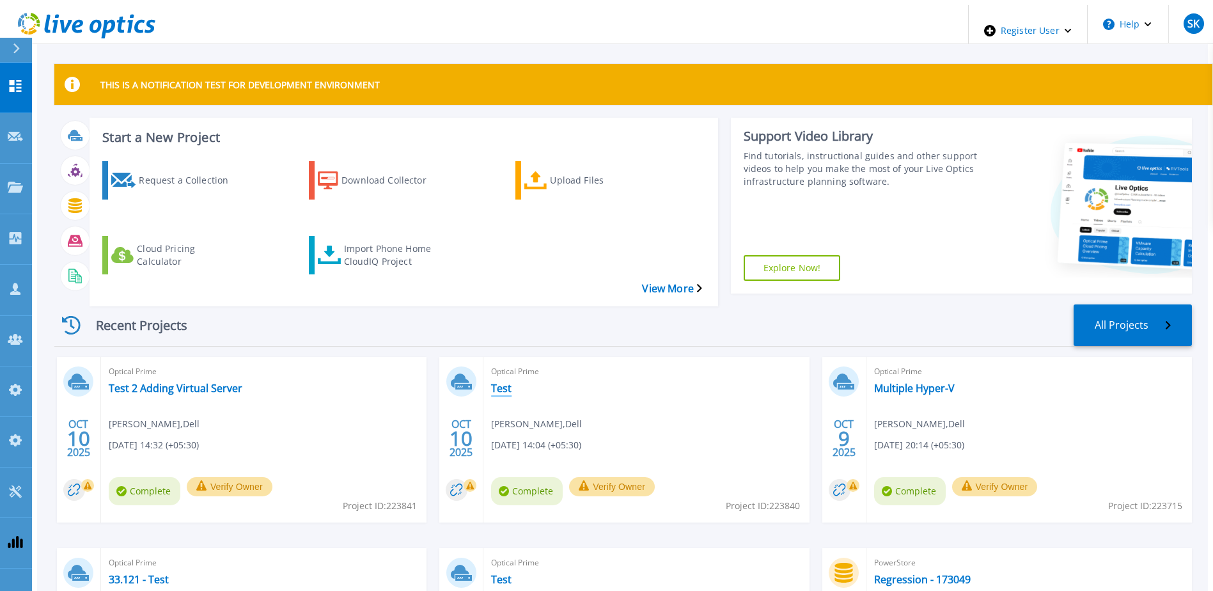
click at [497, 382] on link "Test" at bounding box center [501, 388] width 20 height 13
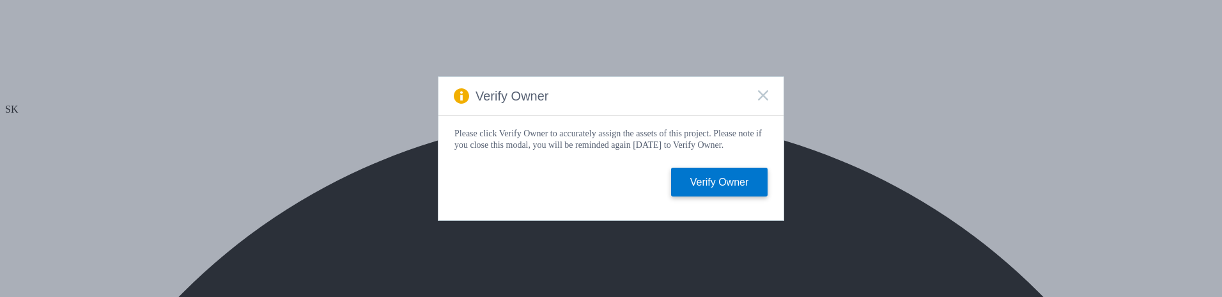
click at [759, 90] on icon at bounding box center [763, 95] width 10 height 10
select select "USD"
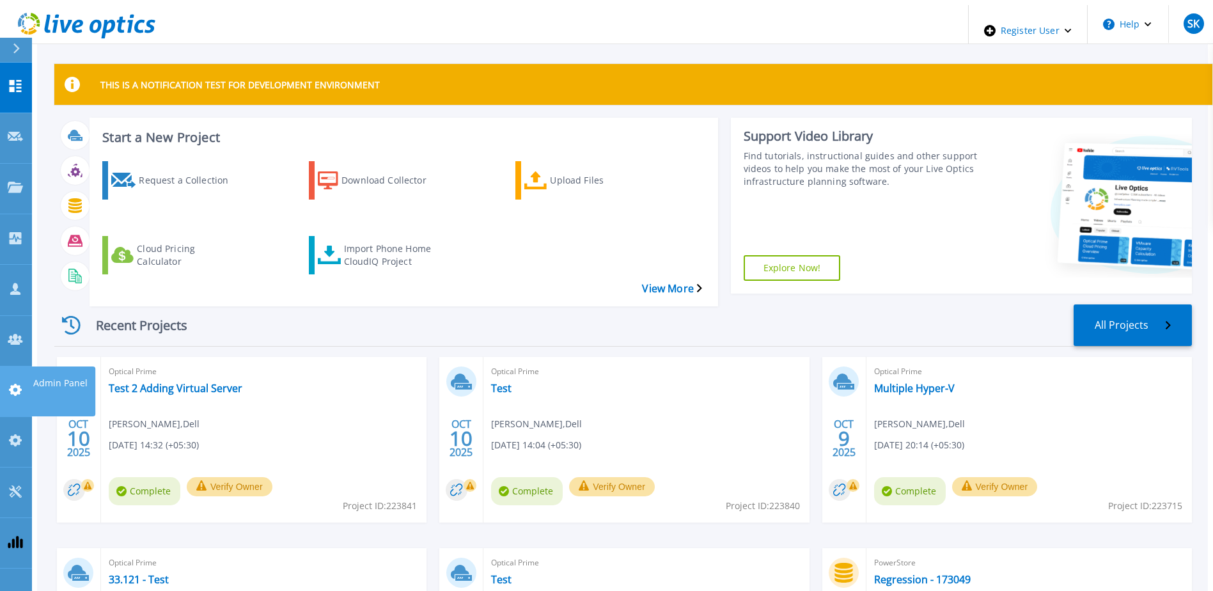
click at [11, 384] on icon at bounding box center [15, 390] width 13 height 12
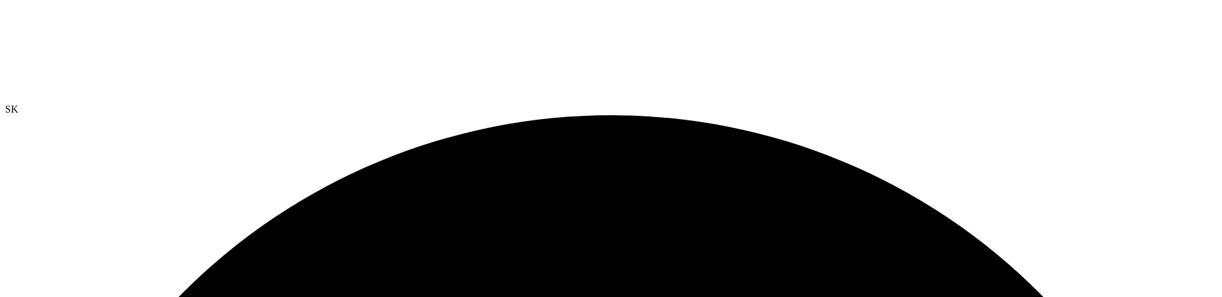
select select "USD"
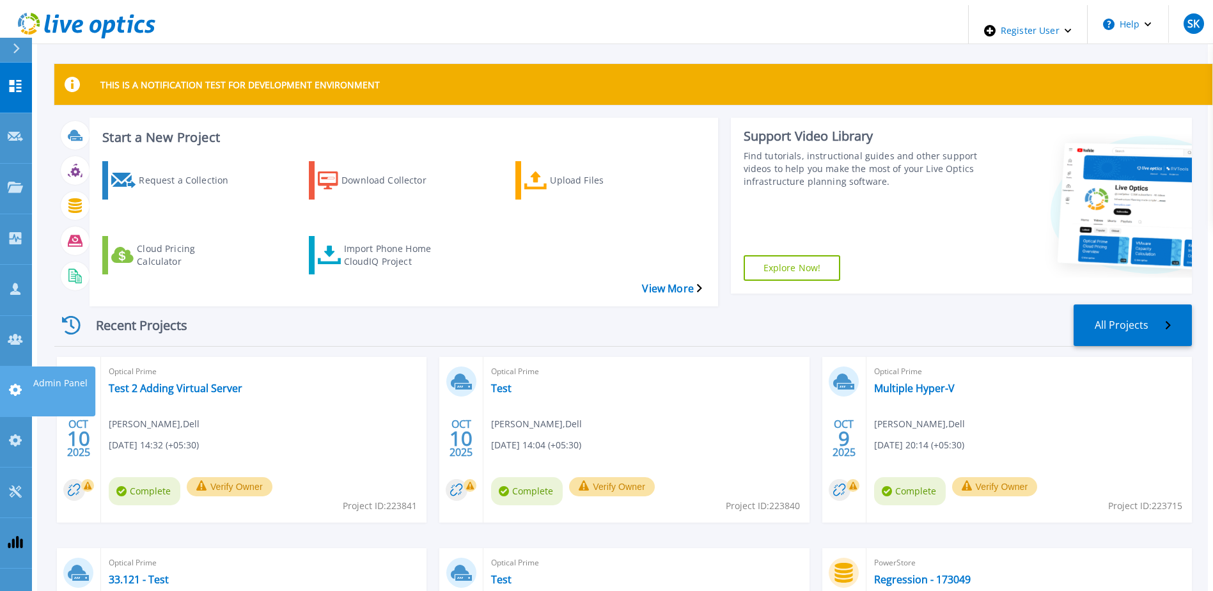
click at [19, 296] on icon at bounding box center [15, 390] width 13 height 12
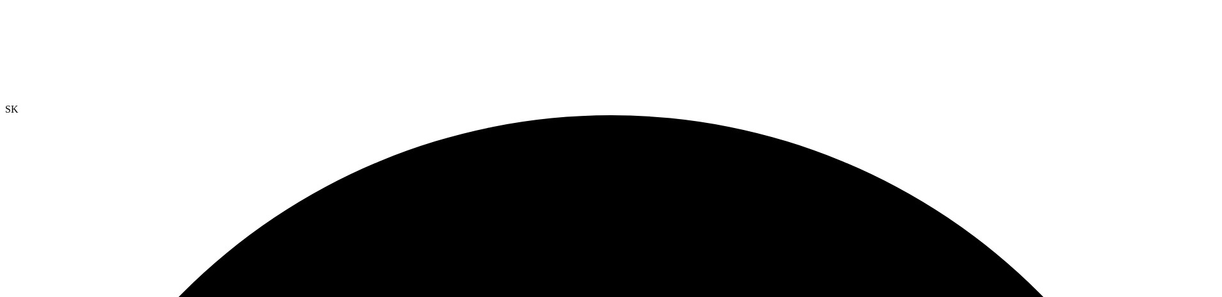
select select "USD"
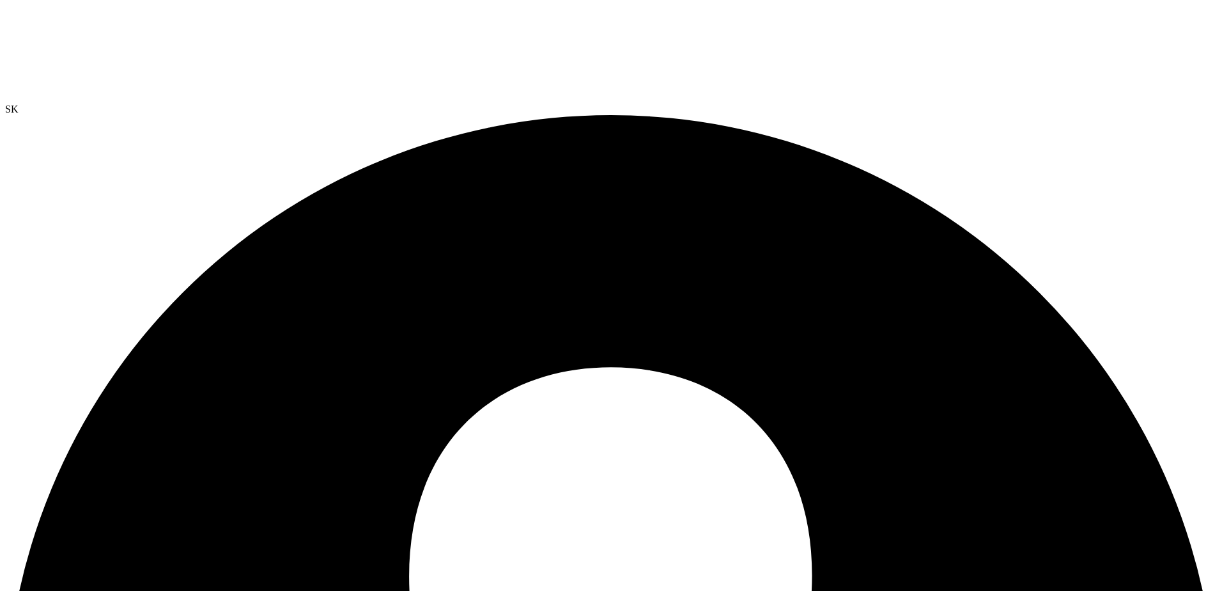
select select "USD"
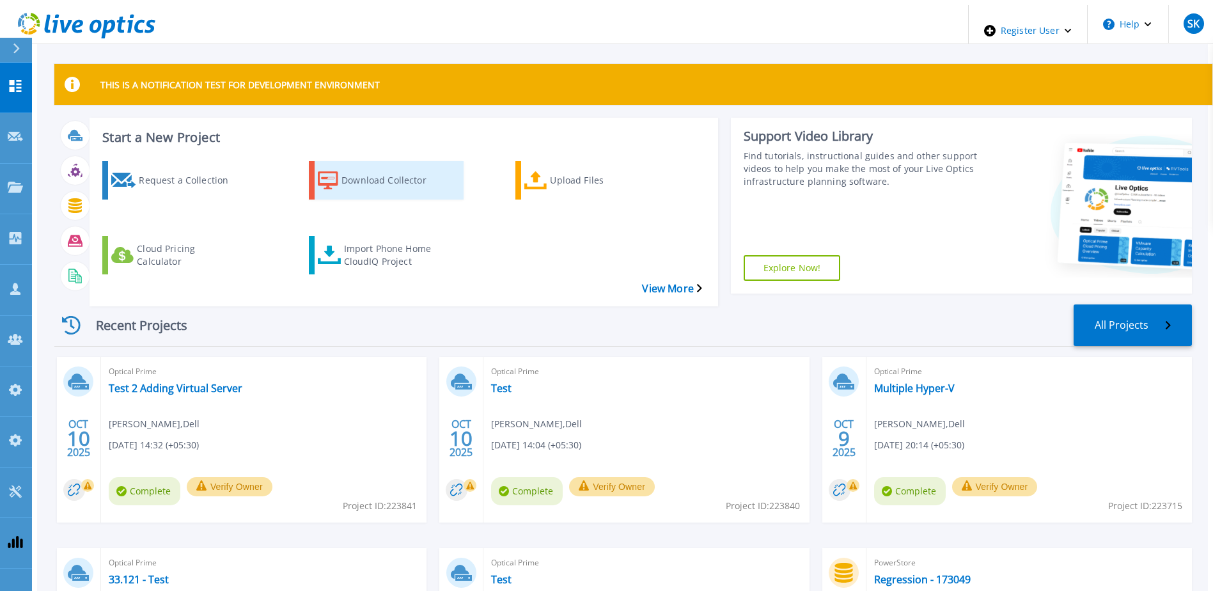
click at [350, 166] on div "Download Collector" at bounding box center [392, 180] width 102 height 32
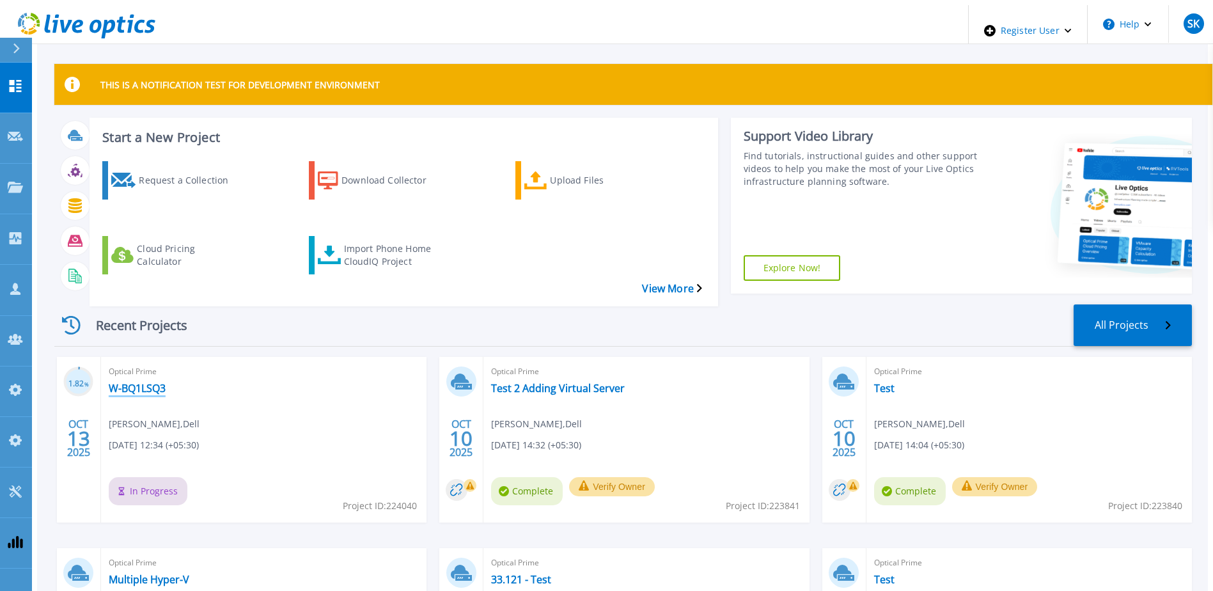
click at [124, 382] on link "W-BQ1LSQ3" at bounding box center [137, 388] width 57 height 13
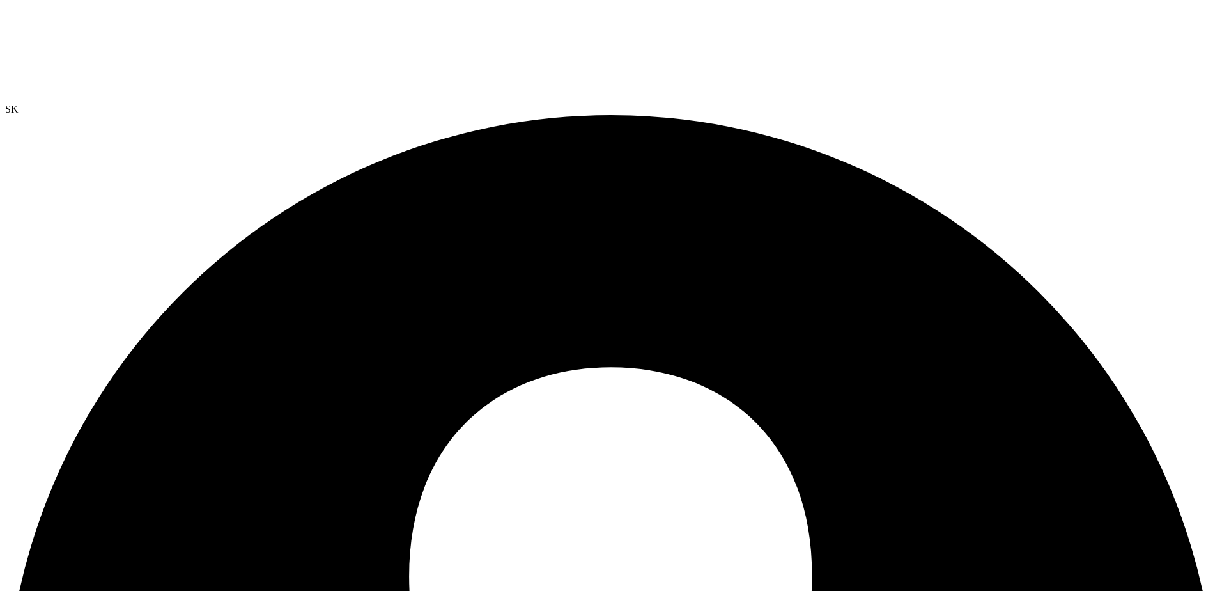
drag, startPoint x: 797, startPoint y: 152, endPoint x: 617, endPoint y: 157, distance: 179.7
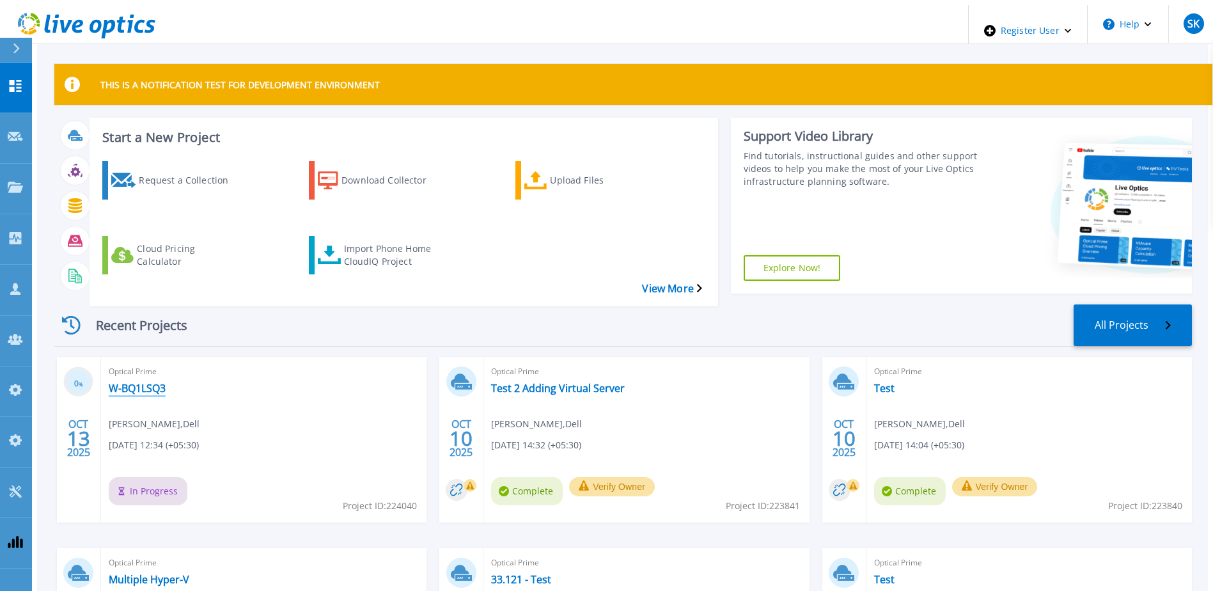
click at [132, 382] on link "W-BQ1LSQ3" at bounding box center [137, 388] width 57 height 13
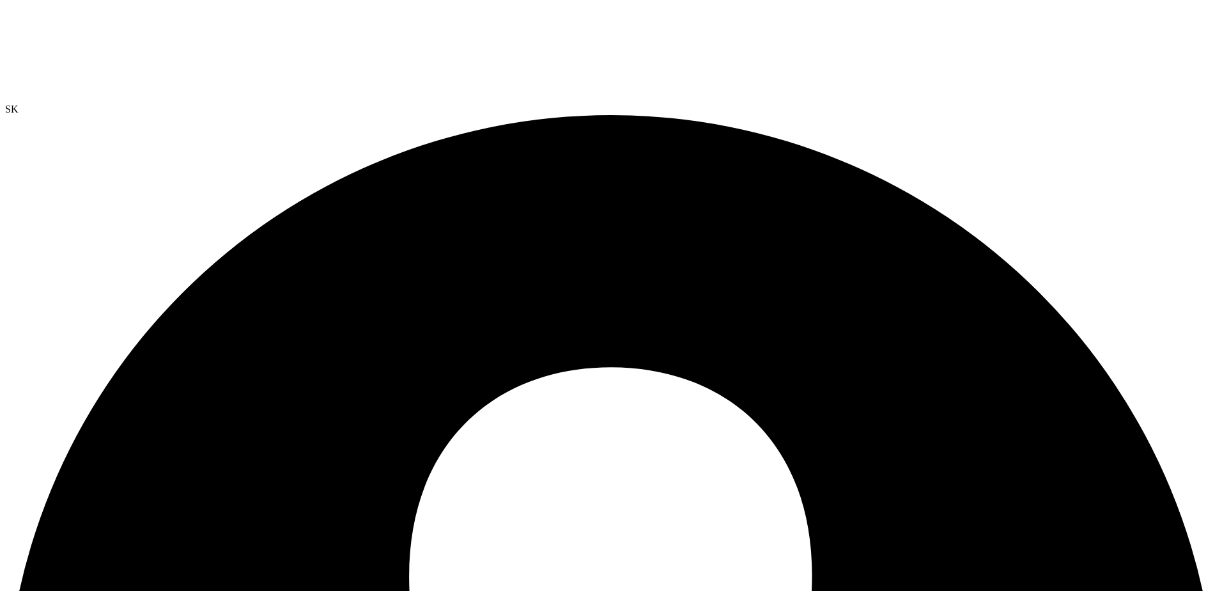
click at [81, 42] on div at bounding box center [611, 54] width 1212 height 98
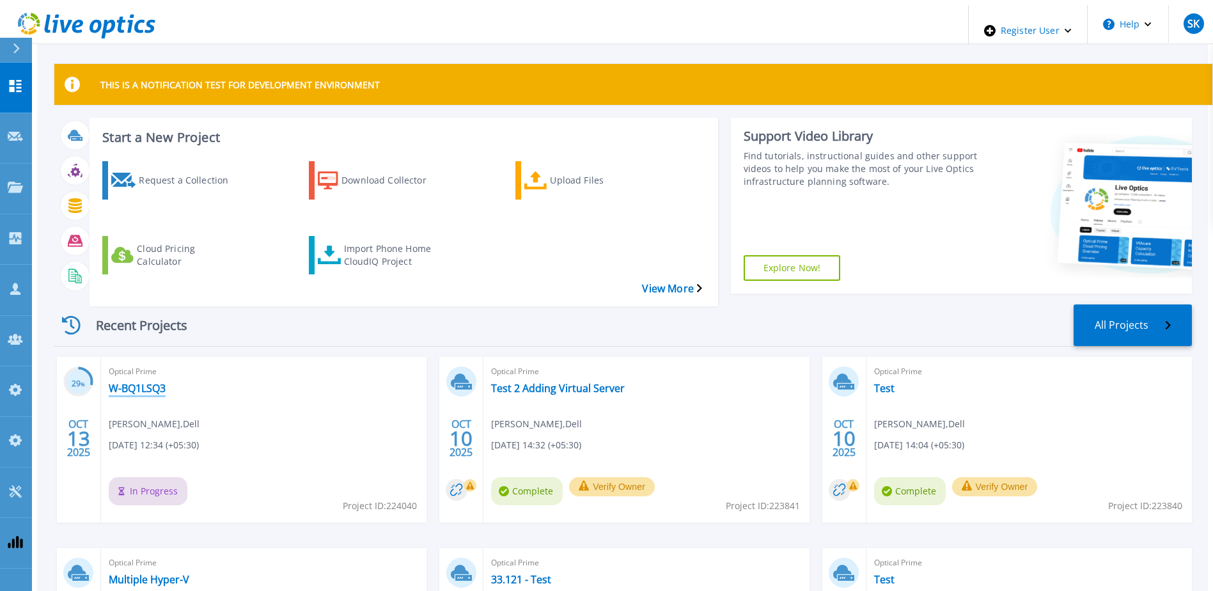
click at [140, 382] on link "W-BQ1LSQ3" at bounding box center [137, 388] width 57 height 13
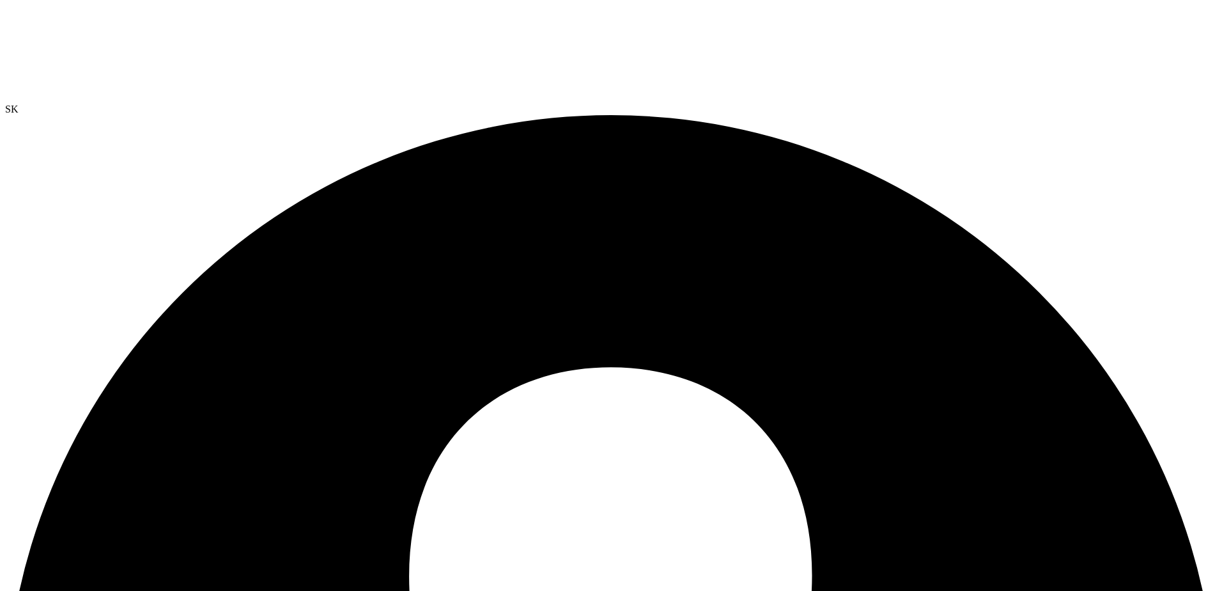
drag, startPoint x: 302, startPoint y: 499, endPoint x: 678, endPoint y: 495, distance: 375.9
drag, startPoint x: 166, startPoint y: 241, endPoint x: 360, endPoint y: 253, distance: 194.7
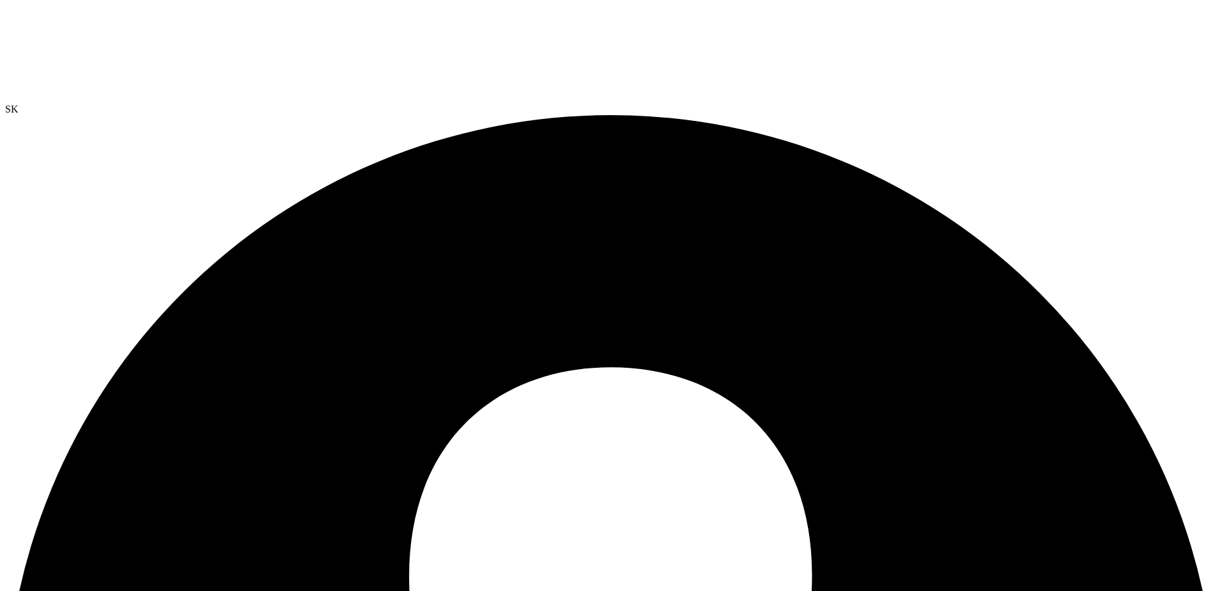
drag, startPoint x: 176, startPoint y: 236, endPoint x: 275, endPoint y: 233, distance: 99.1
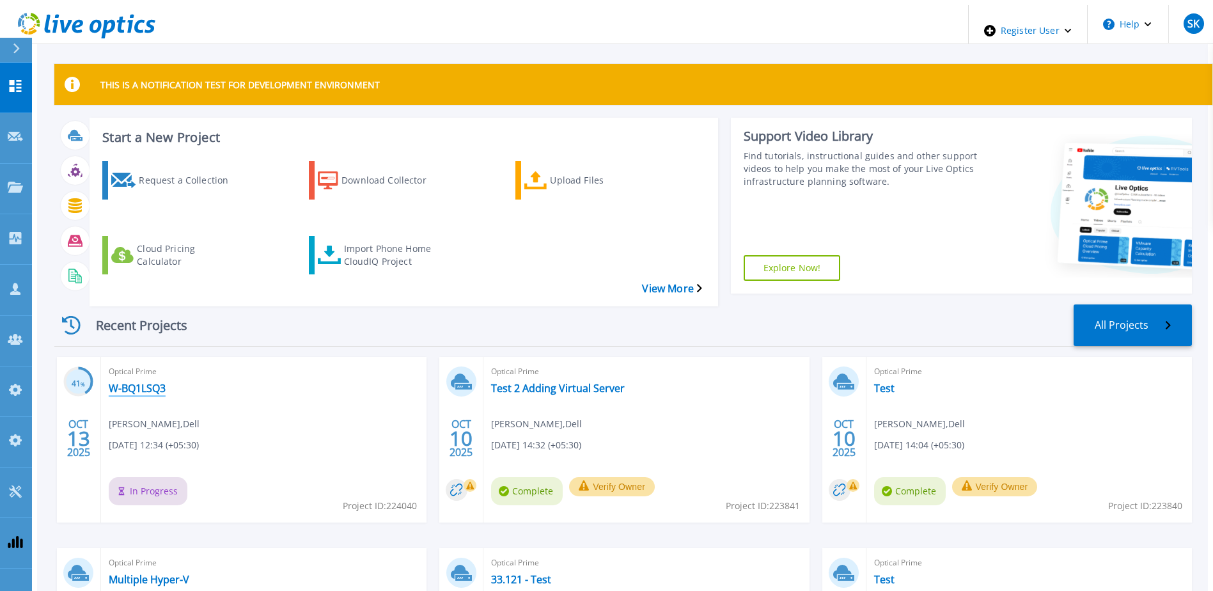
click at [150, 382] on link "W-BQ1LSQ3" at bounding box center [137, 388] width 57 height 13
